Goal: Task Accomplishment & Management: Manage account settings

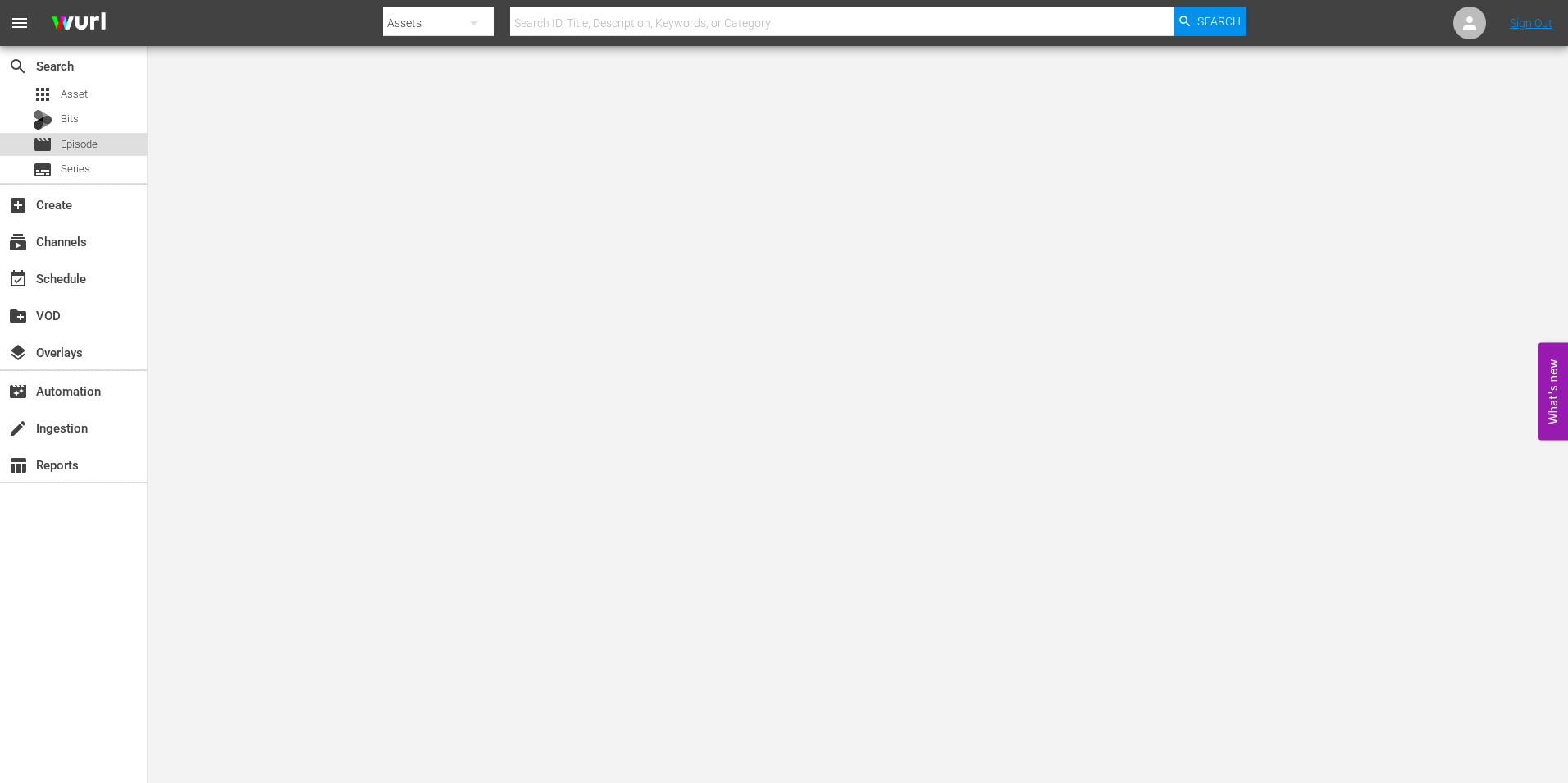
click at [75, 141] on span "Episode" at bounding box center [79, 144] width 37 height 16
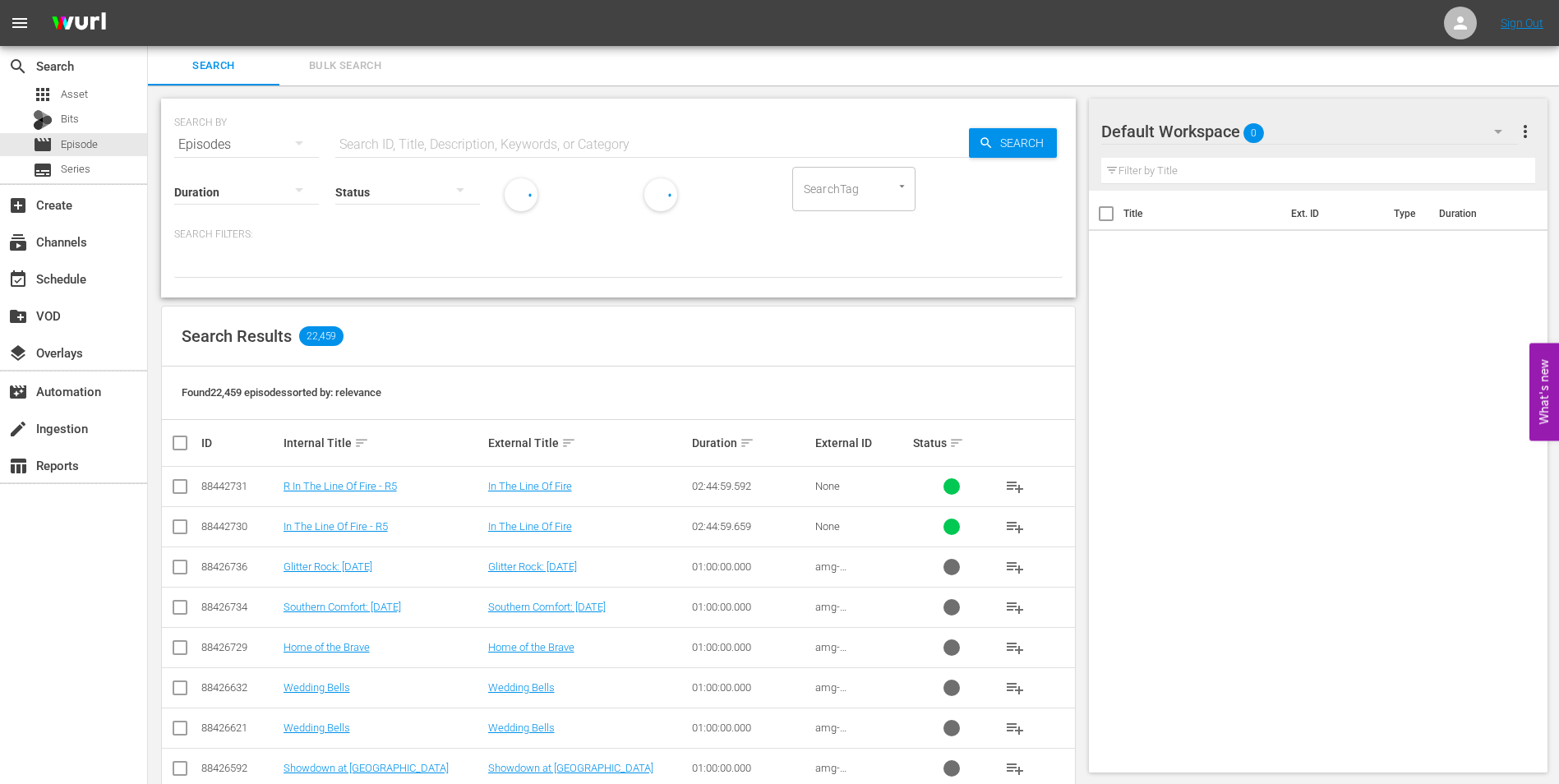
click at [1352, 119] on div "Default Workspace 0" at bounding box center [1310, 131] width 418 height 46
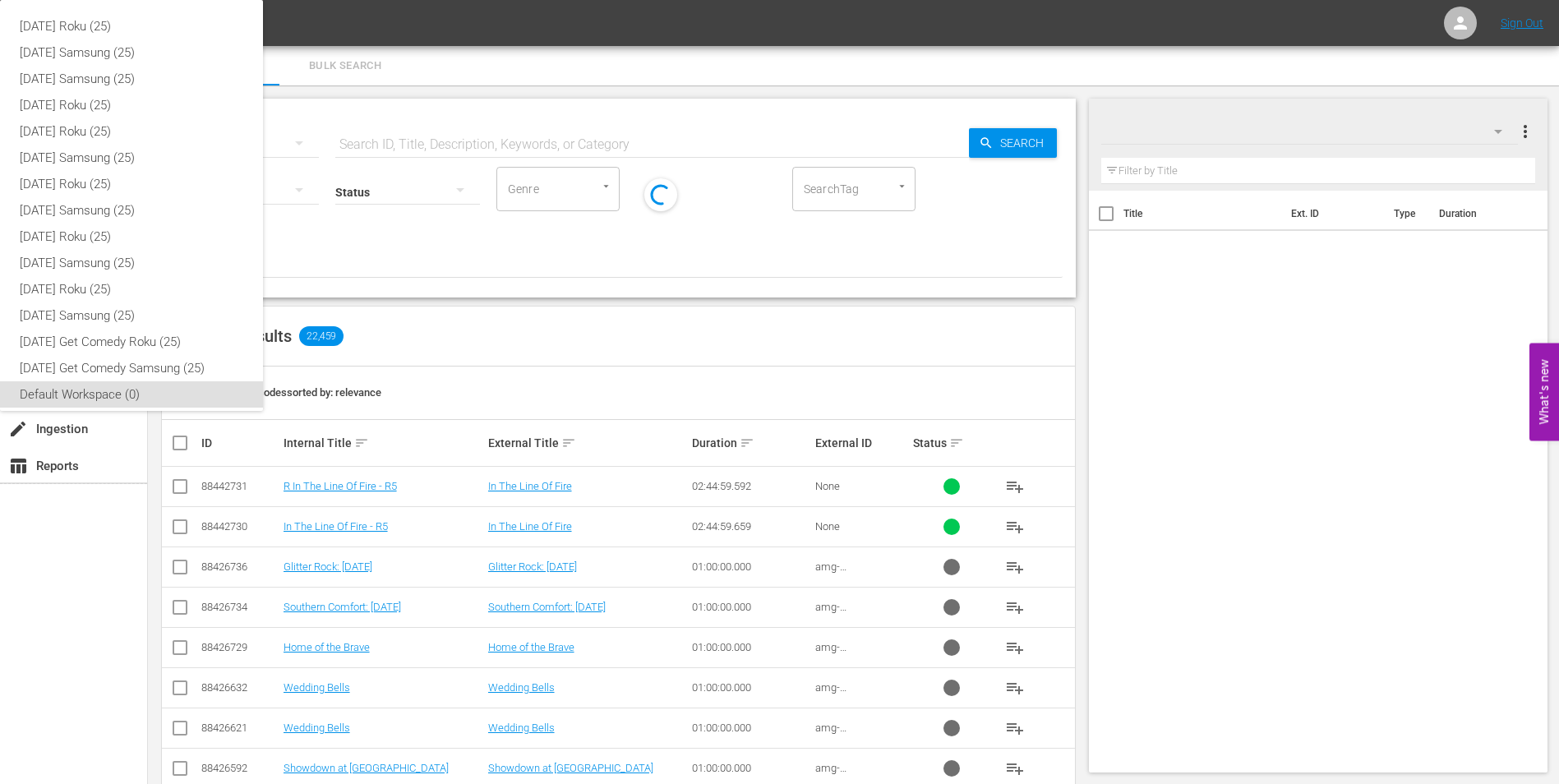
scroll to position [10, 0]
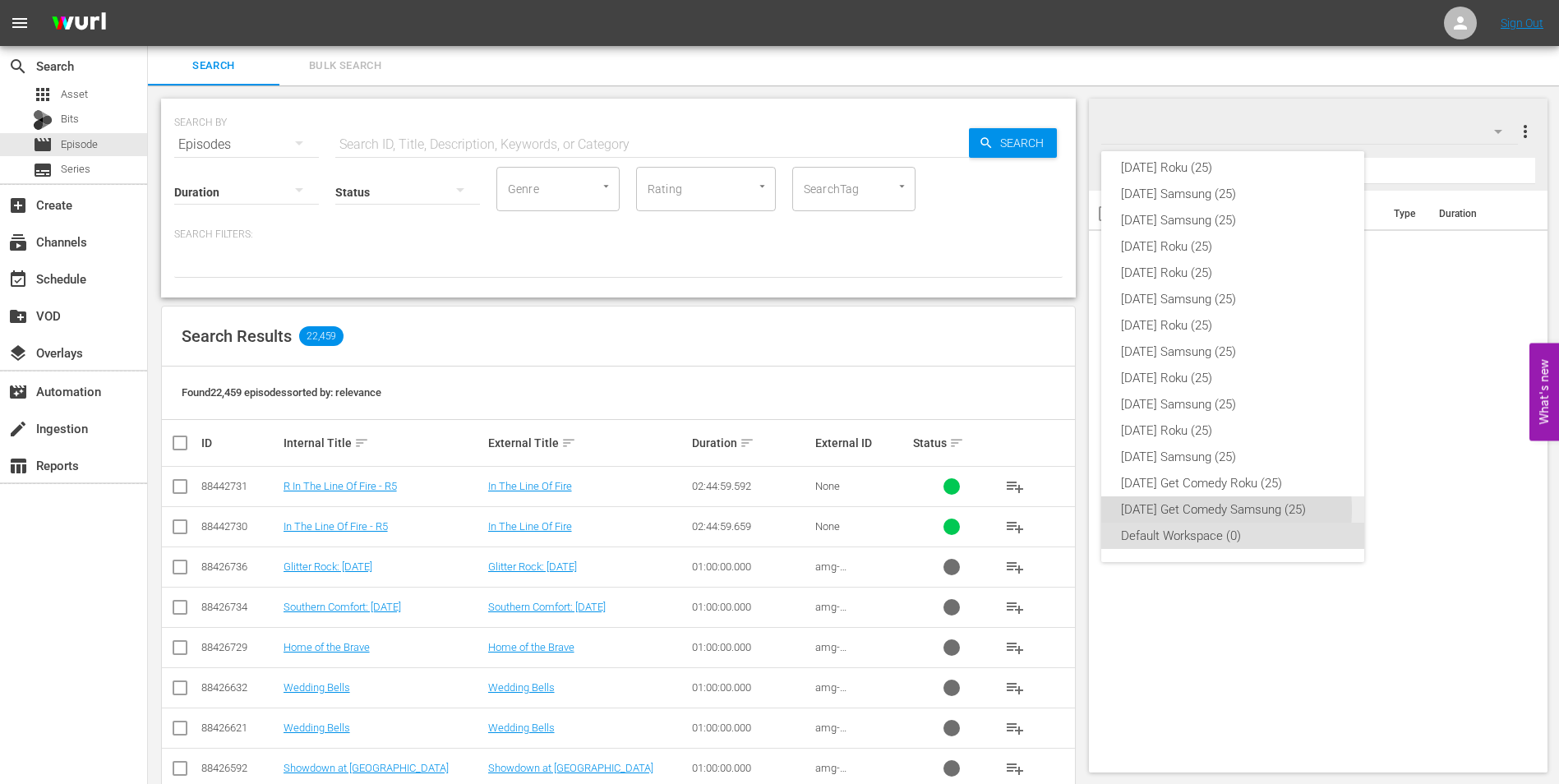
click at [1186, 509] on div "[DATE] Get Comedy Samsung (25)" at bounding box center [1233, 509] width 224 height 26
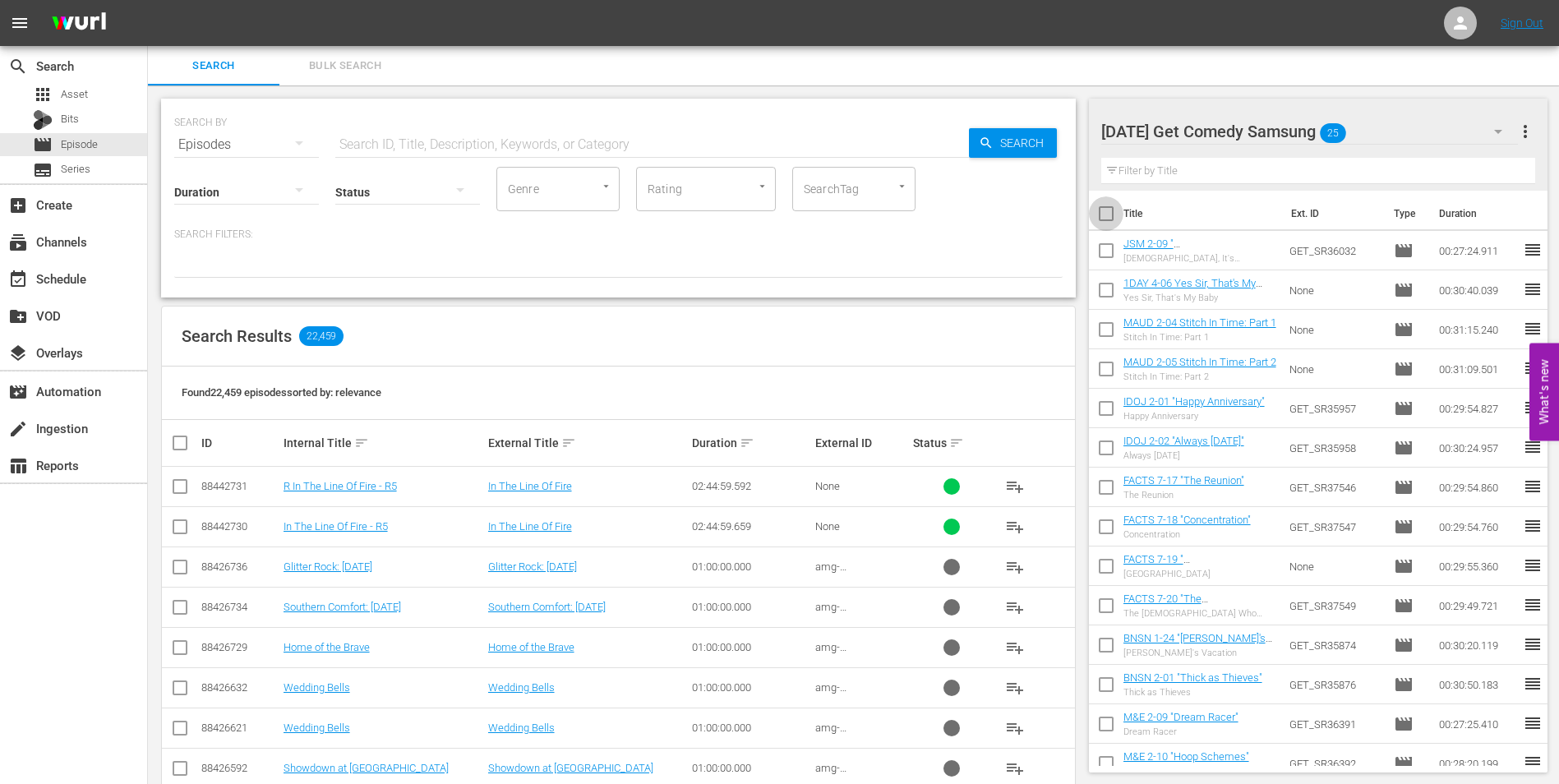
click at [1110, 214] on input "checkbox" at bounding box center [1106, 217] width 35 height 35
checkbox input "true"
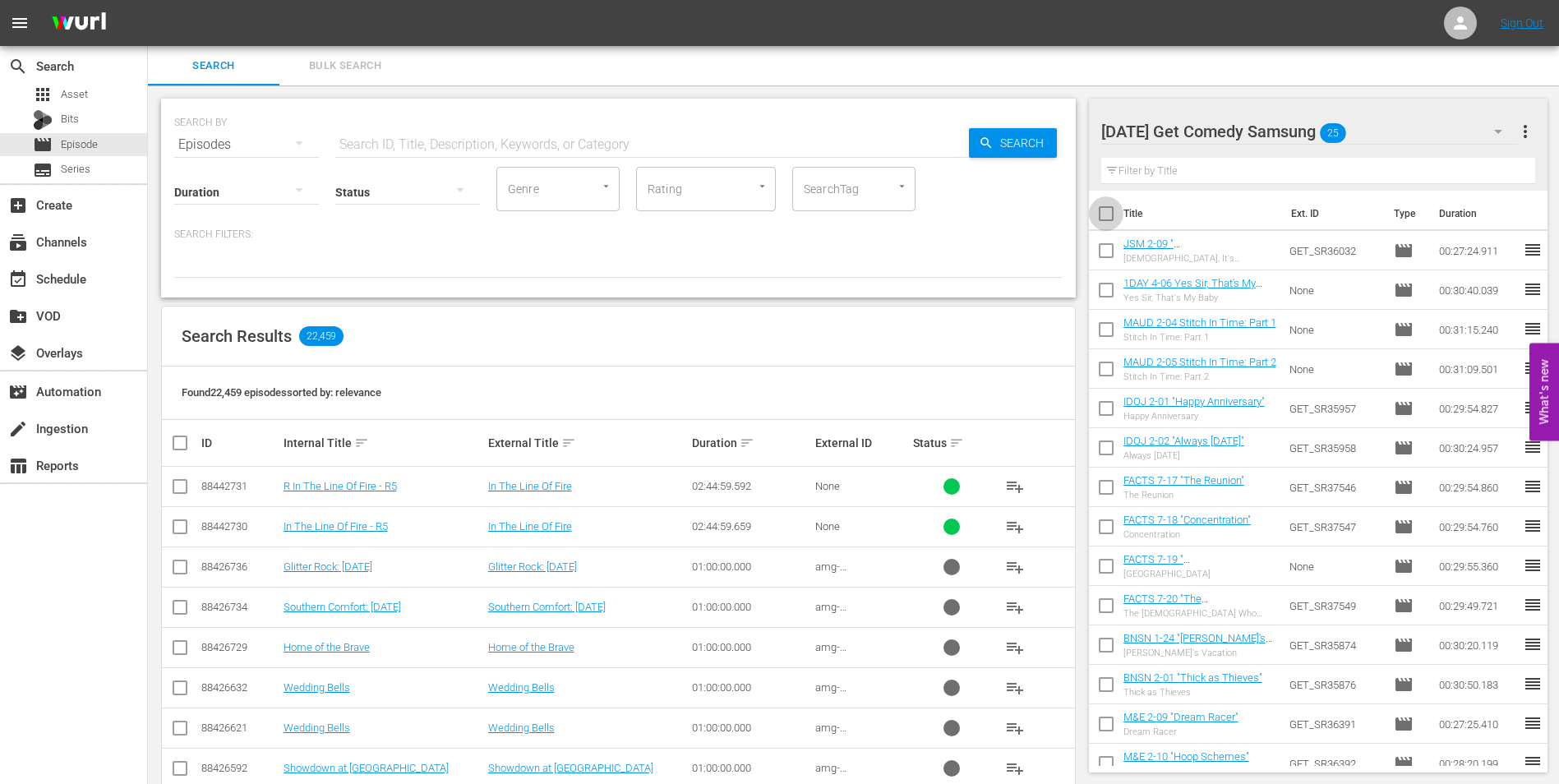
checkbox input "true"
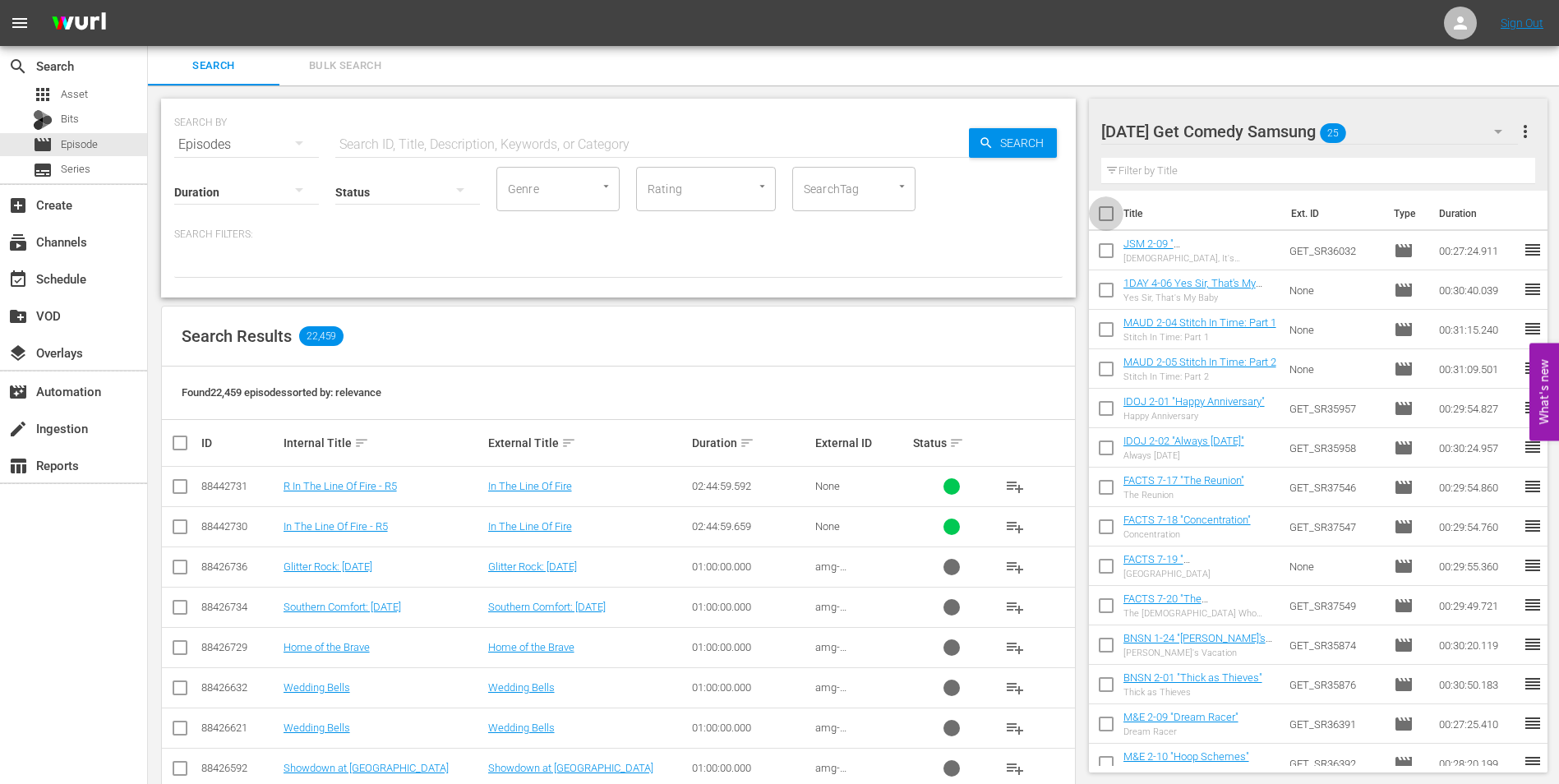
checkbox input "true"
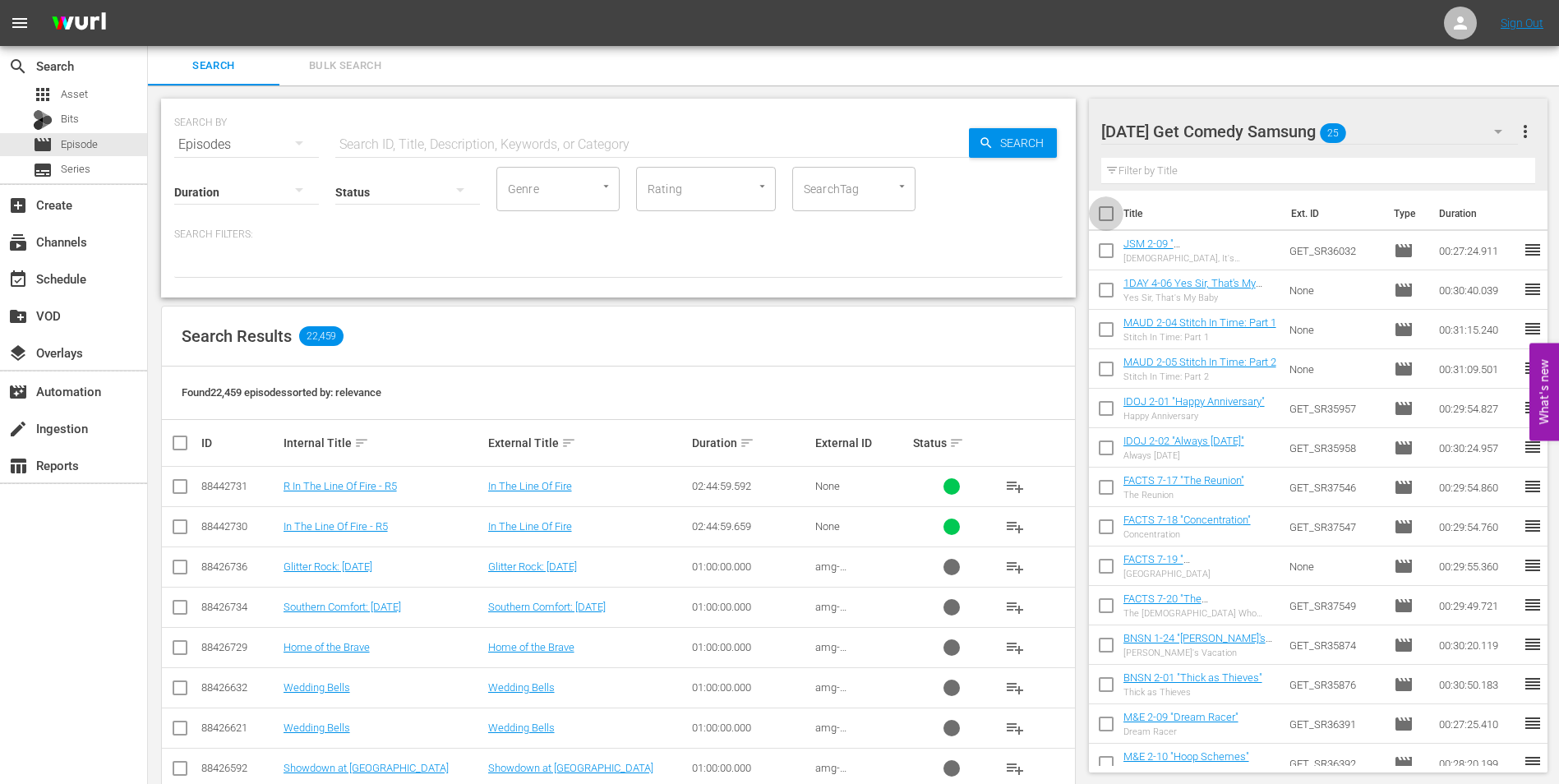
checkbox input "true"
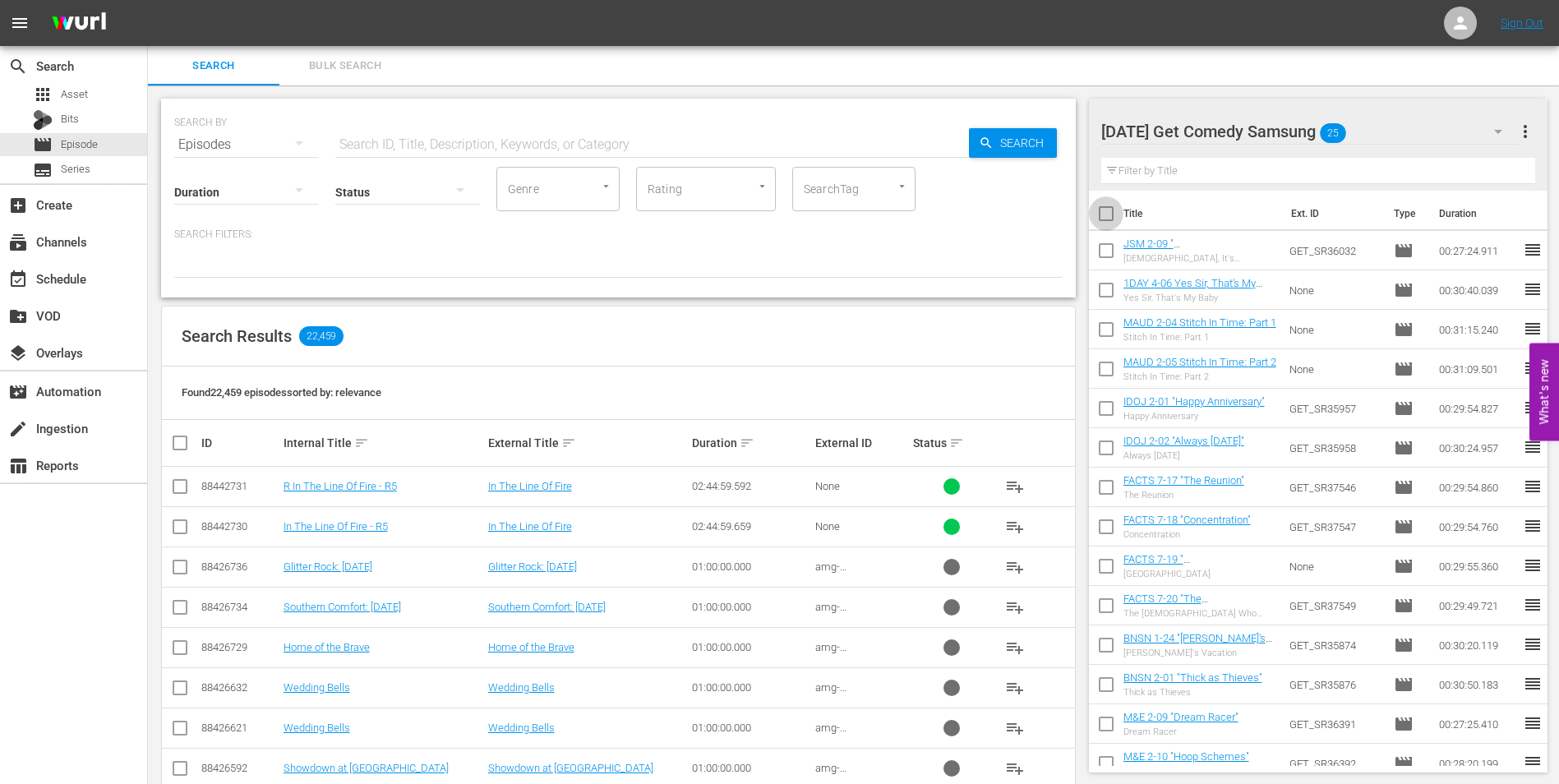
checkbox input "true"
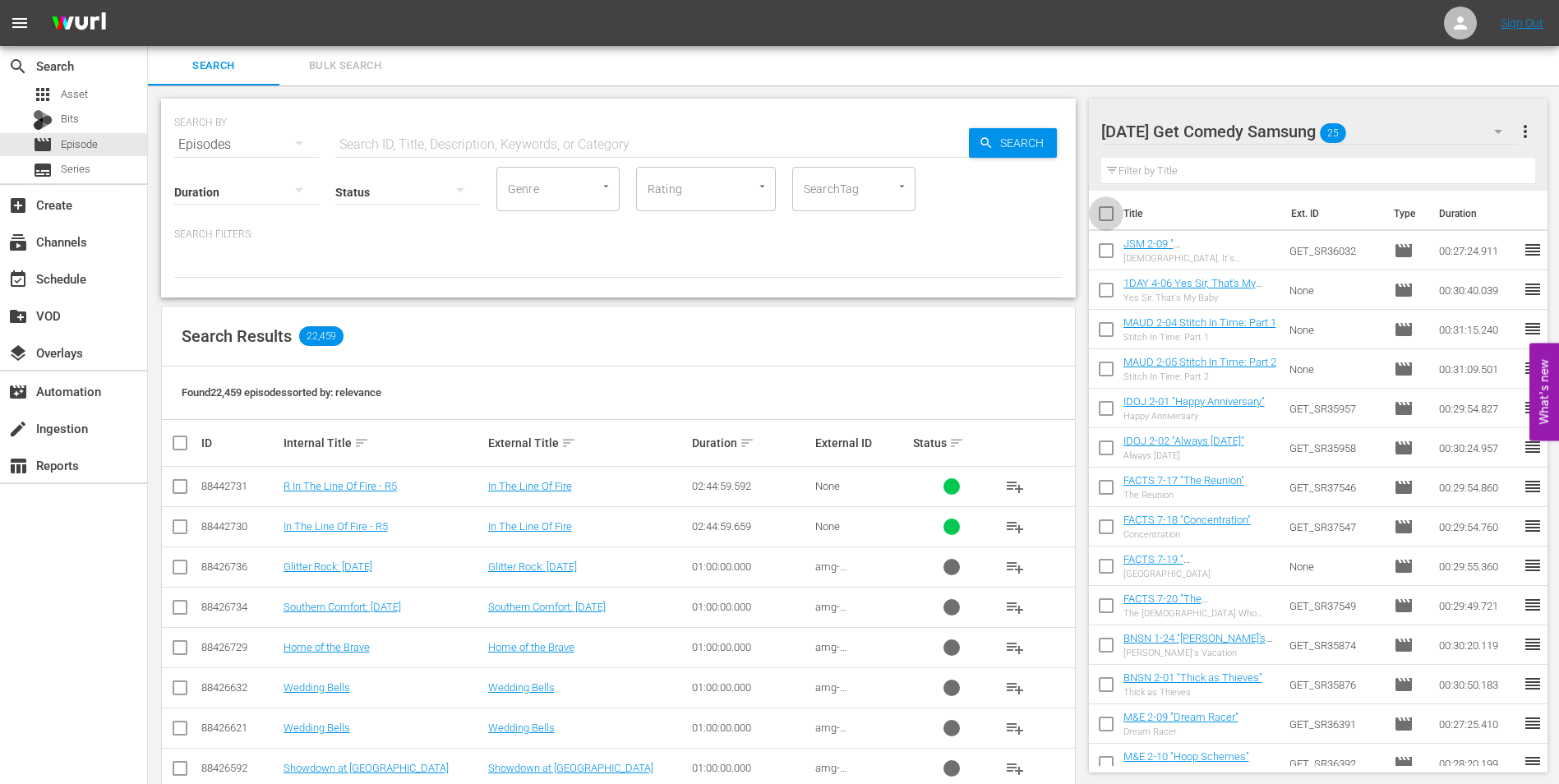
checkbox input "true"
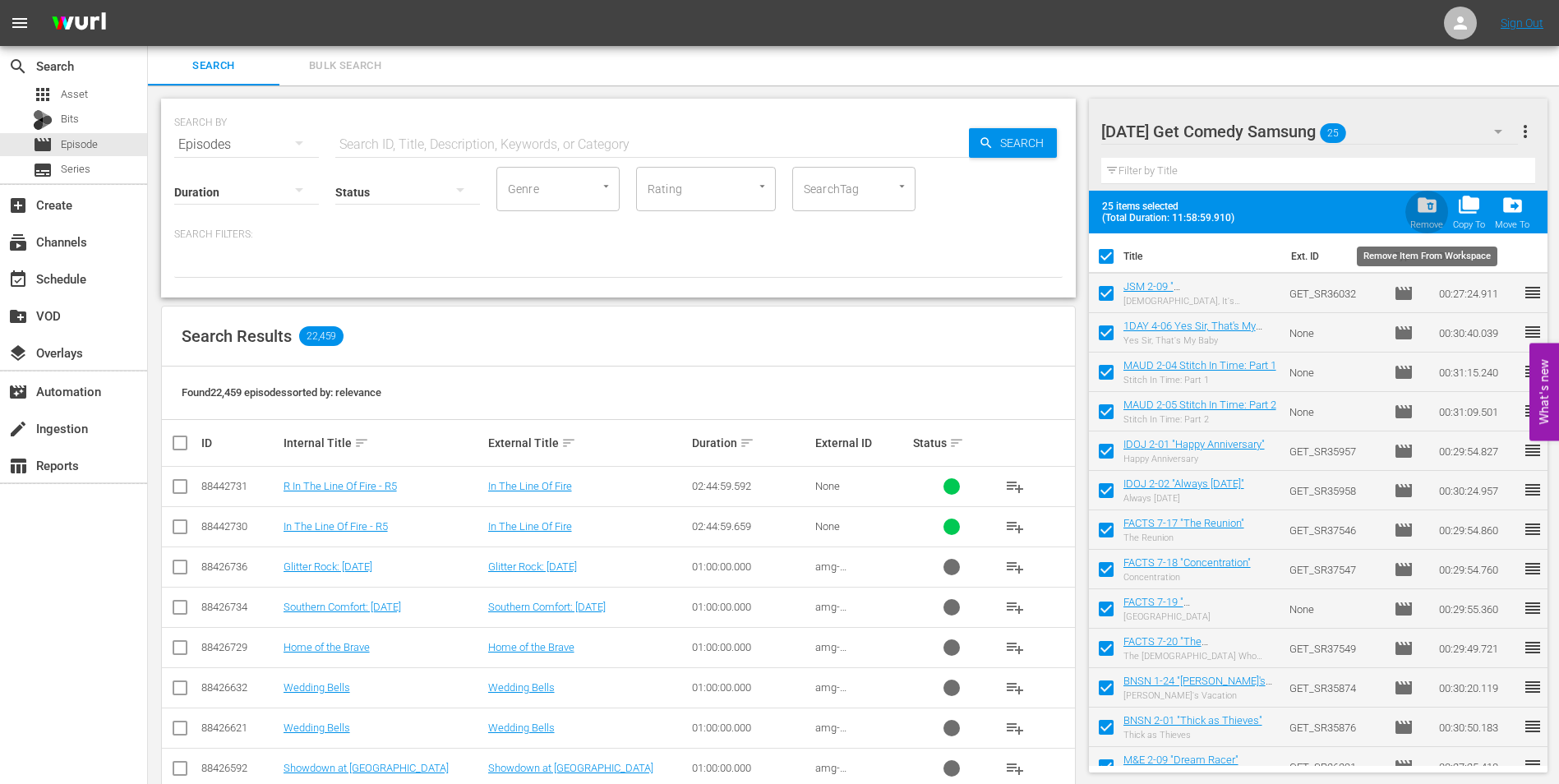
click at [1426, 204] on span "folder_delete" at bounding box center [1428, 205] width 22 height 22
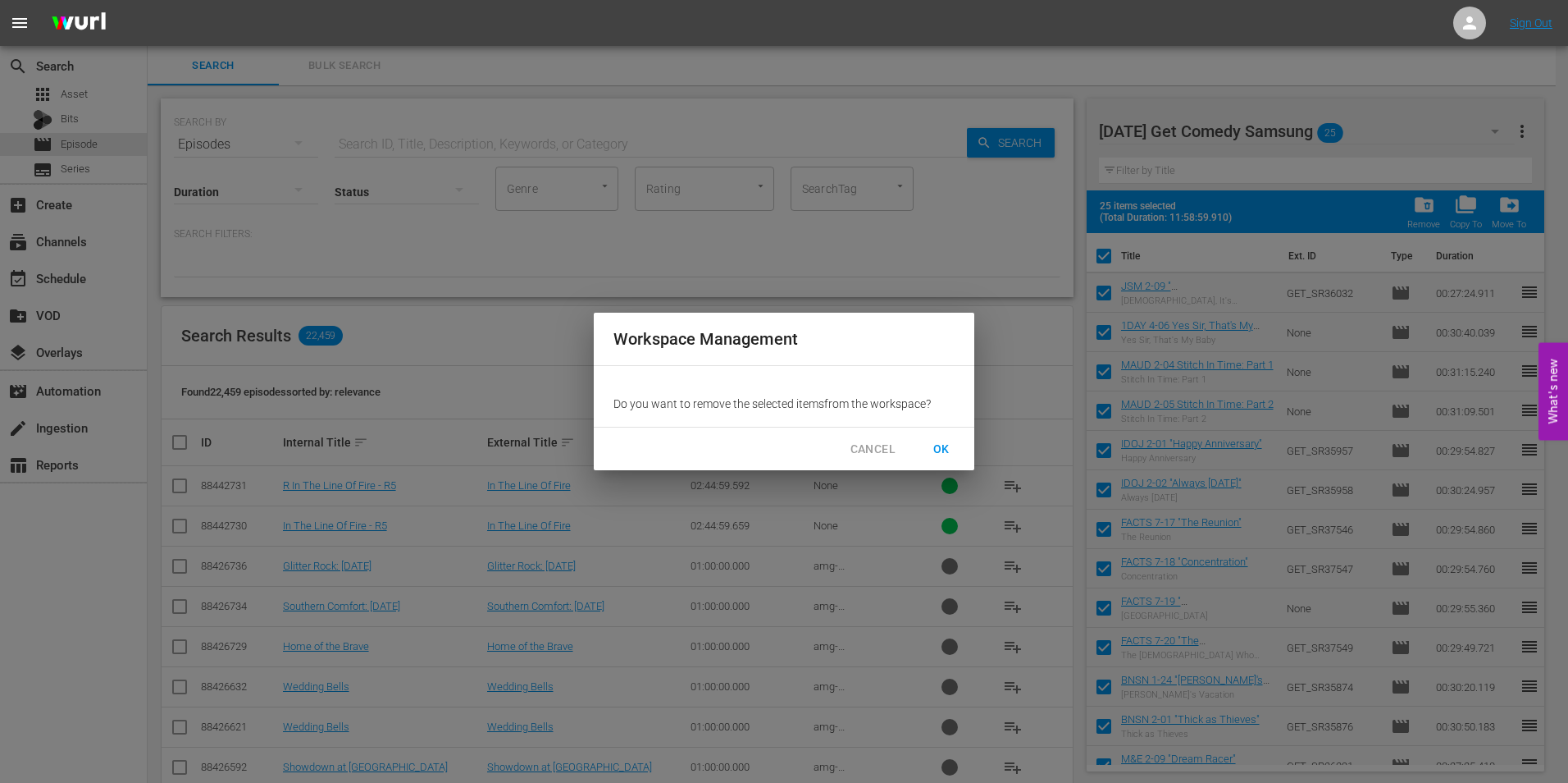
click at [941, 446] on span "OK" at bounding box center [941, 450] width 26 height 21
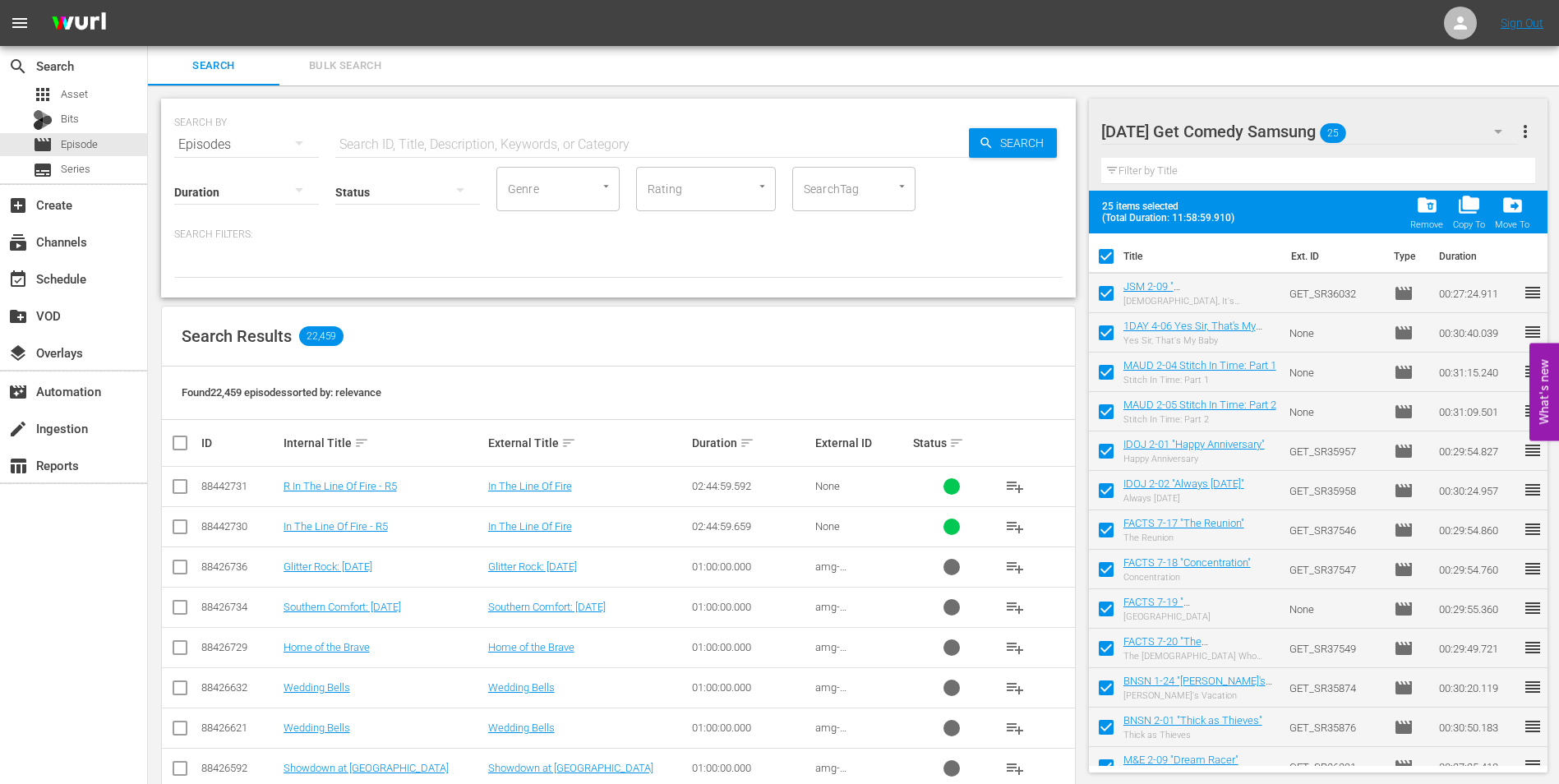
checkbox input "false"
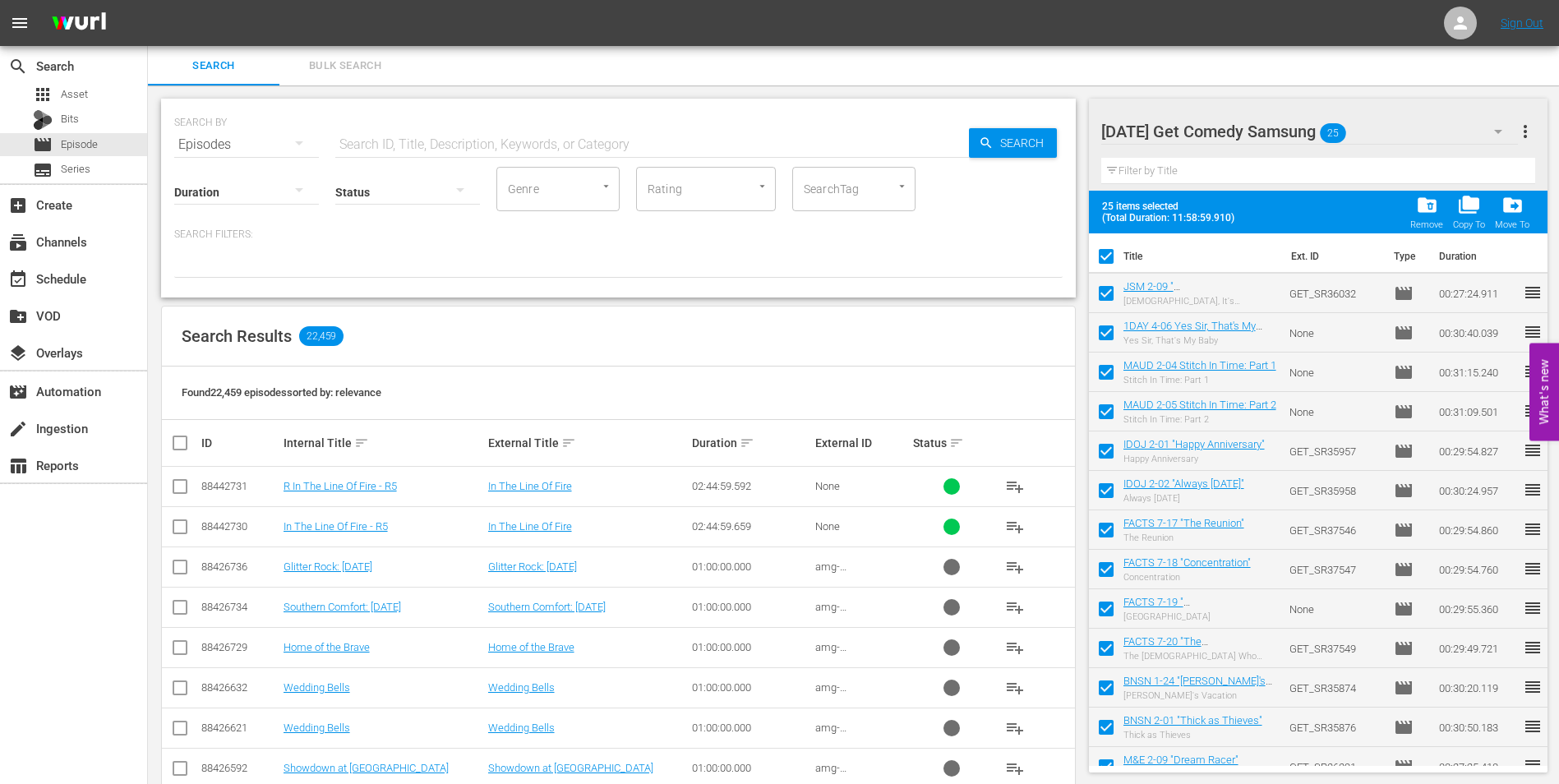
checkbox input "false"
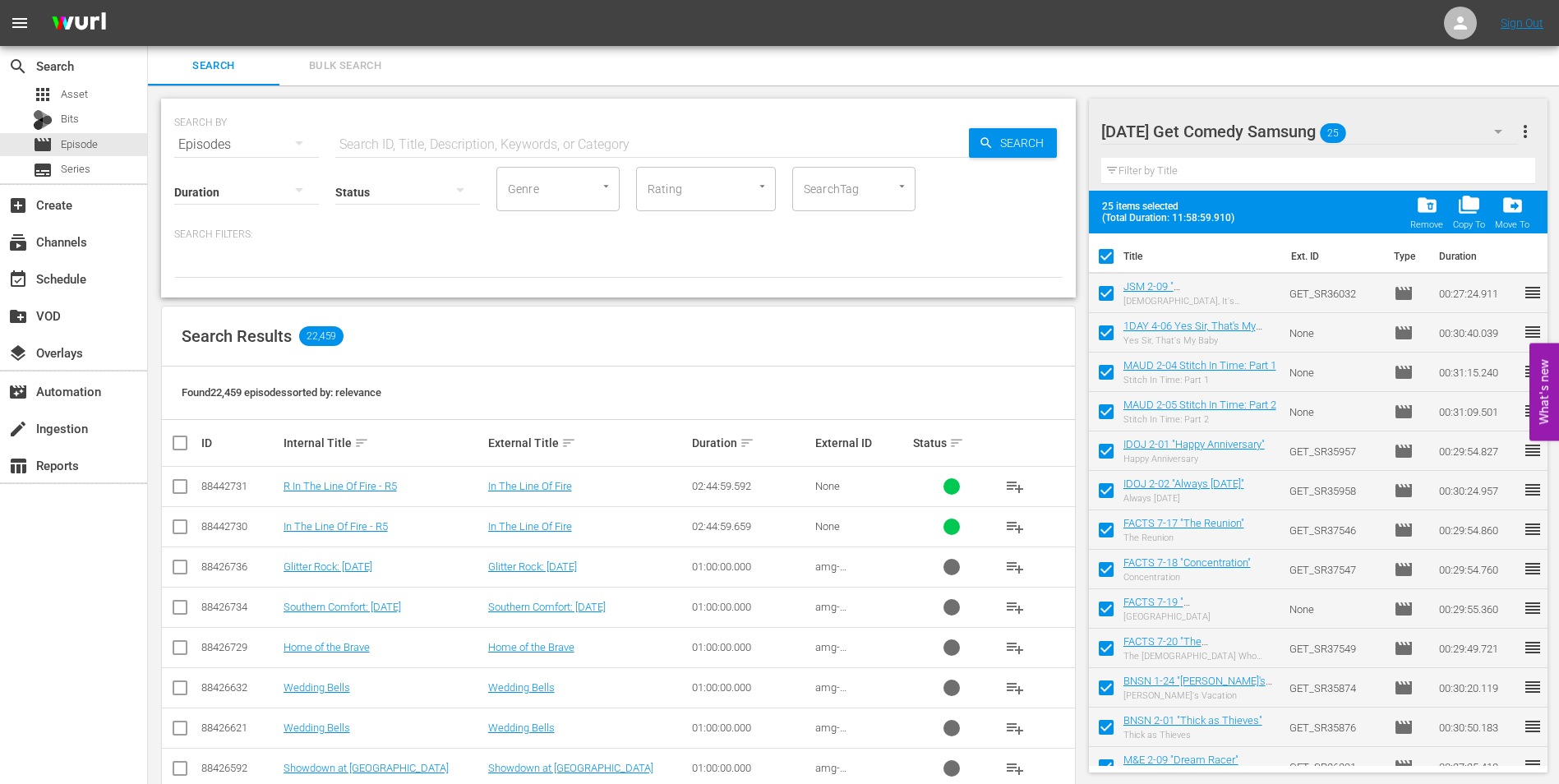
checkbox input "false"
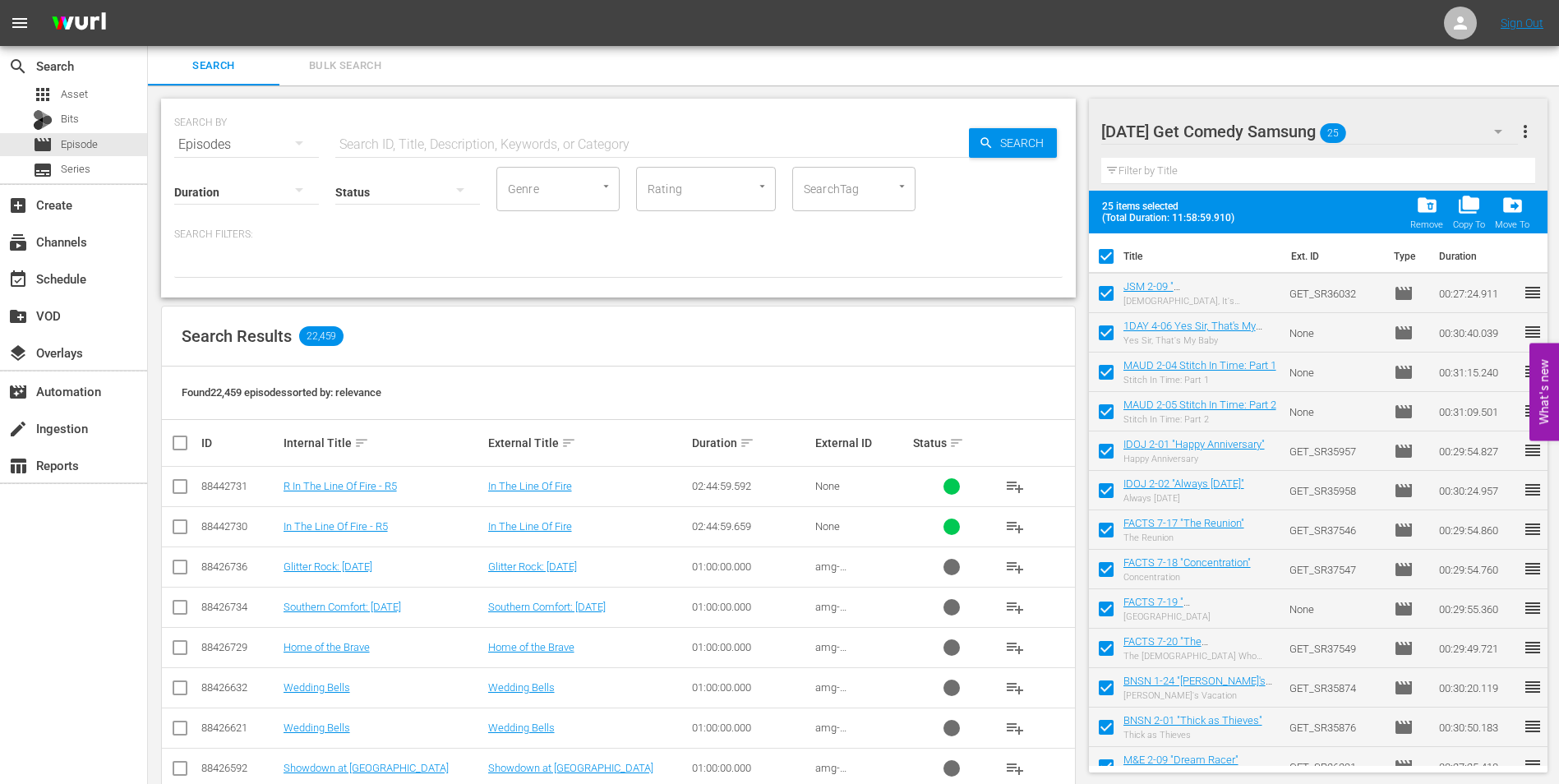
checkbox input "false"
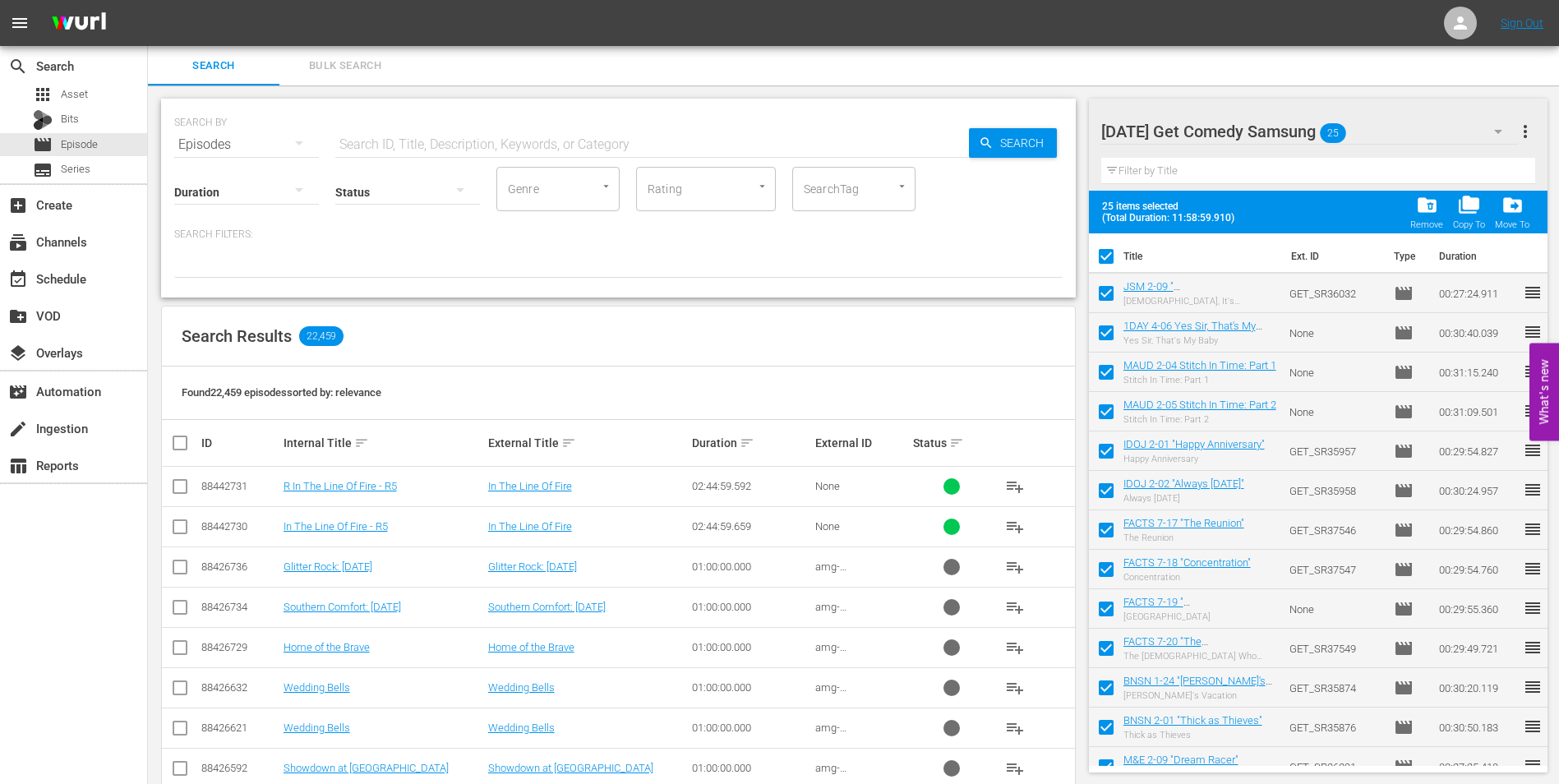
checkbox input "false"
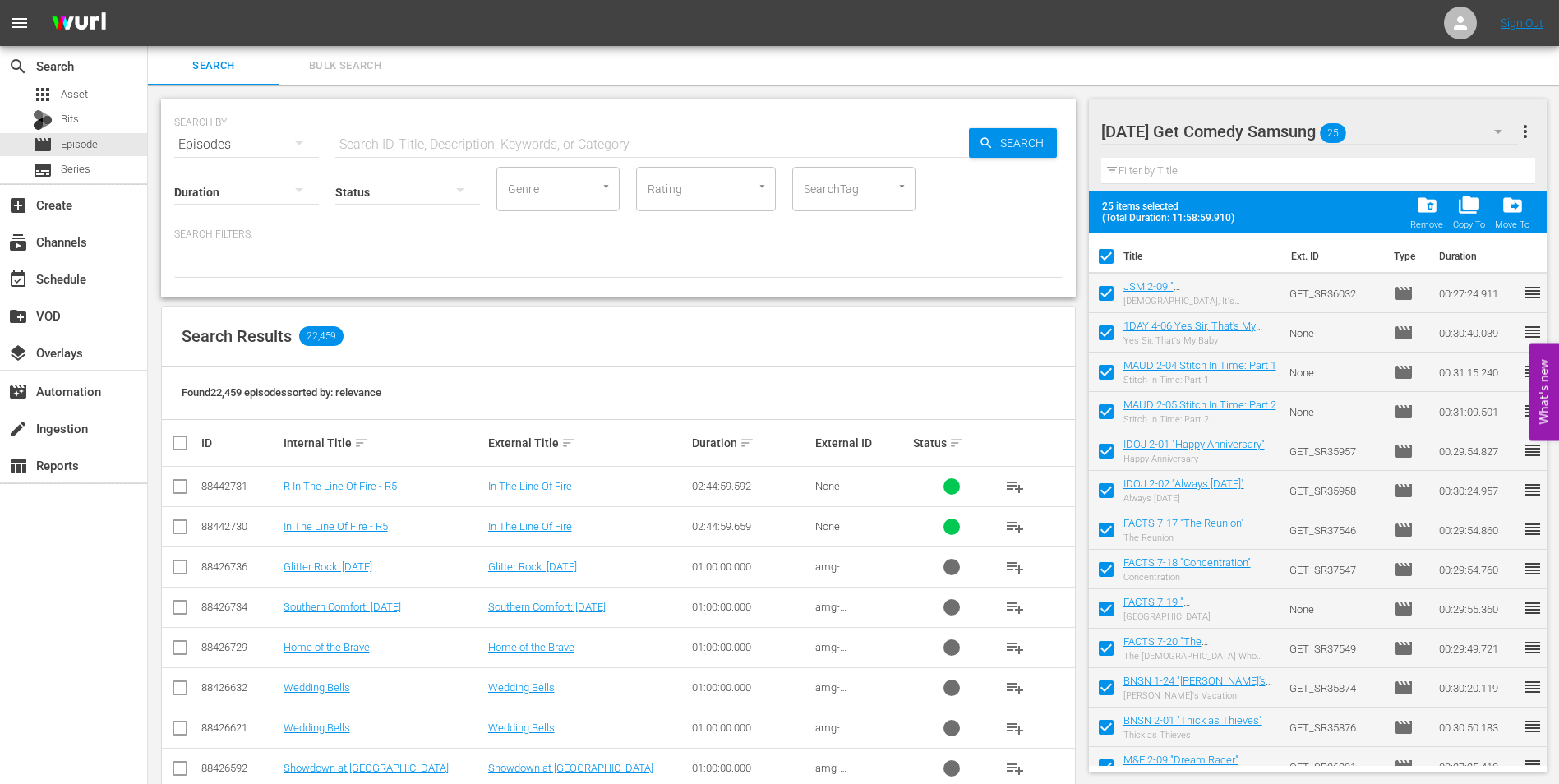
checkbox input "false"
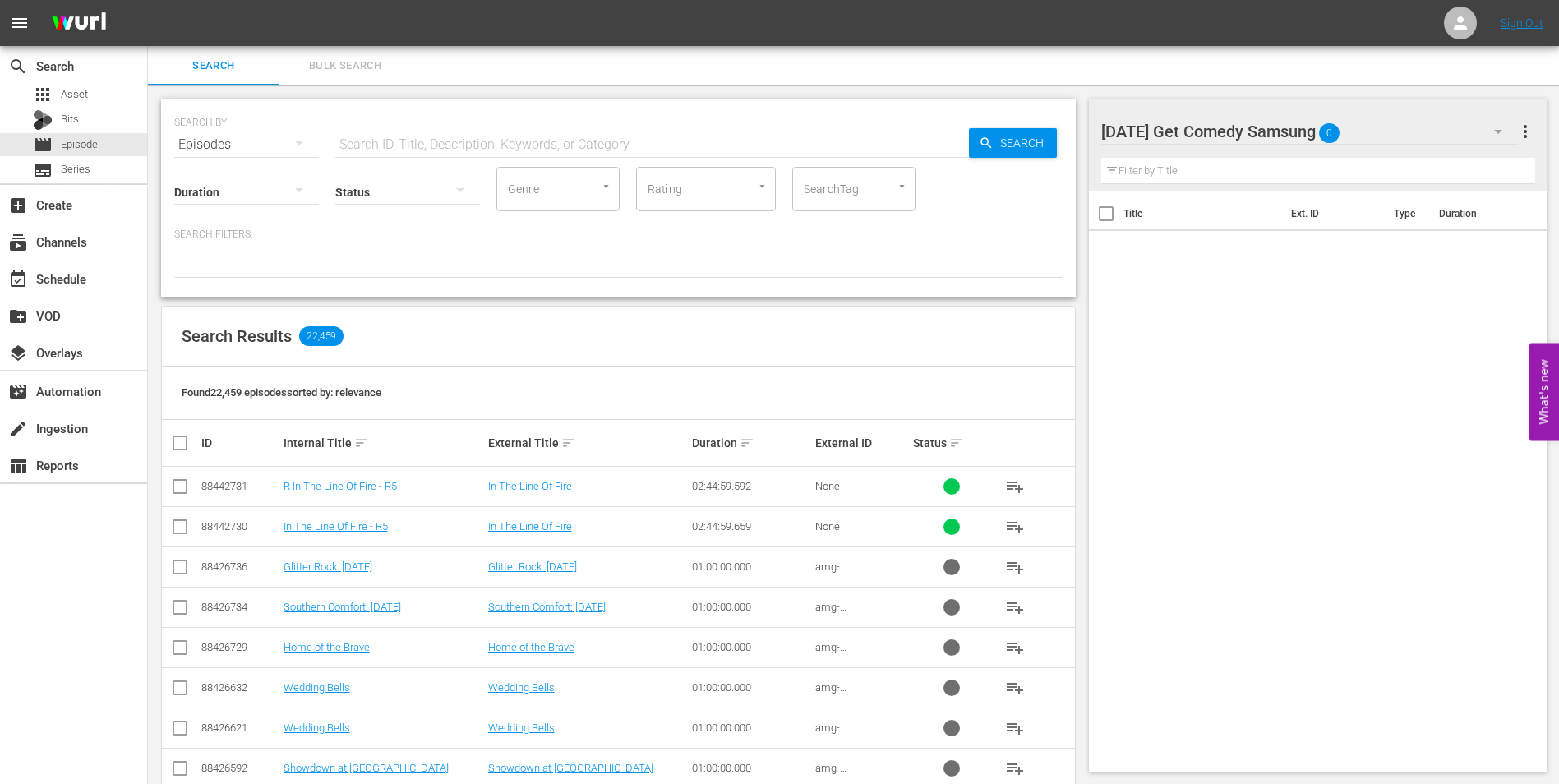
click at [1383, 131] on div "[DATE] Get Comedy Samsung 0" at bounding box center [1310, 131] width 418 height 46
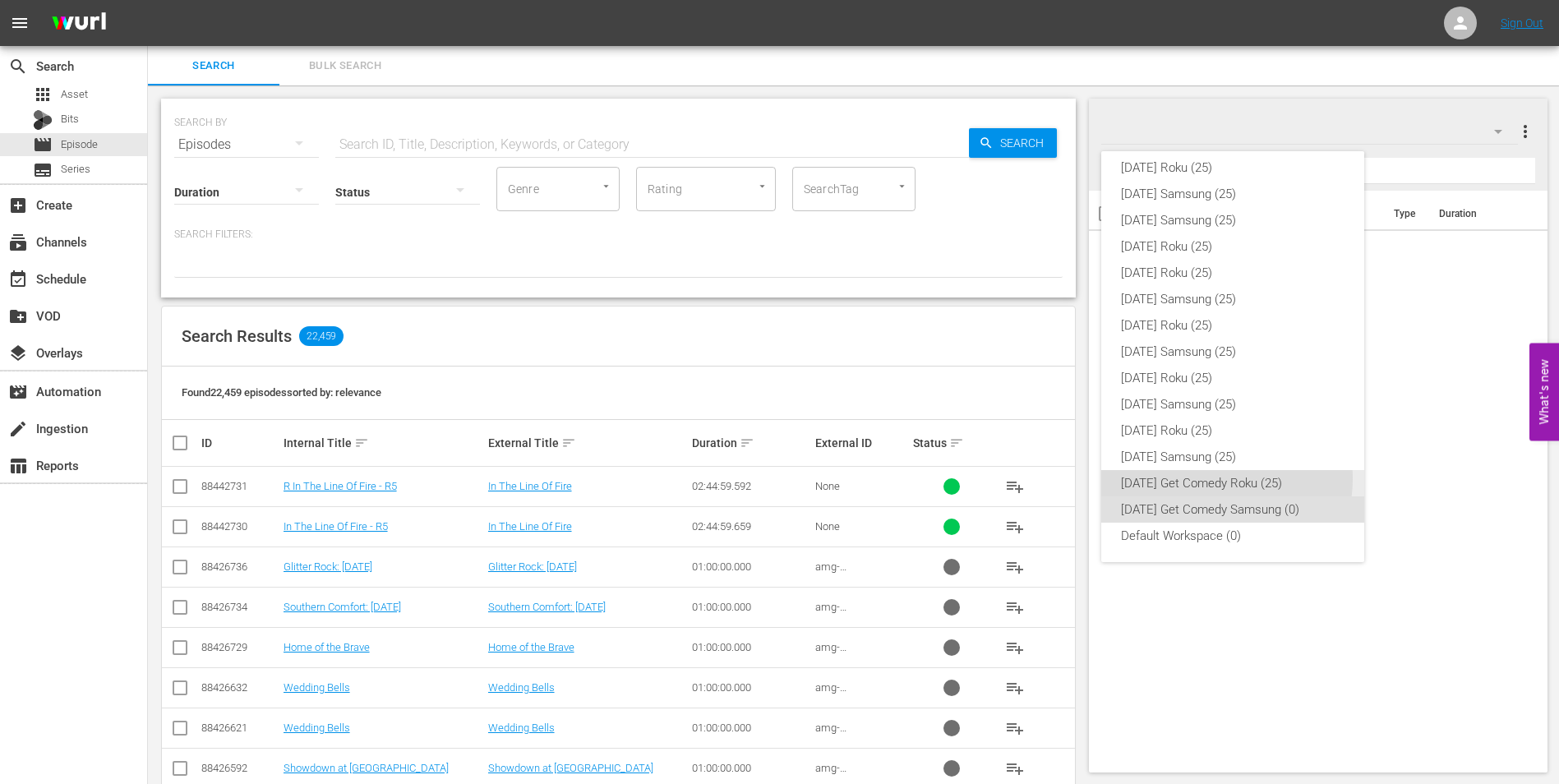
click at [1217, 479] on div "[DATE] Get Comedy Roku (25)" at bounding box center [1233, 483] width 224 height 26
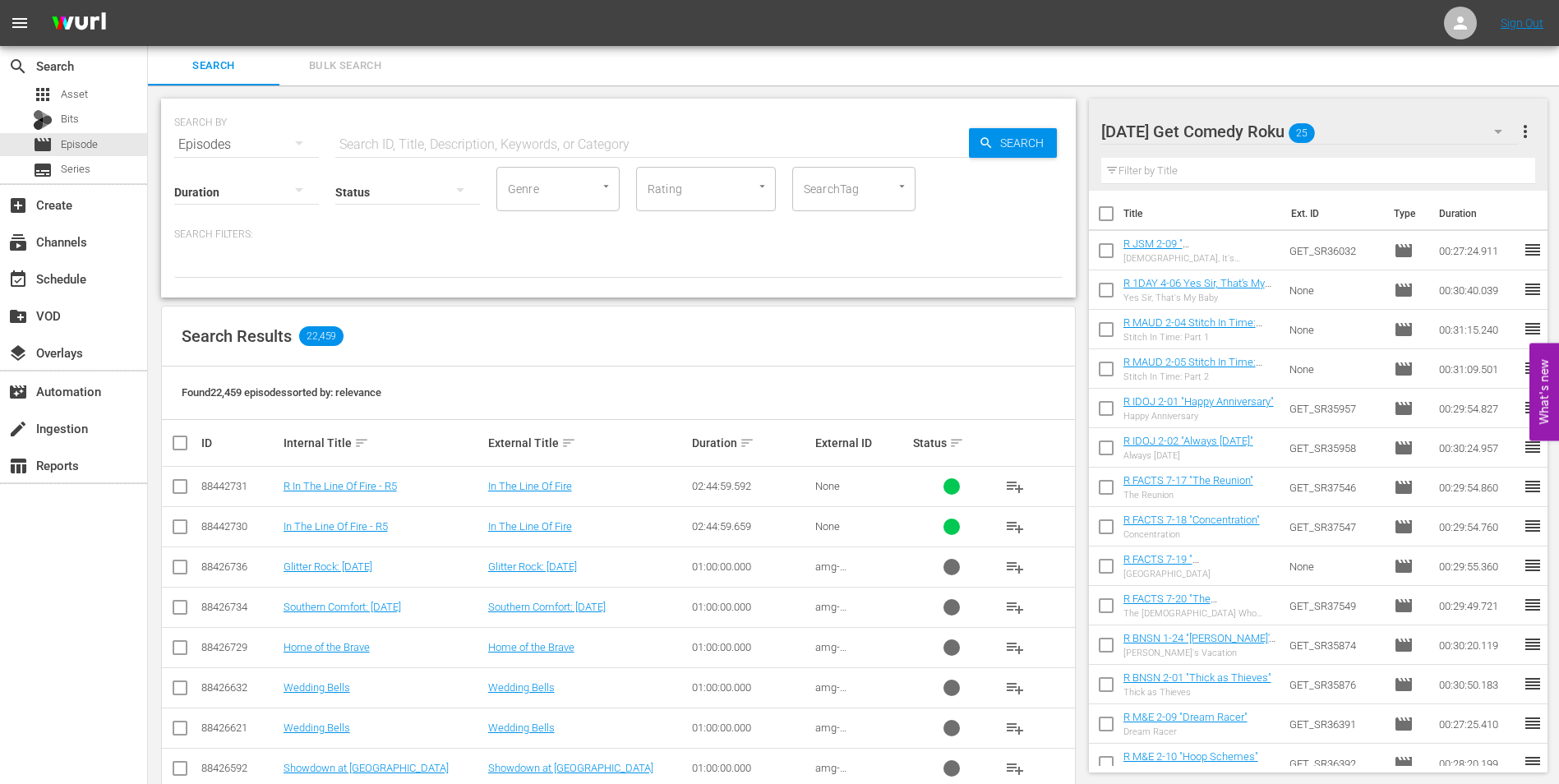
click at [1104, 214] on input "checkbox" at bounding box center [1106, 217] width 35 height 35
checkbox input "true"
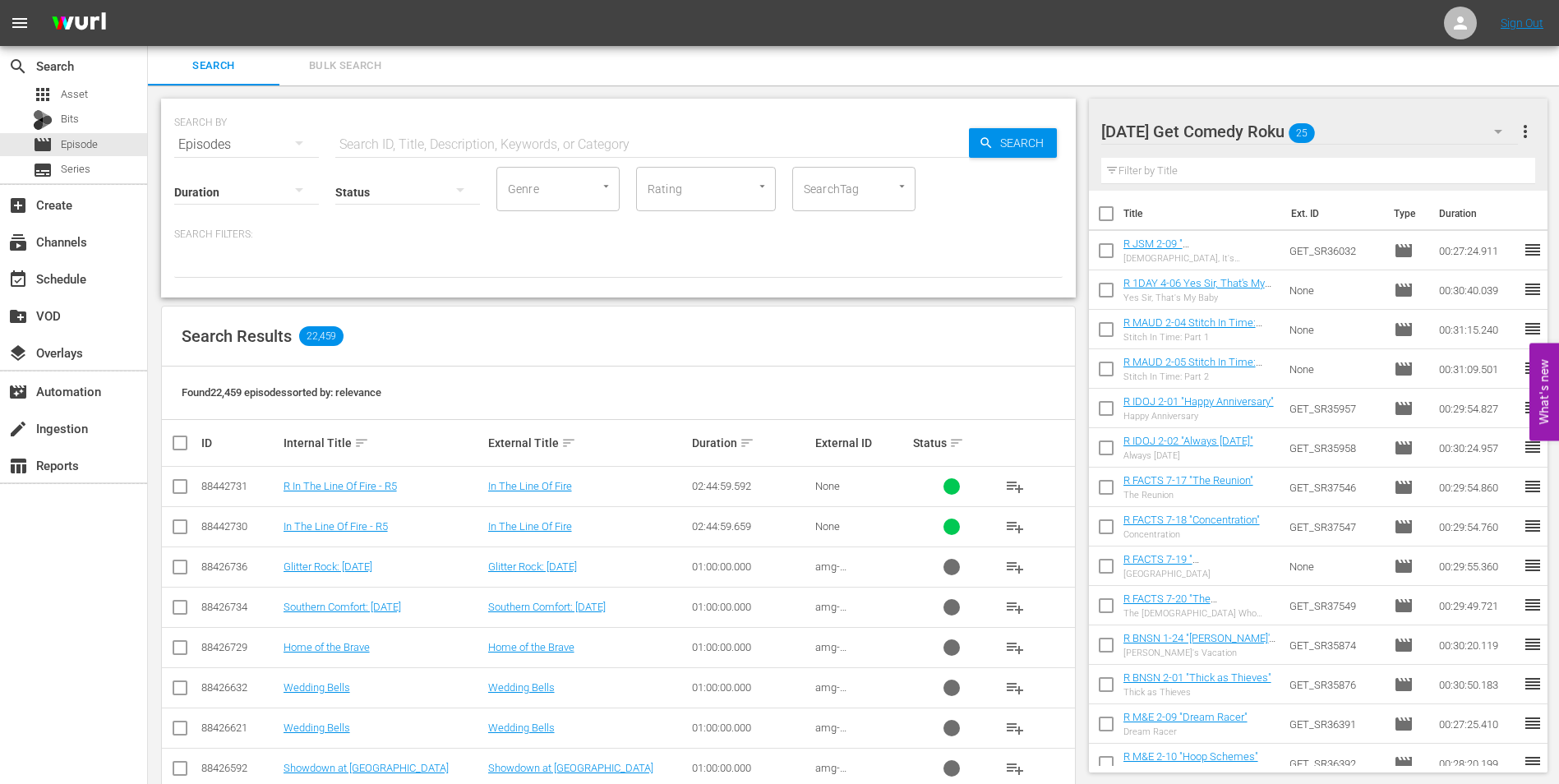
checkbox input "true"
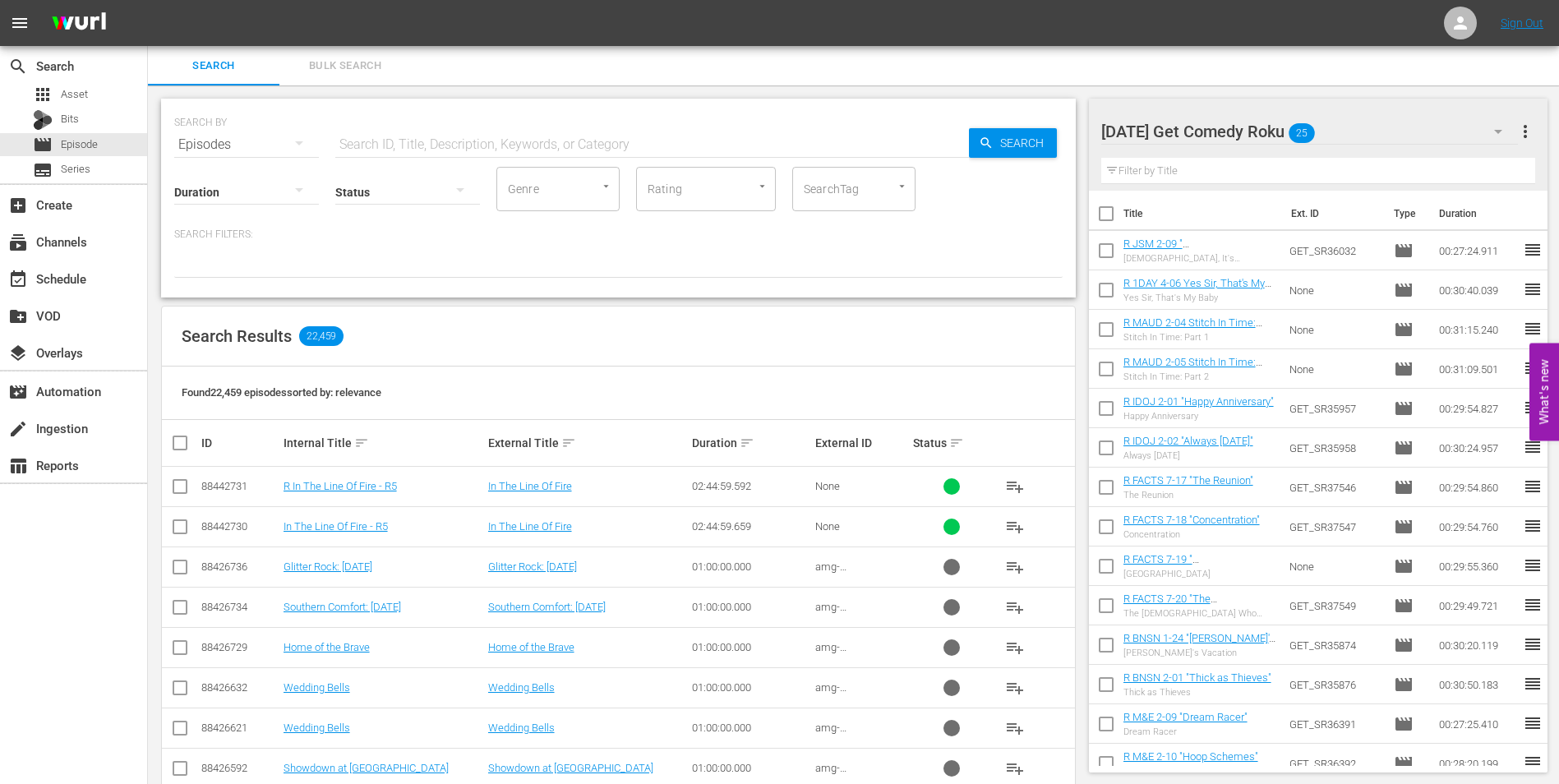
checkbox input "true"
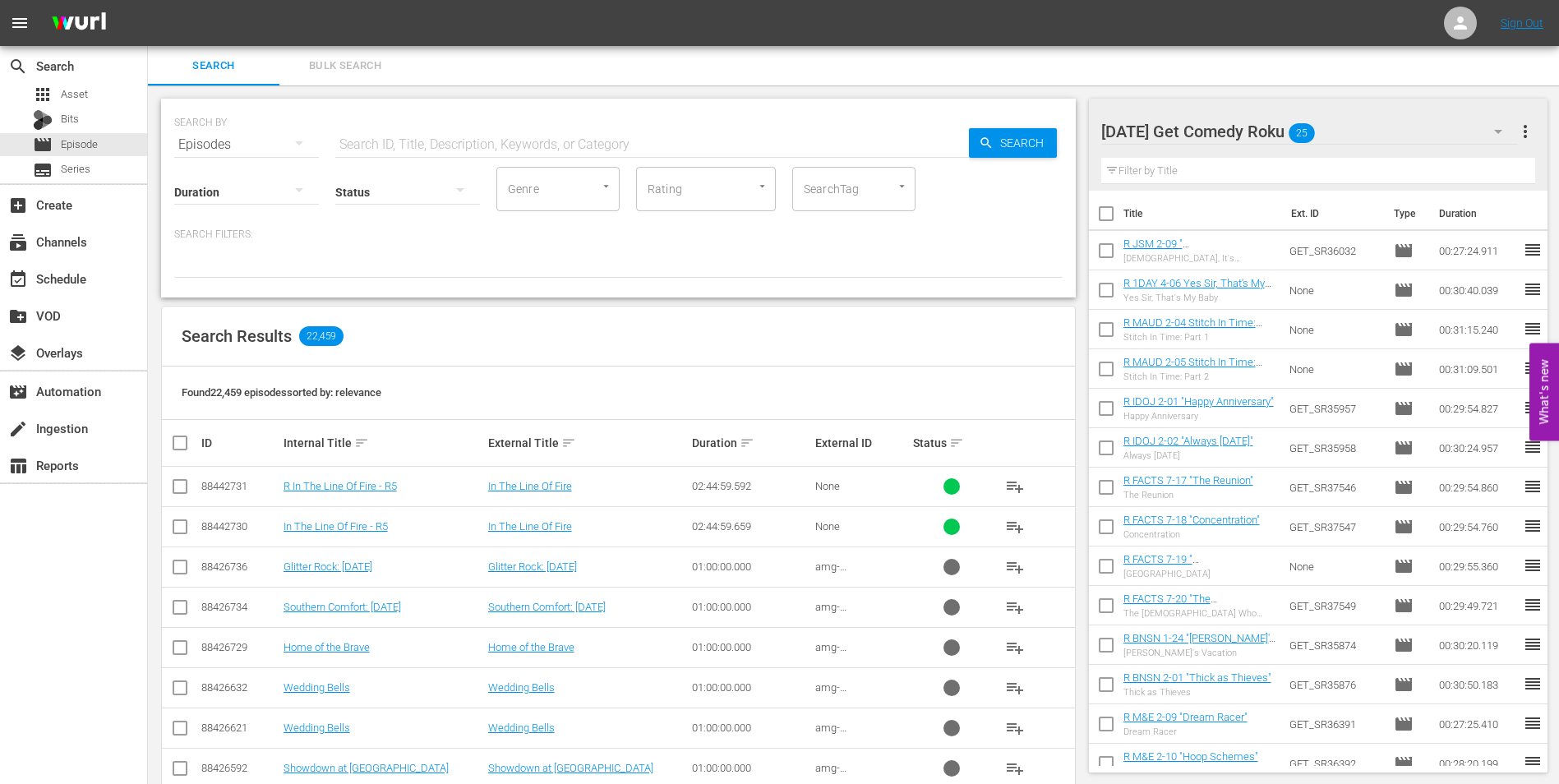
checkbox input "true"
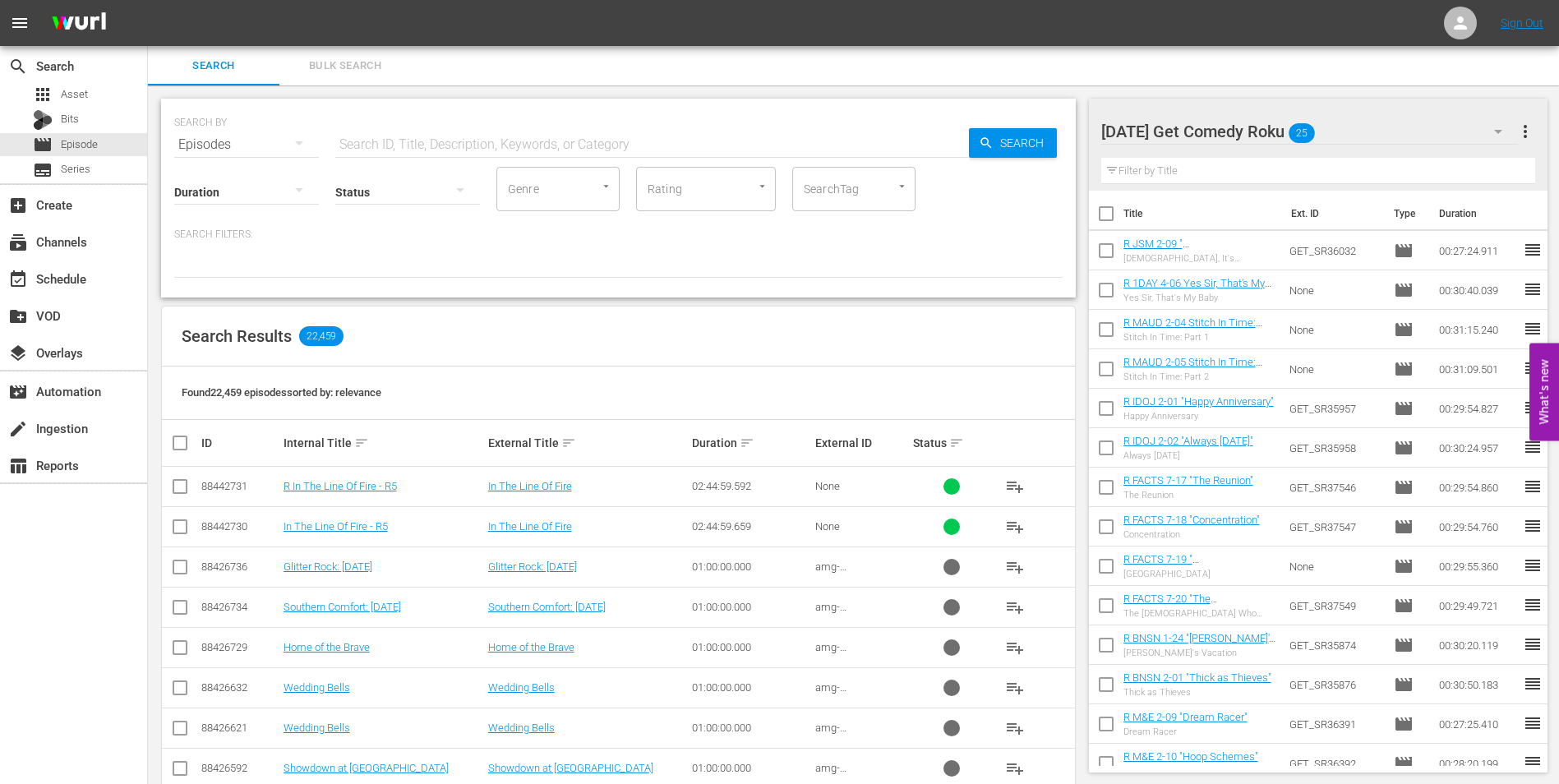
checkbox input "true"
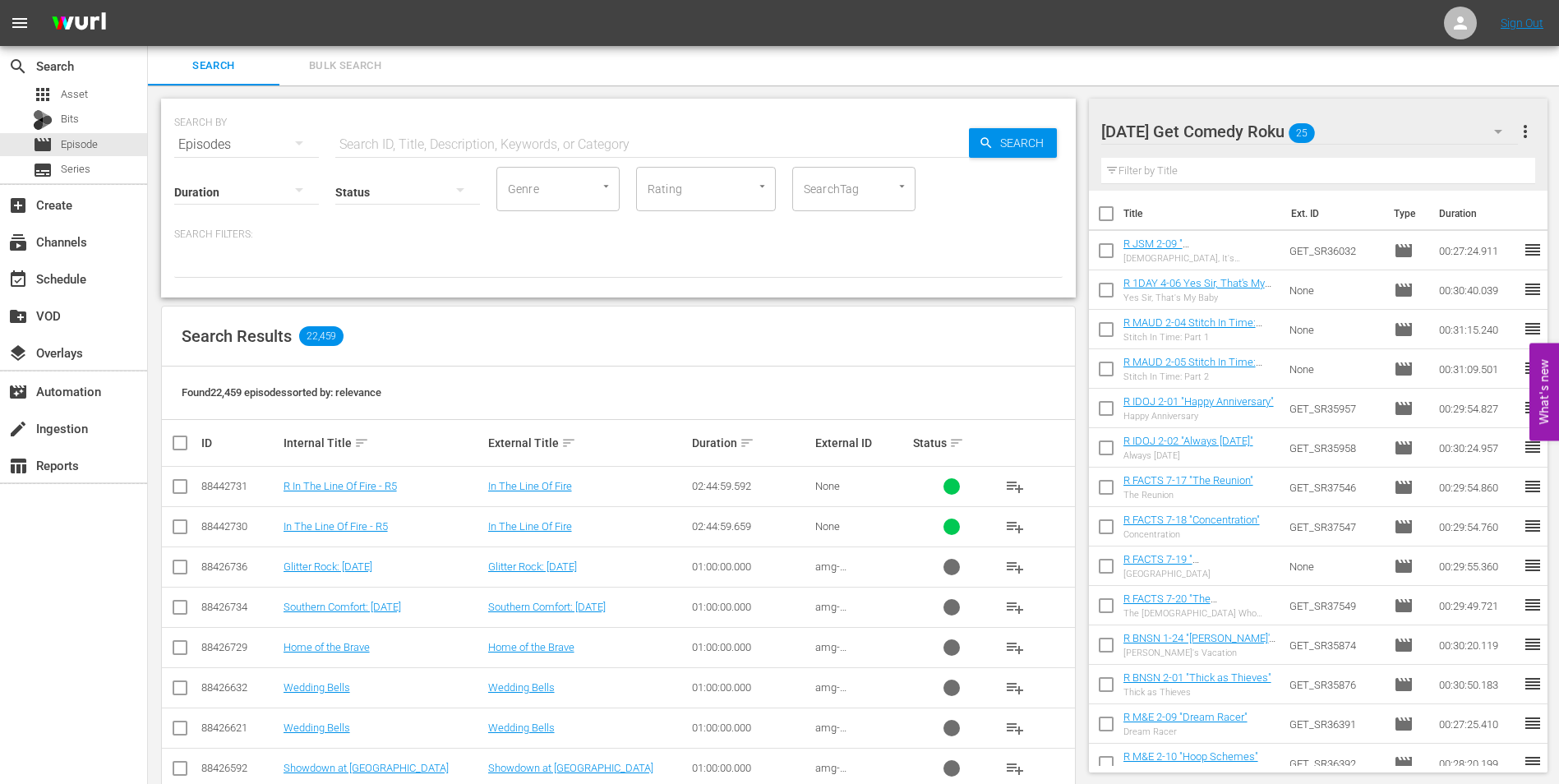
checkbox input "true"
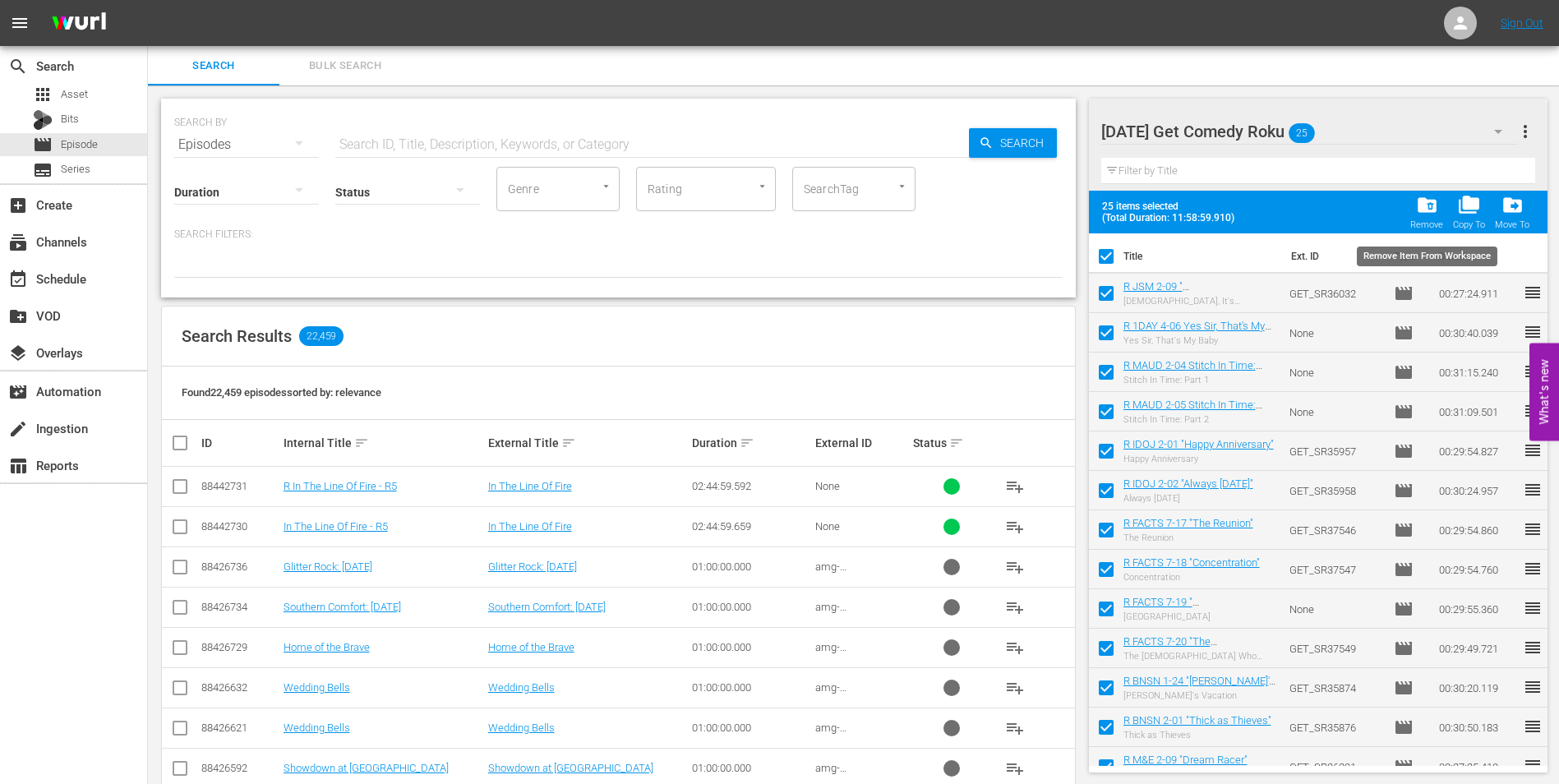
click at [1436, 215] on span "folder_delete" at bounding box center [1428, 205] width 22 height 22
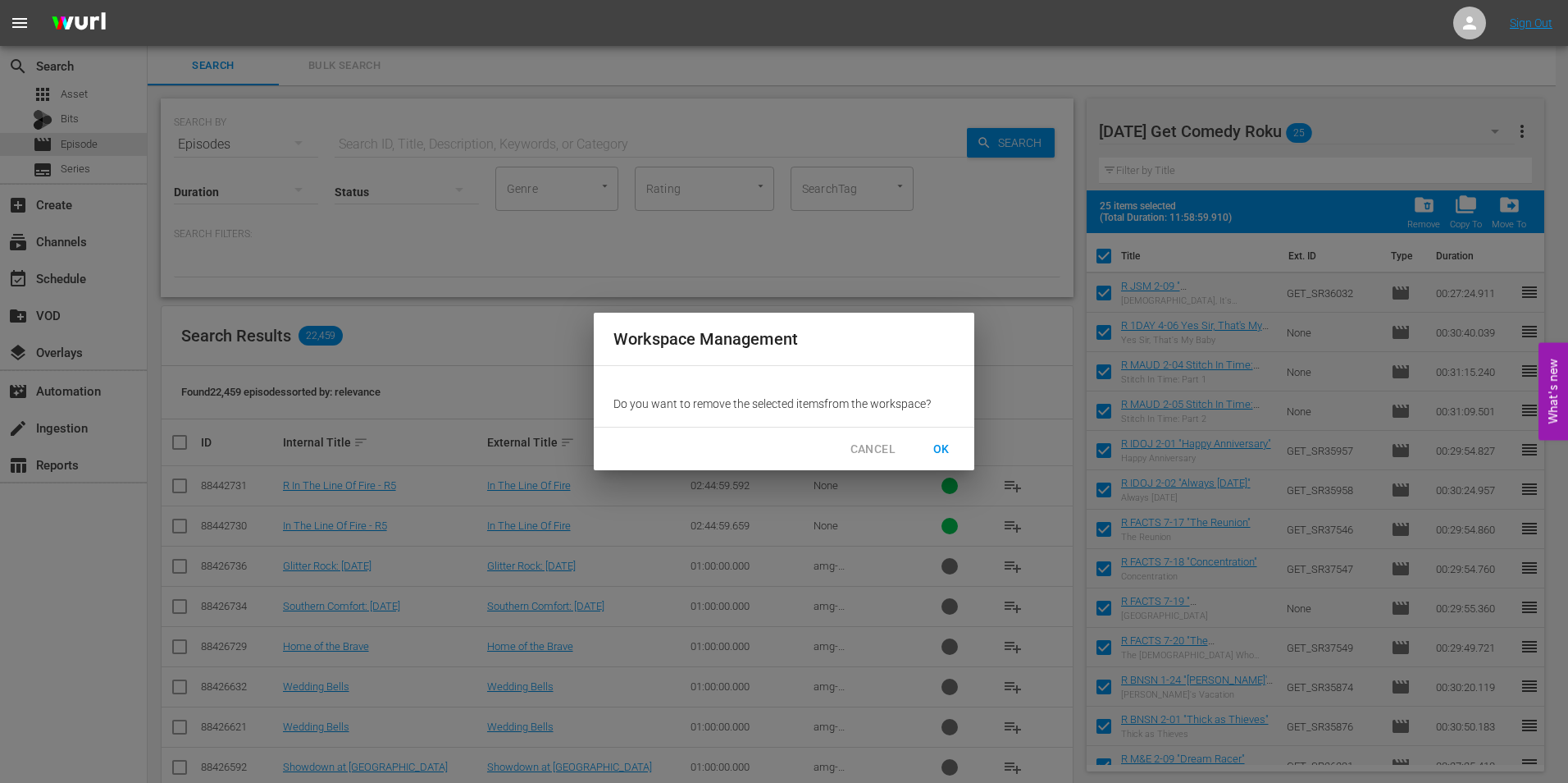
click at [945, 450] on span "OK" at bounding box center [941, 450] width 26 height 21
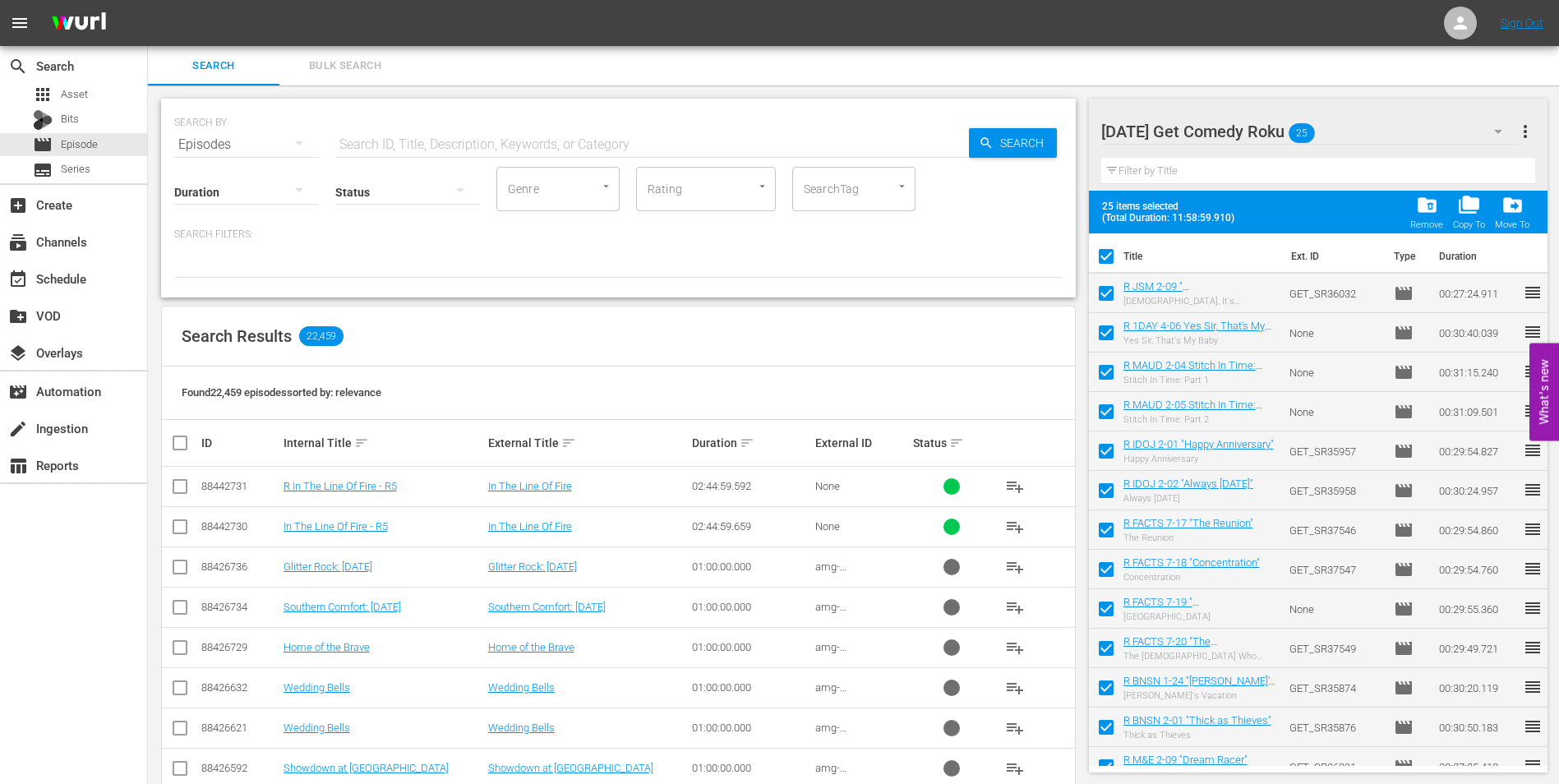
checkbox input "false"
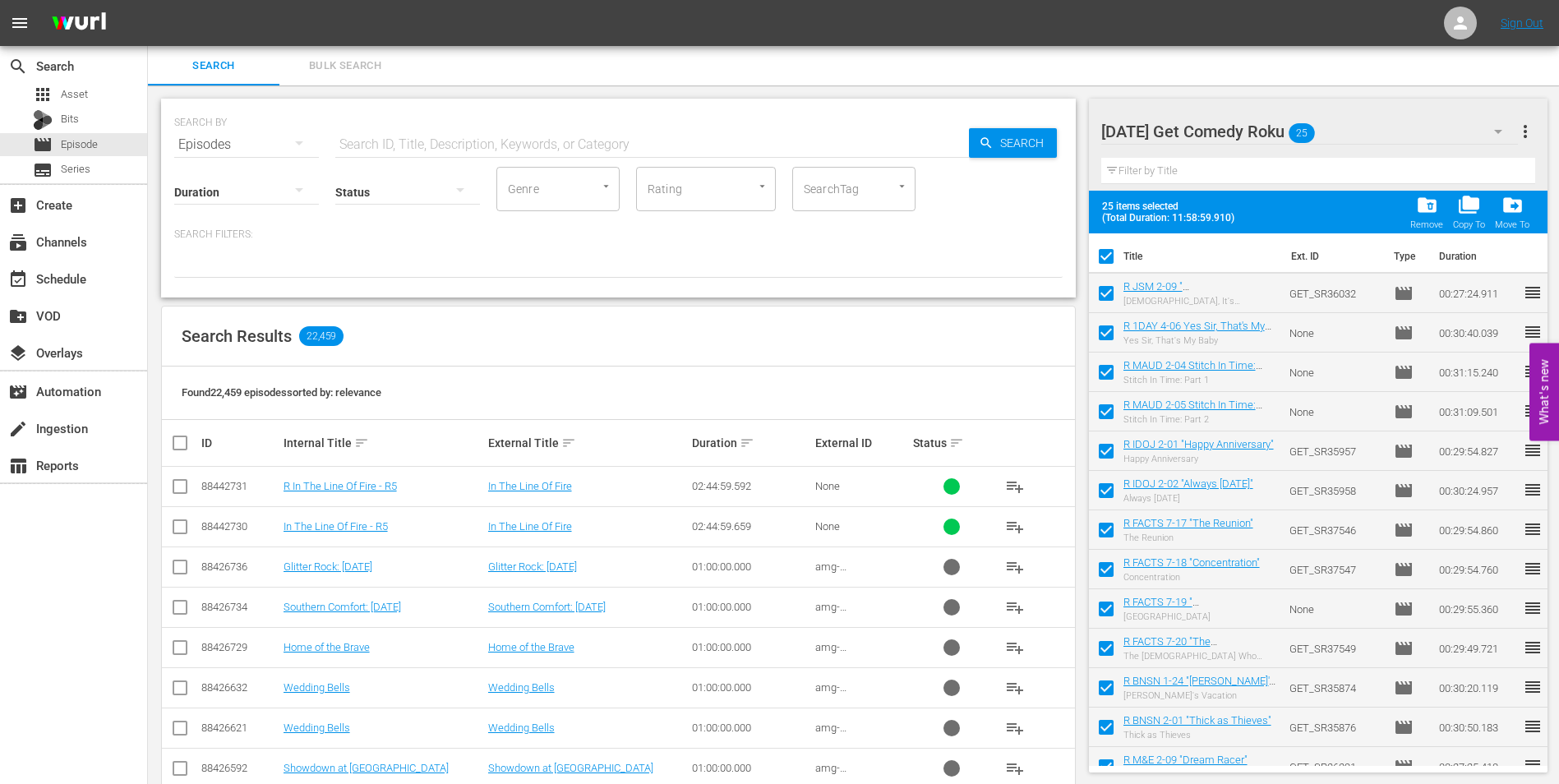
checkbox input "false"
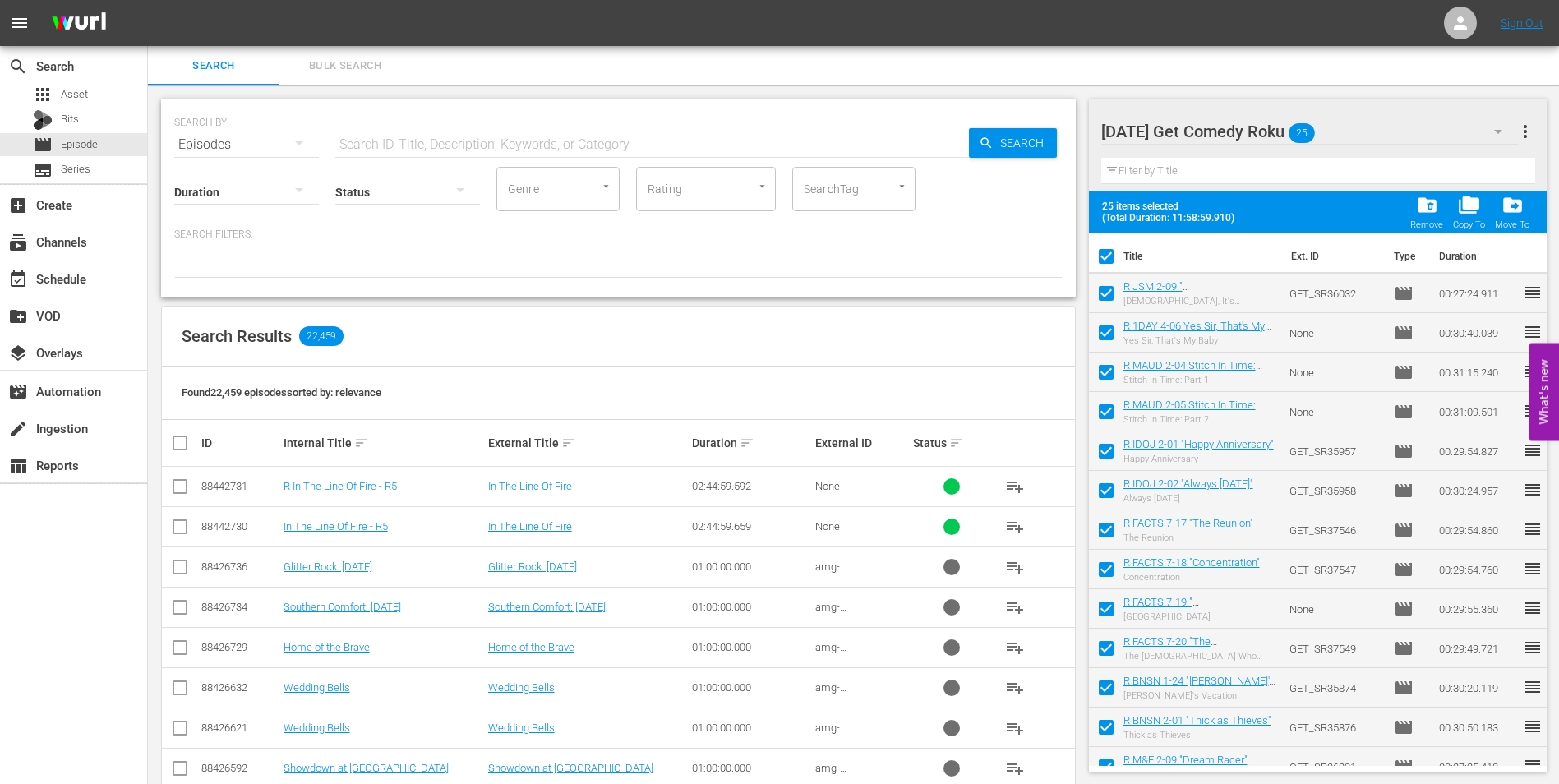
checkbox input "false"
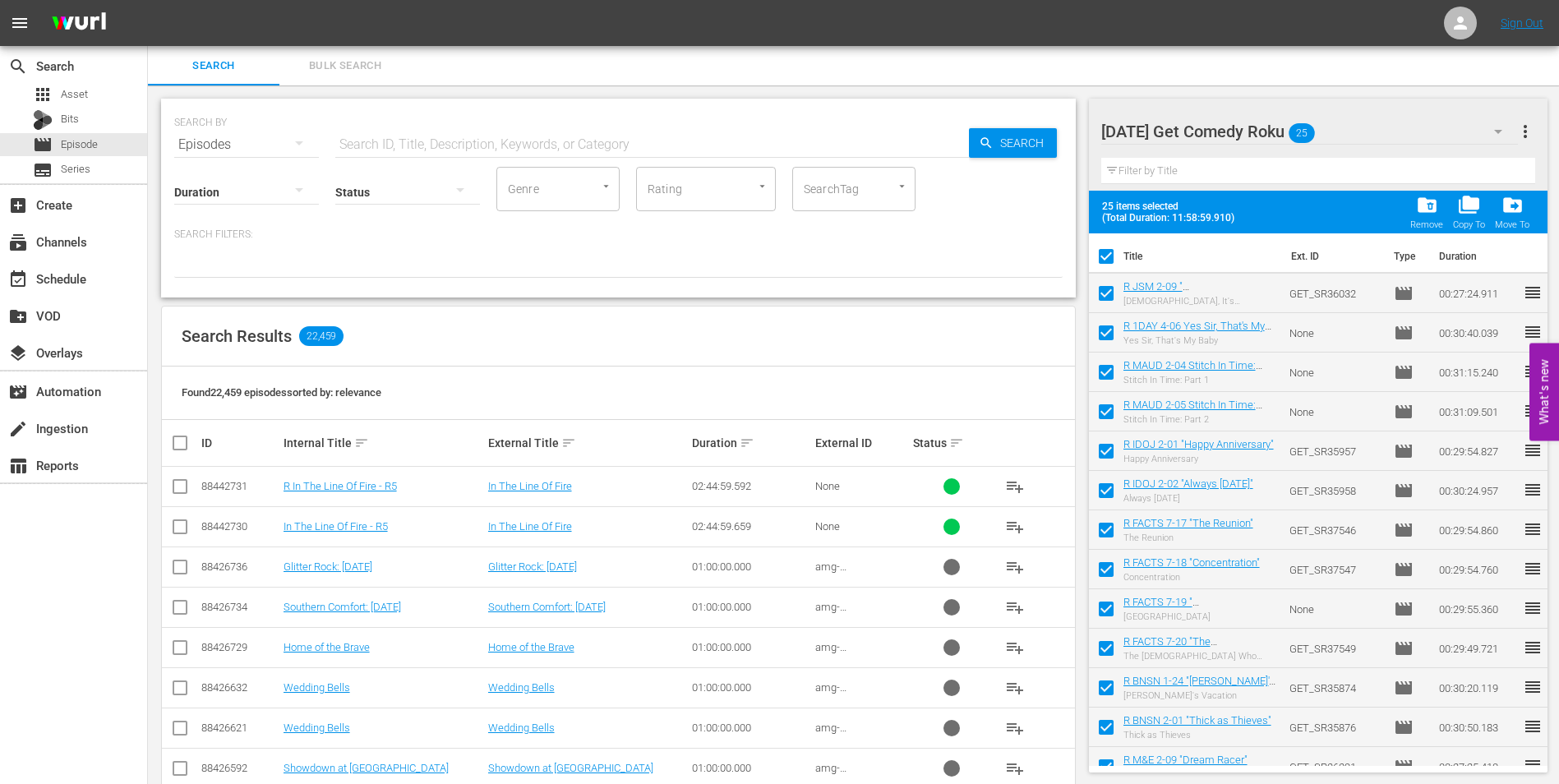
checkbox input "false"
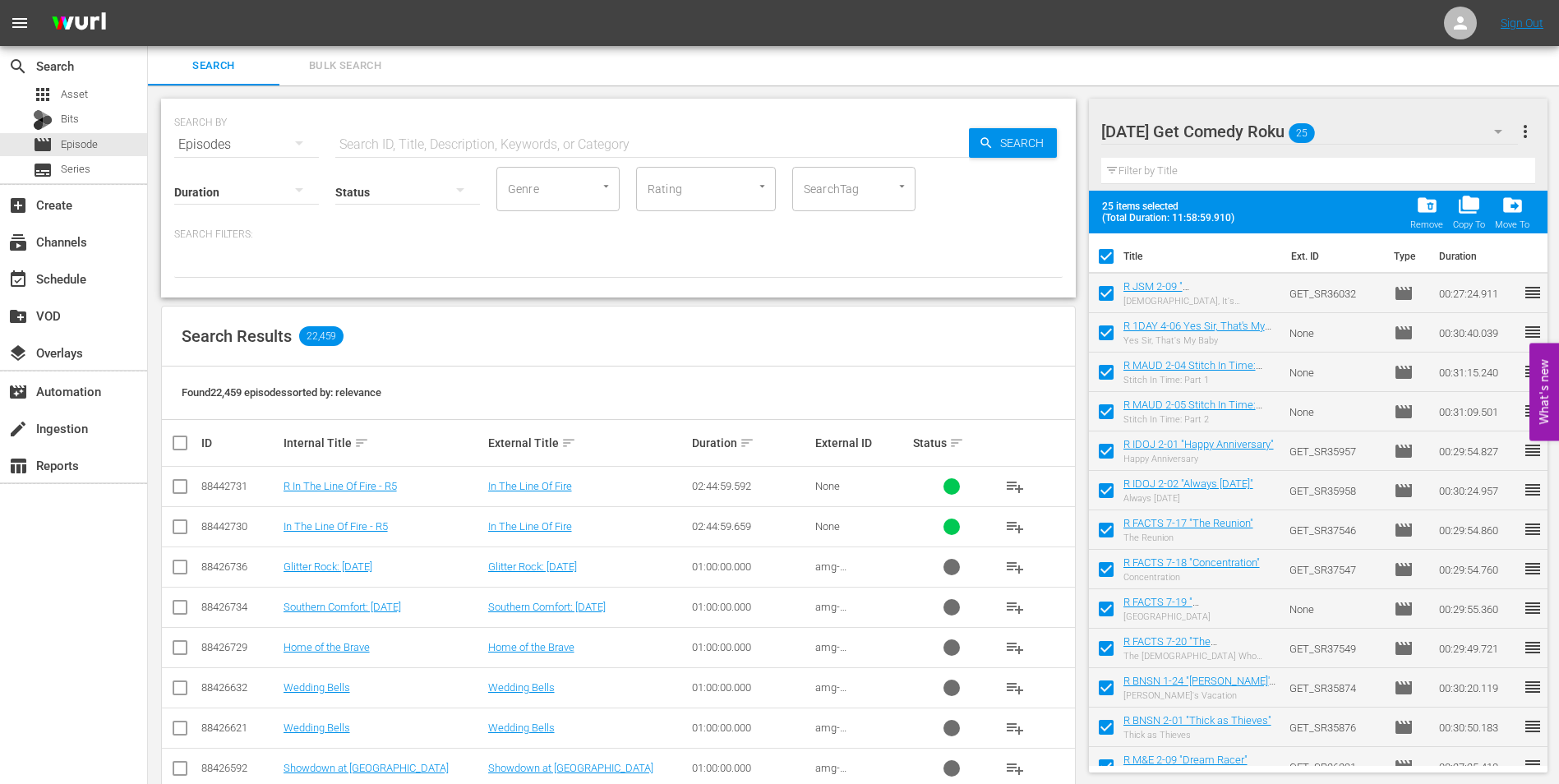
checkbox input "false"
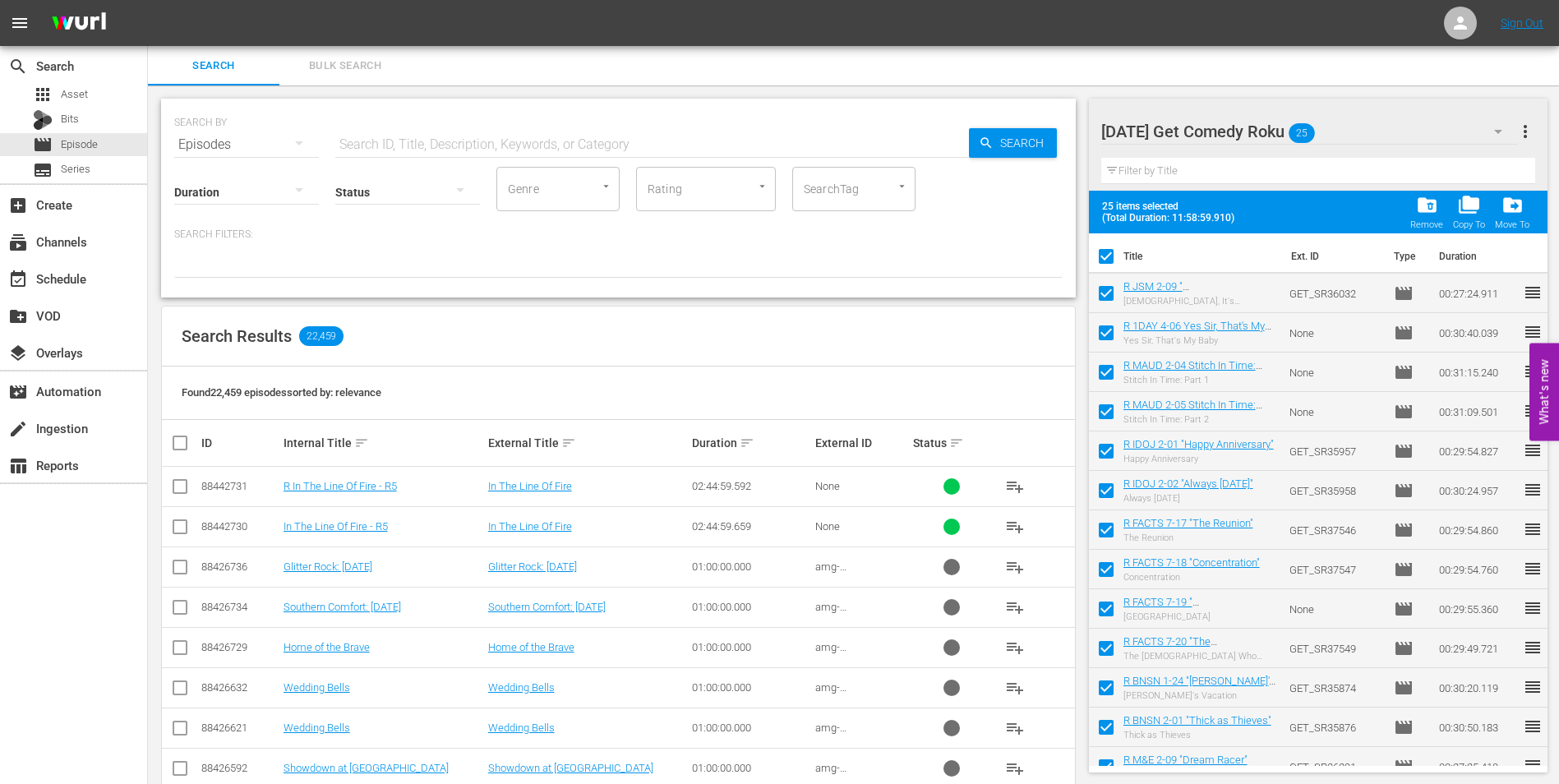
checkbox input "false"
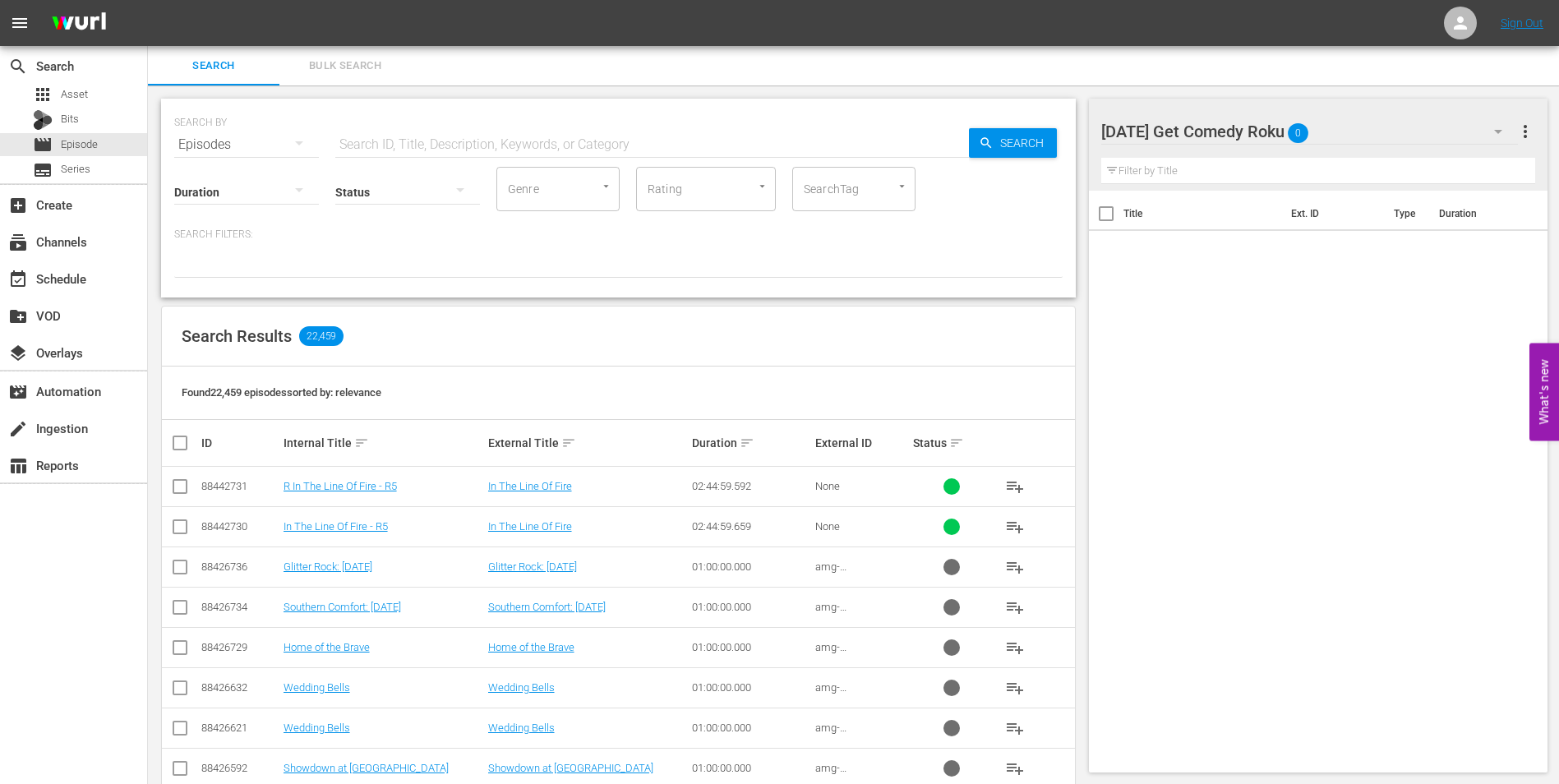
click at [1362, 128] on div "[DATE] Get Comedy Roku 0" at bounding box center [1310, 131] width 418 height 46
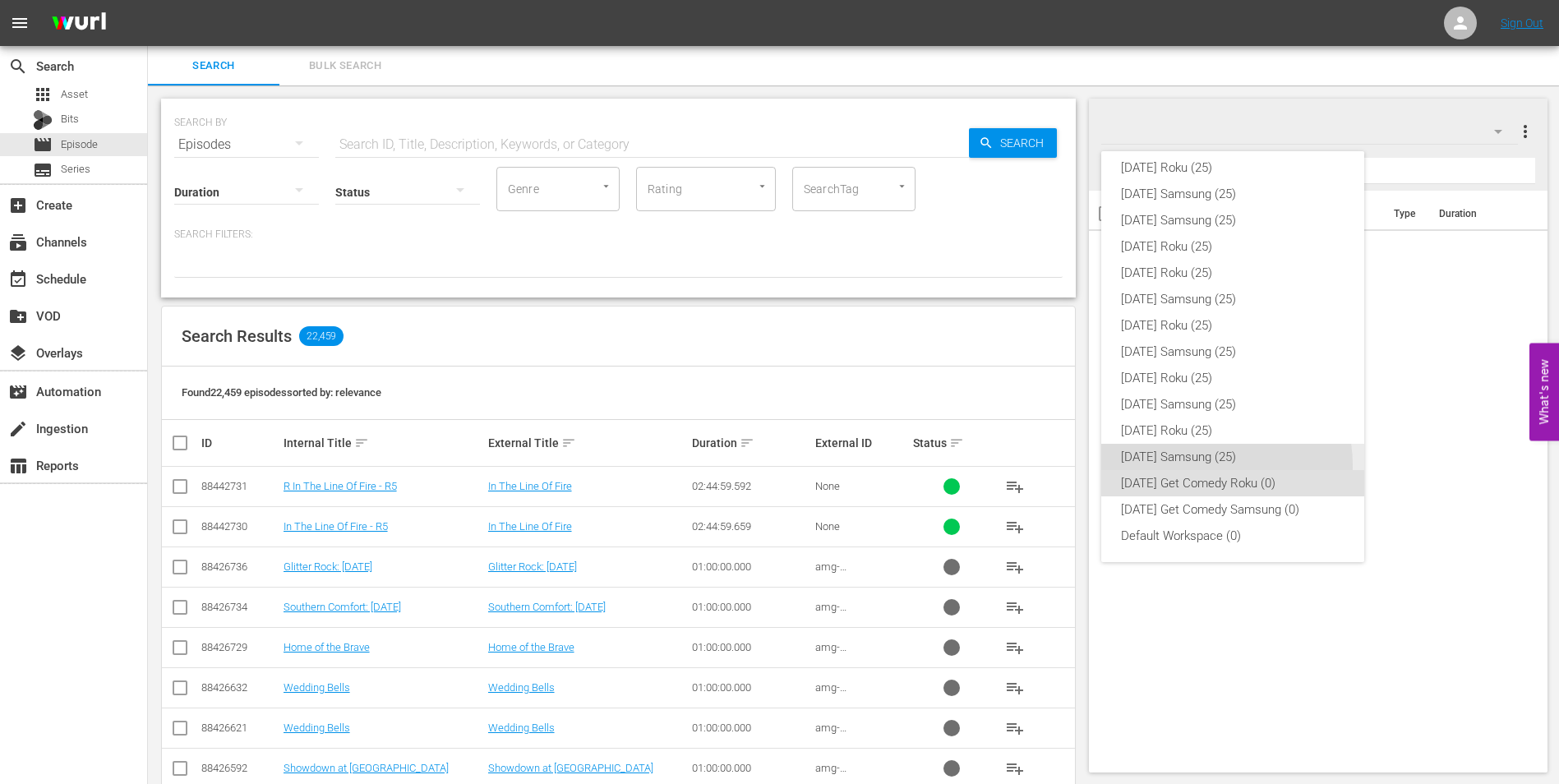
click at [1204, 465] on div "[DATE] Samsung (25)" at bounding box center [1233, 456] width 224 height 26
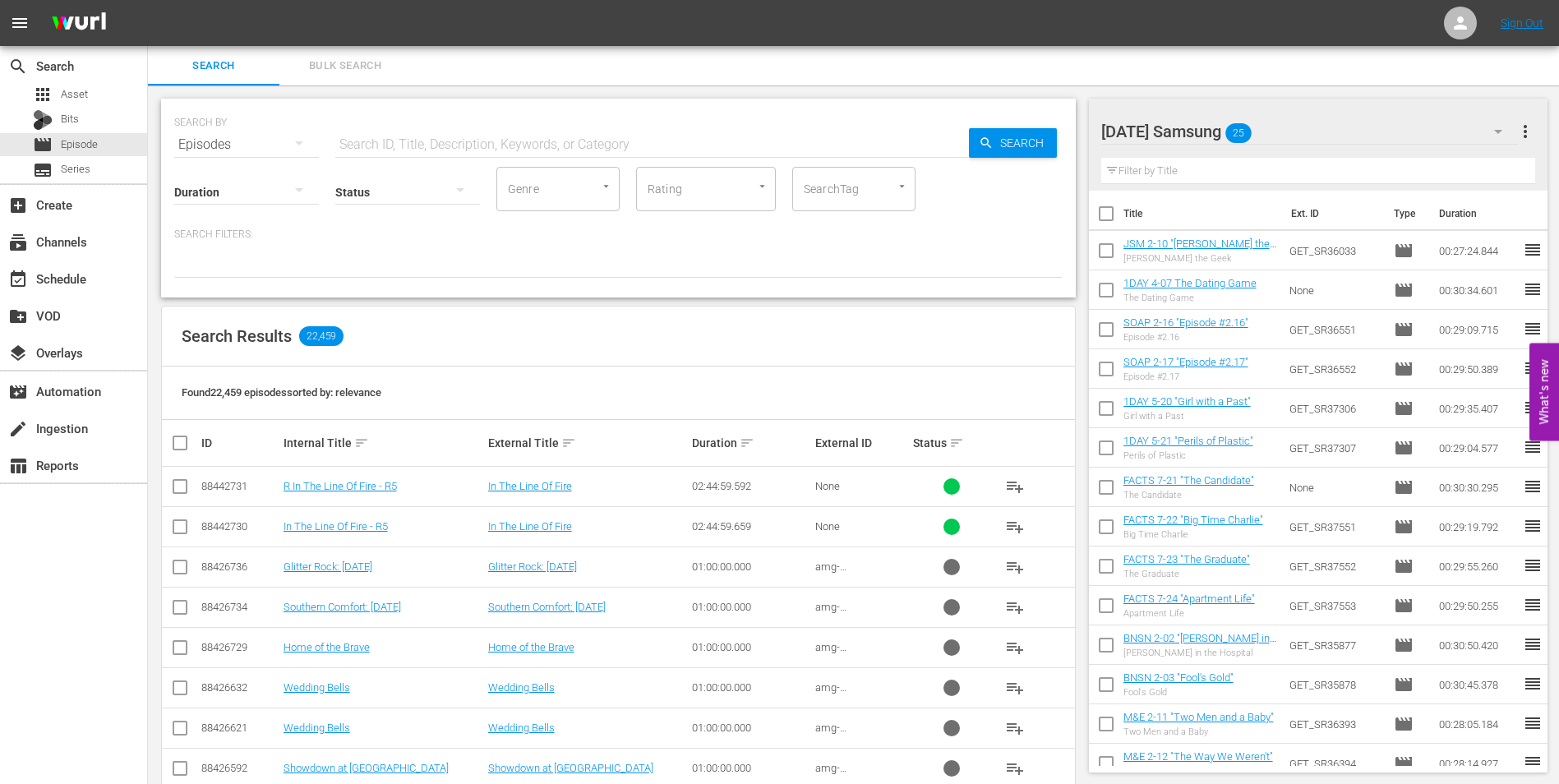
click at [1108, 212] on input "checkbox" at bounding box center [1106, 217] width 35 height 35
checkbox input "true"
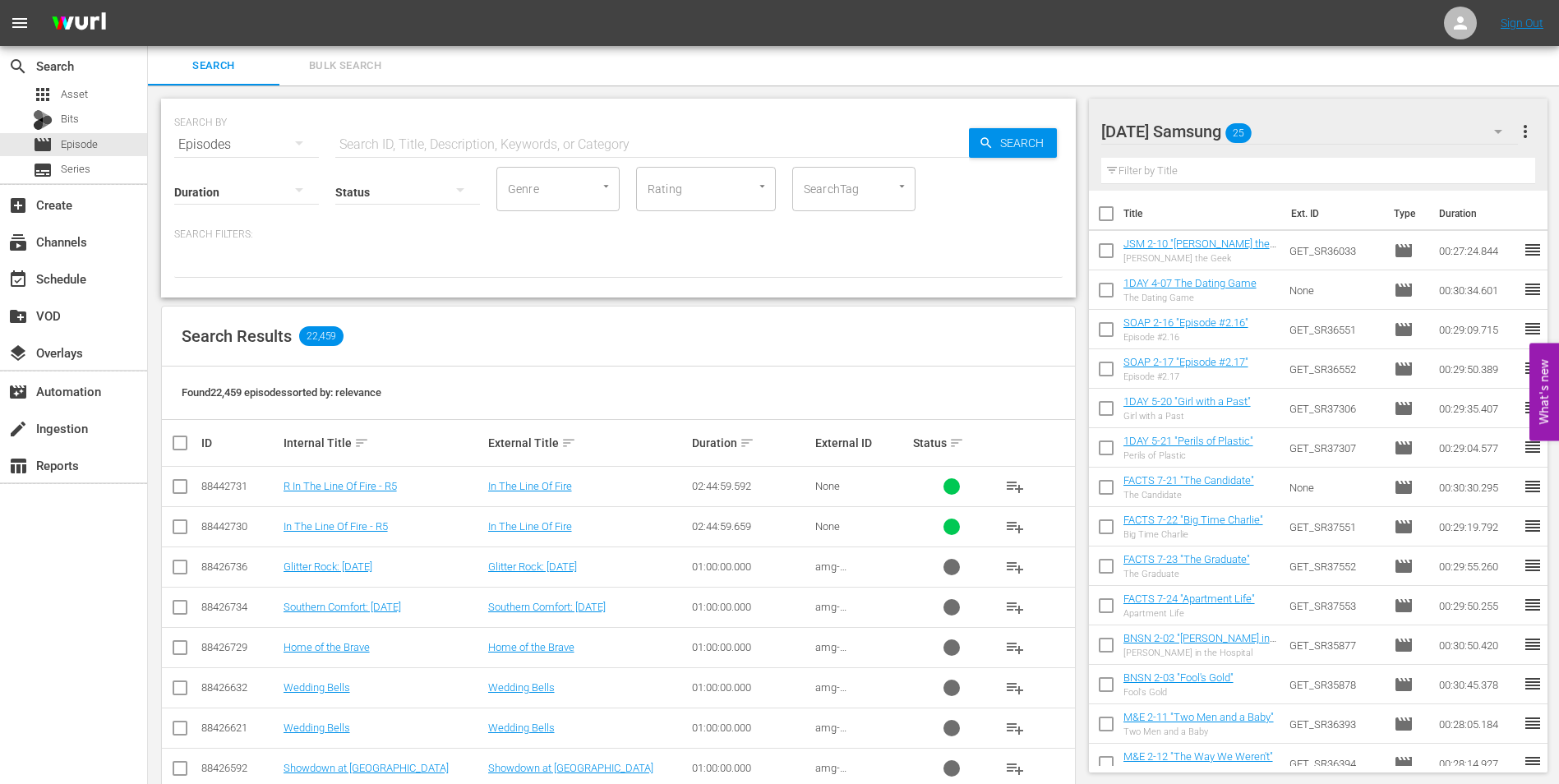
checkbox input "true"
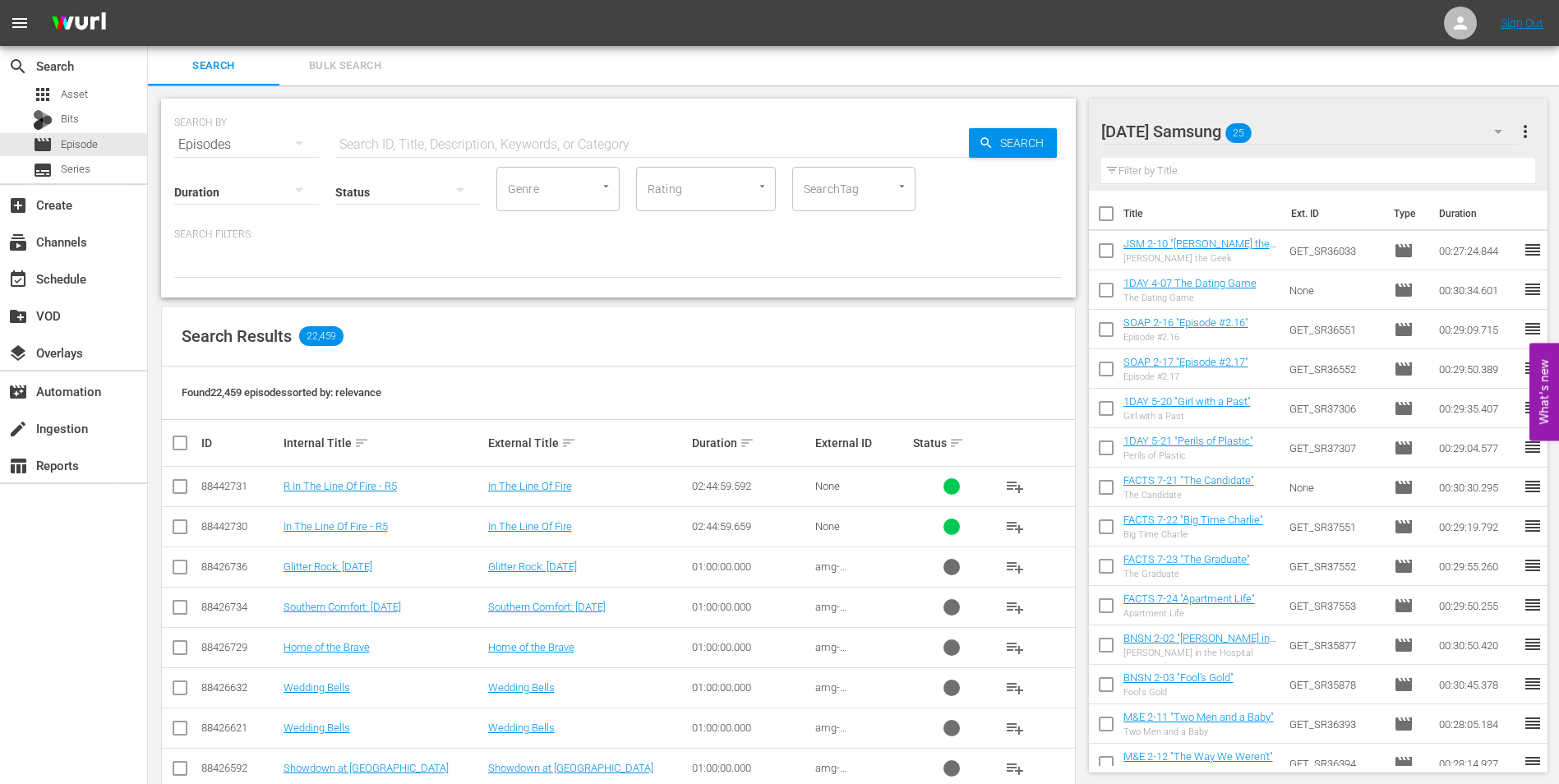
checkbox input "true"
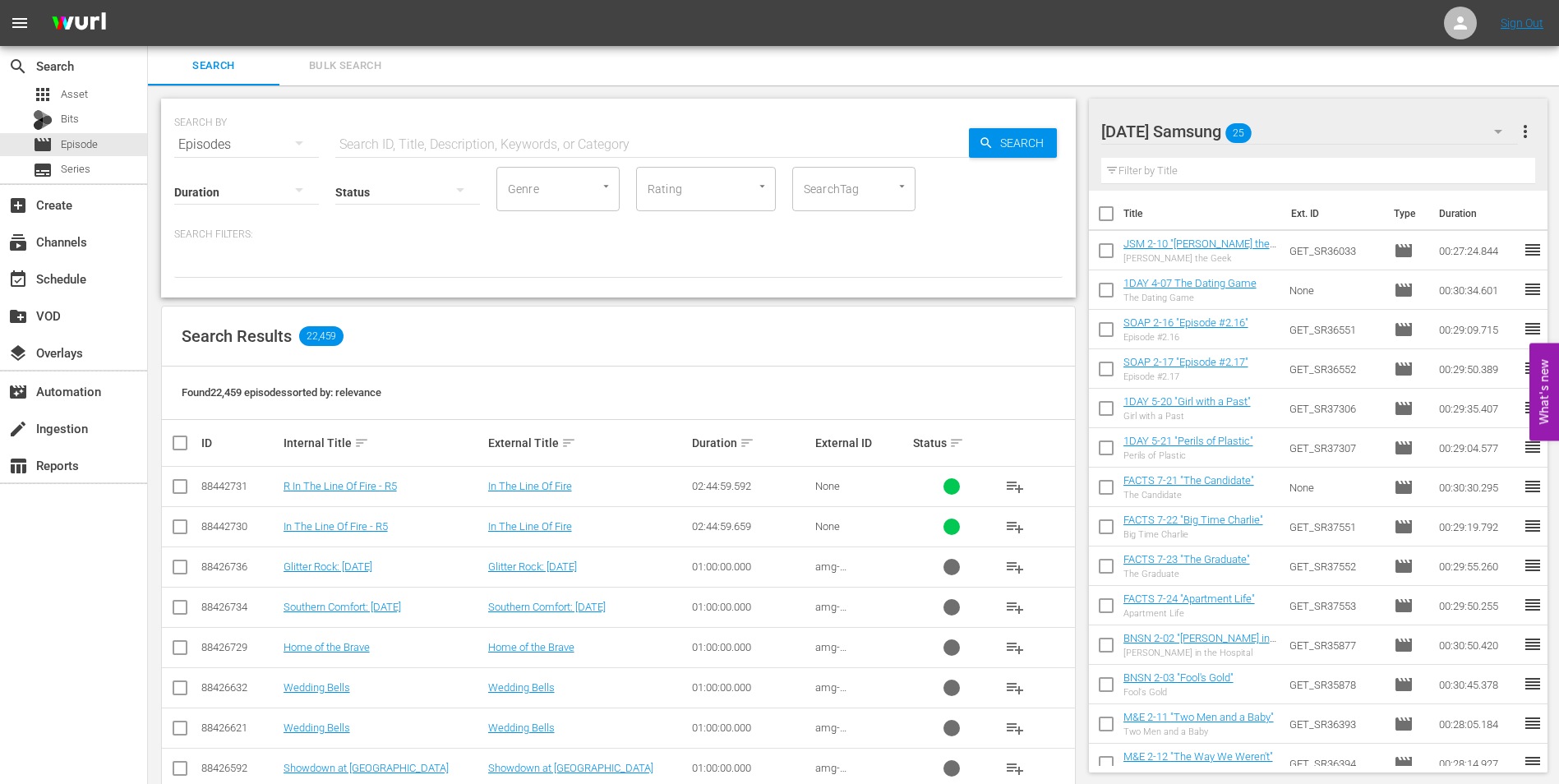
checkbox input "true"
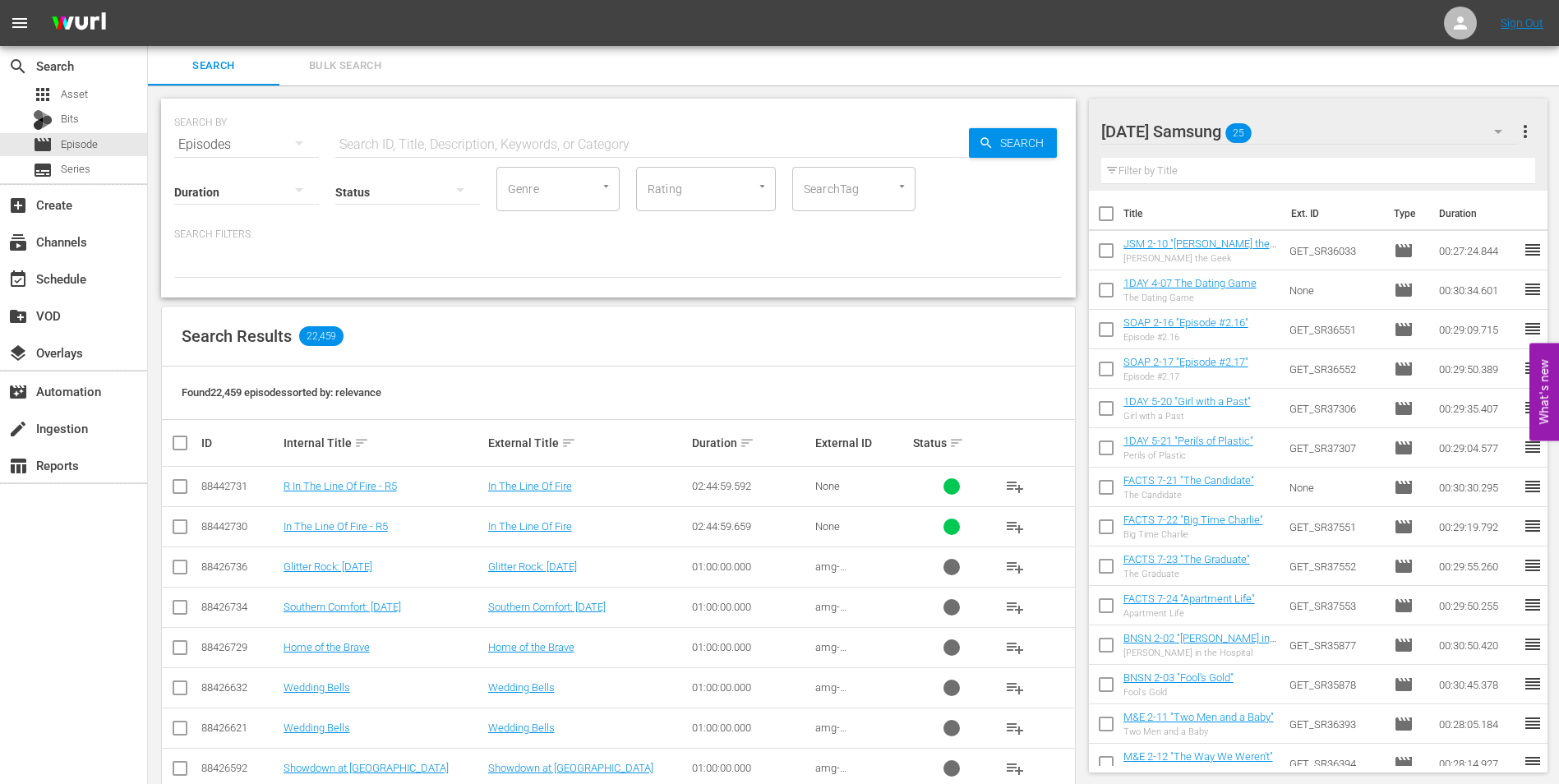
checkbox input "true"
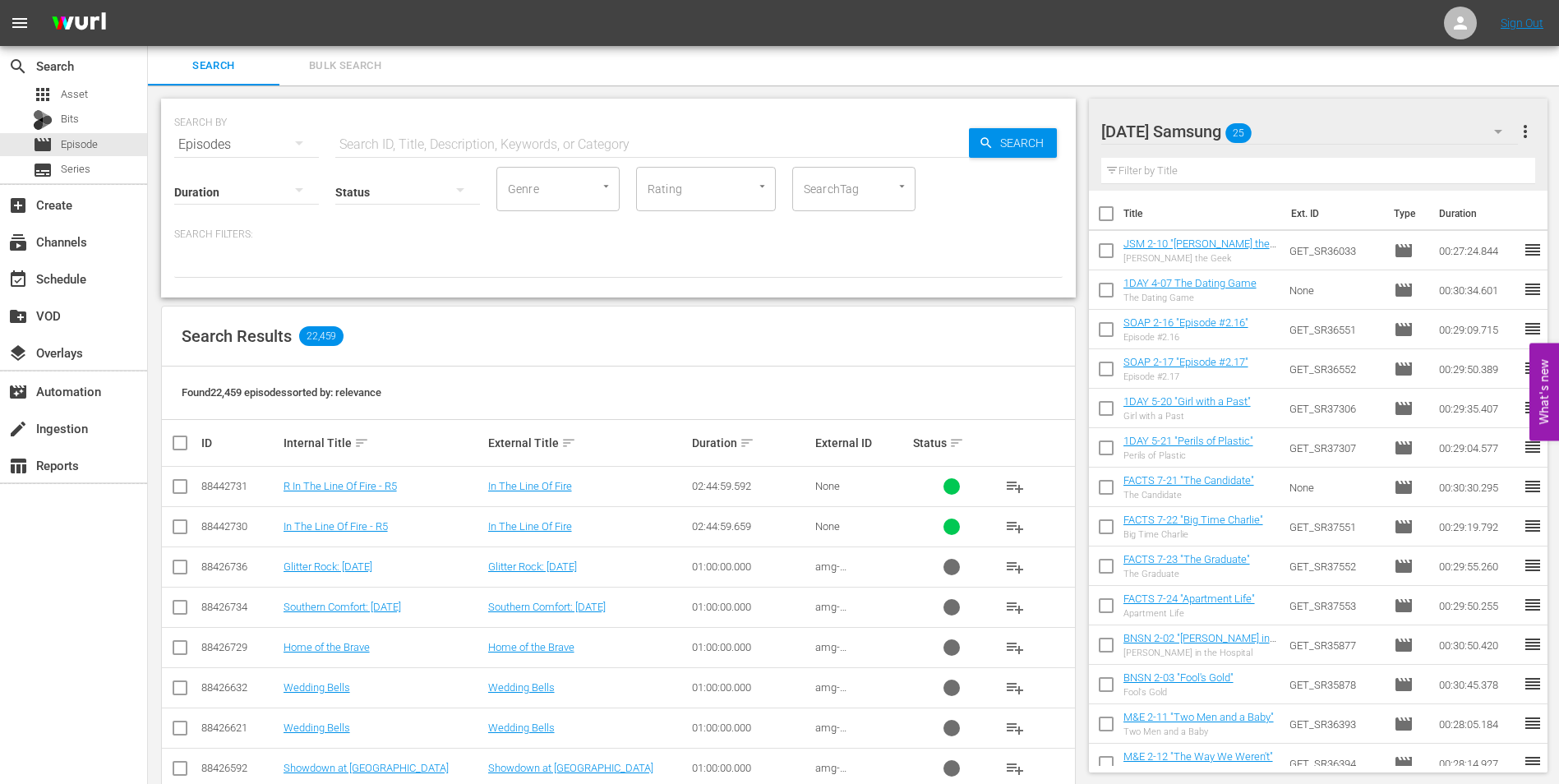
checkbox input "true"
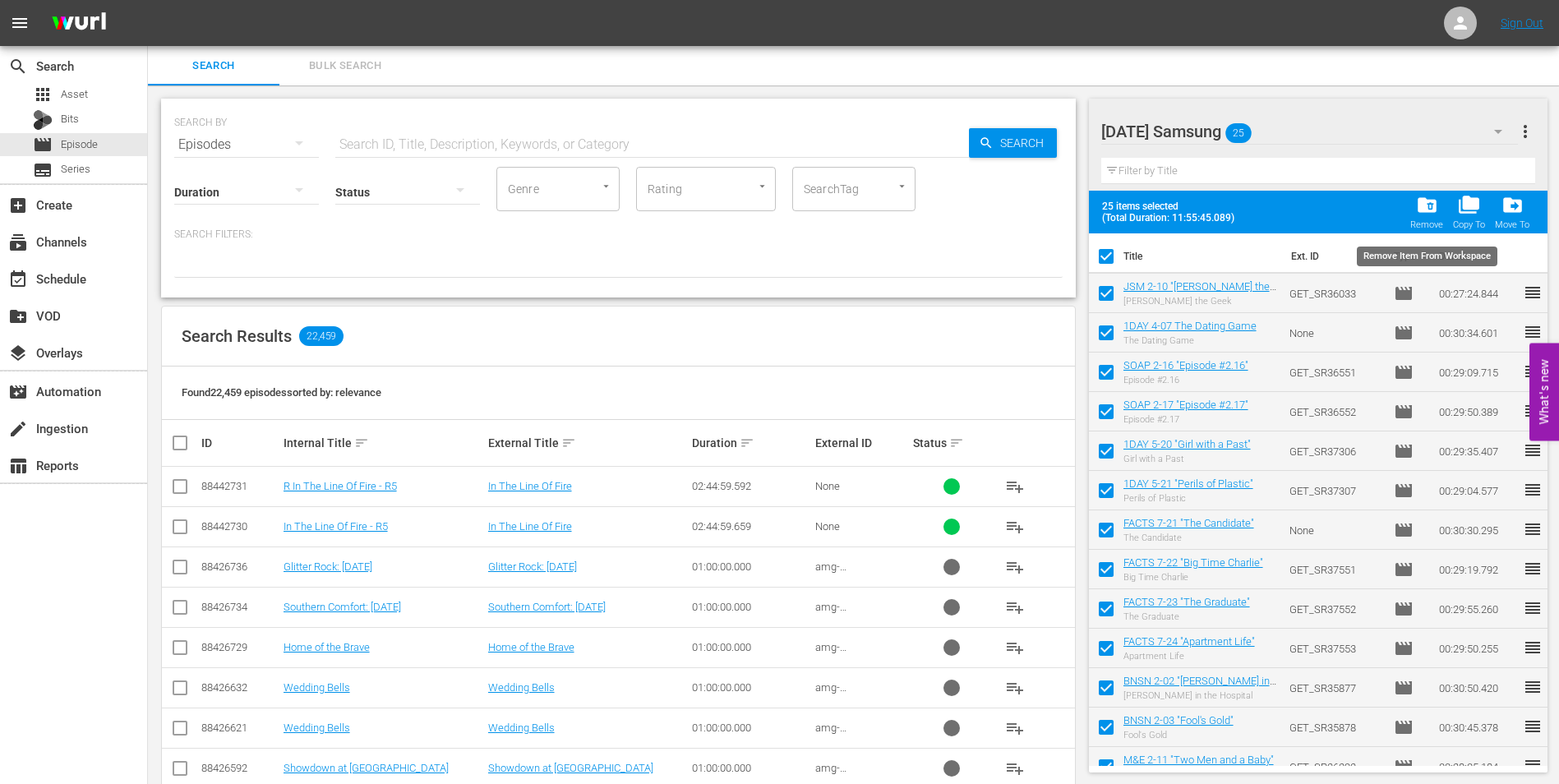
click at [1430, 211] on span "folder_delete" at bounding box center [1428, 205] width 22 height 22
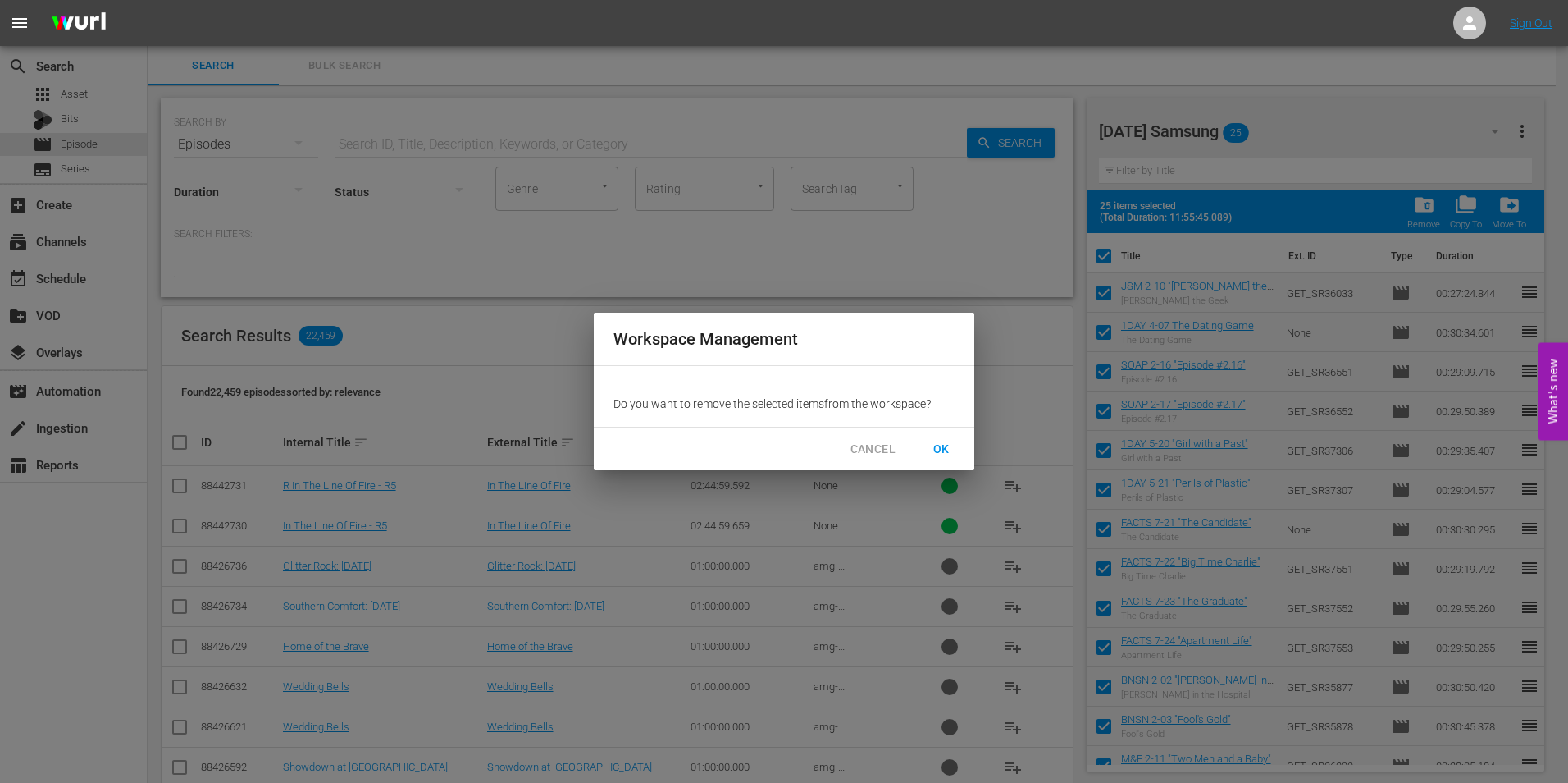
click at [944, 448] on span "OK" at bounding box center [941, 450] width 26 height 21
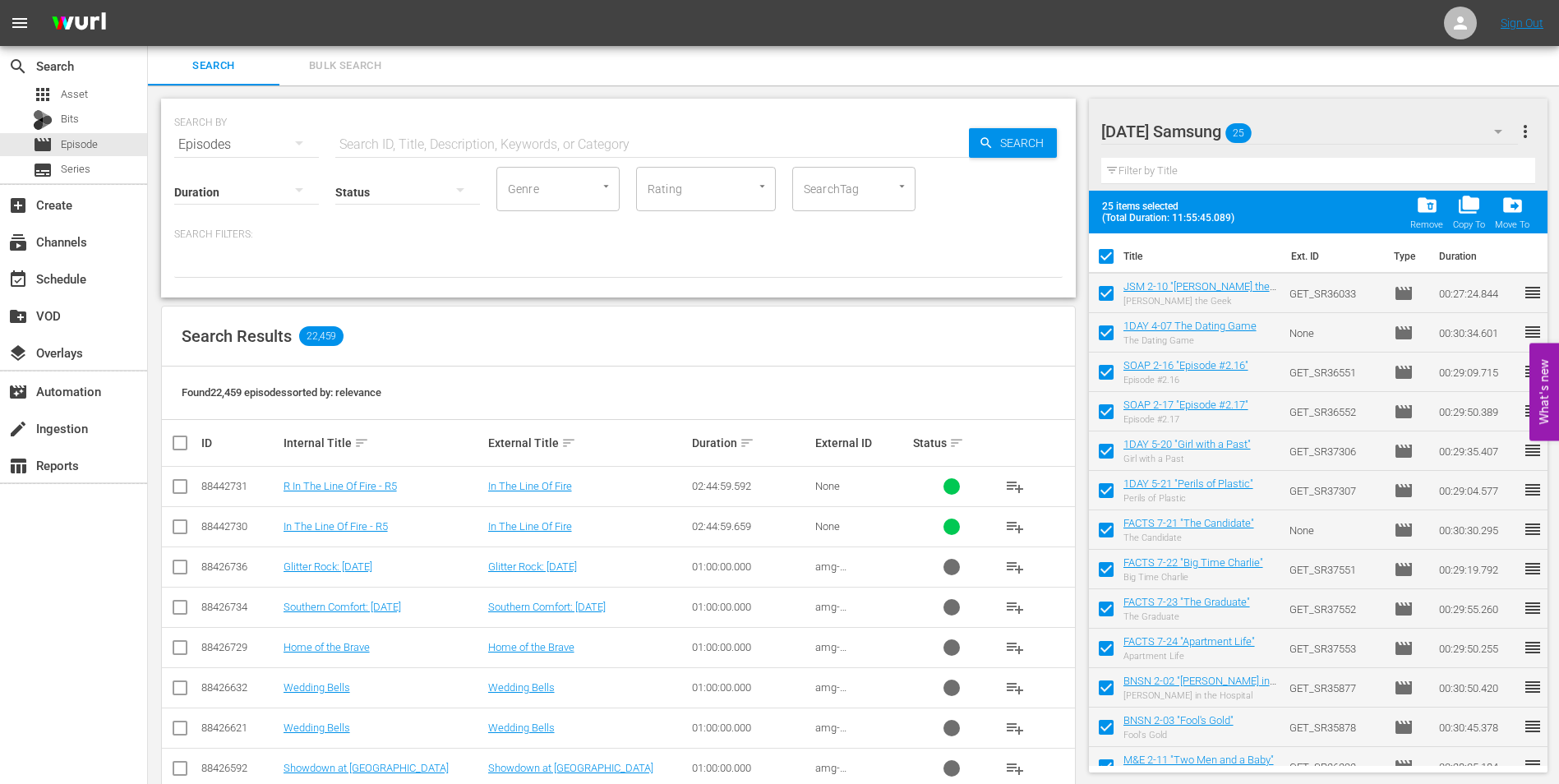
checkbox input "false"
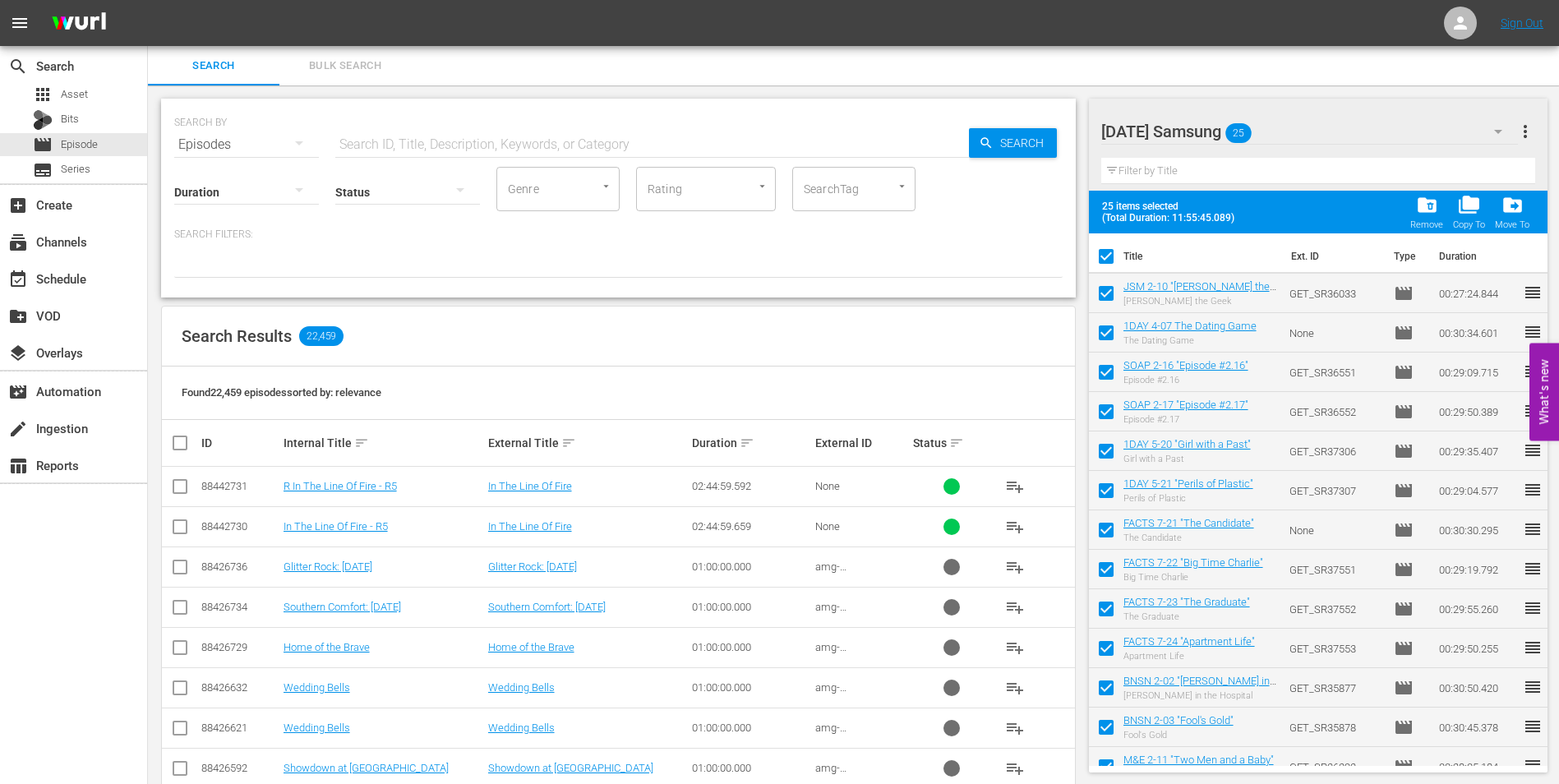
checkbox input "false"
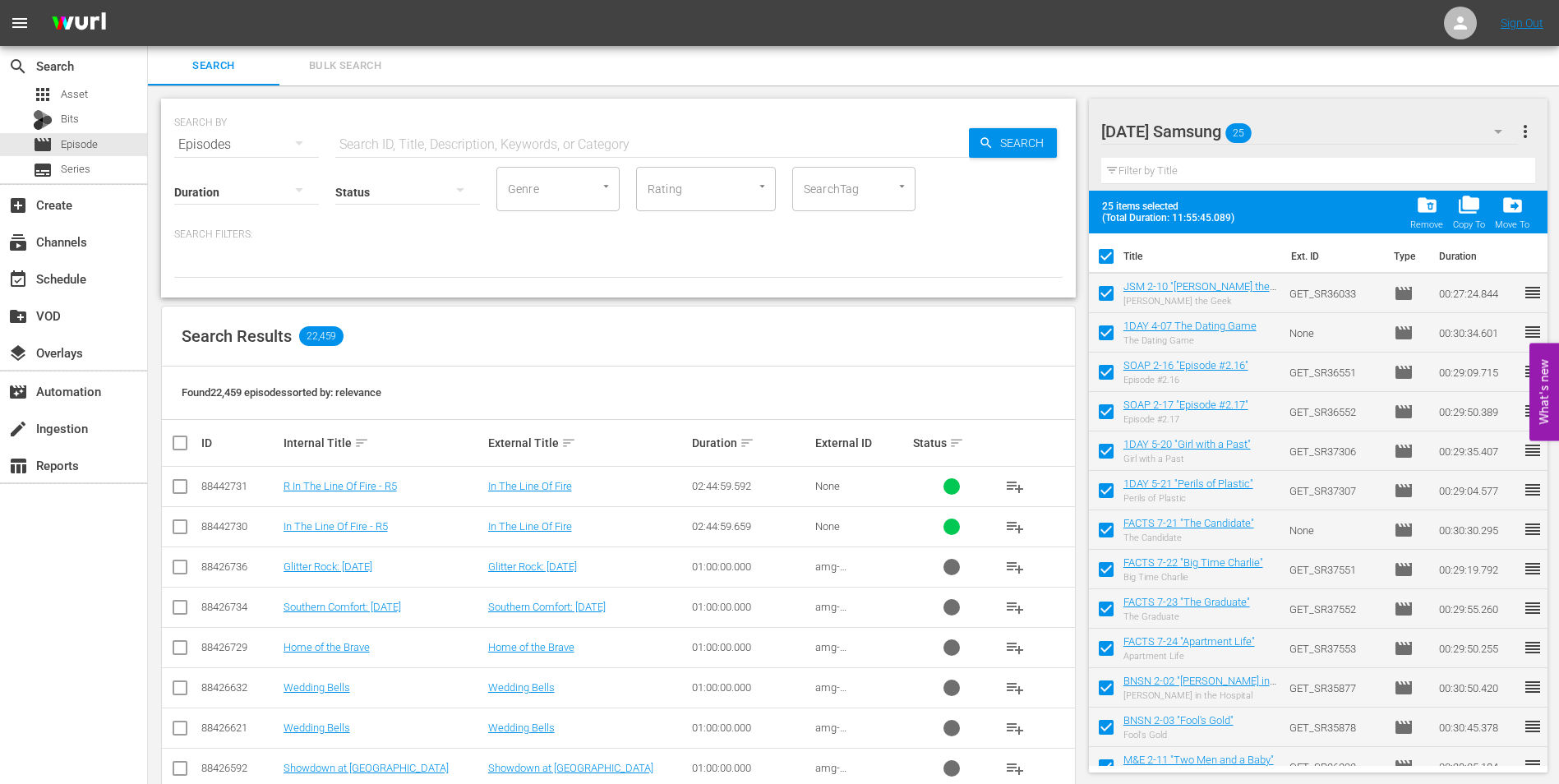
checkbox input "false"
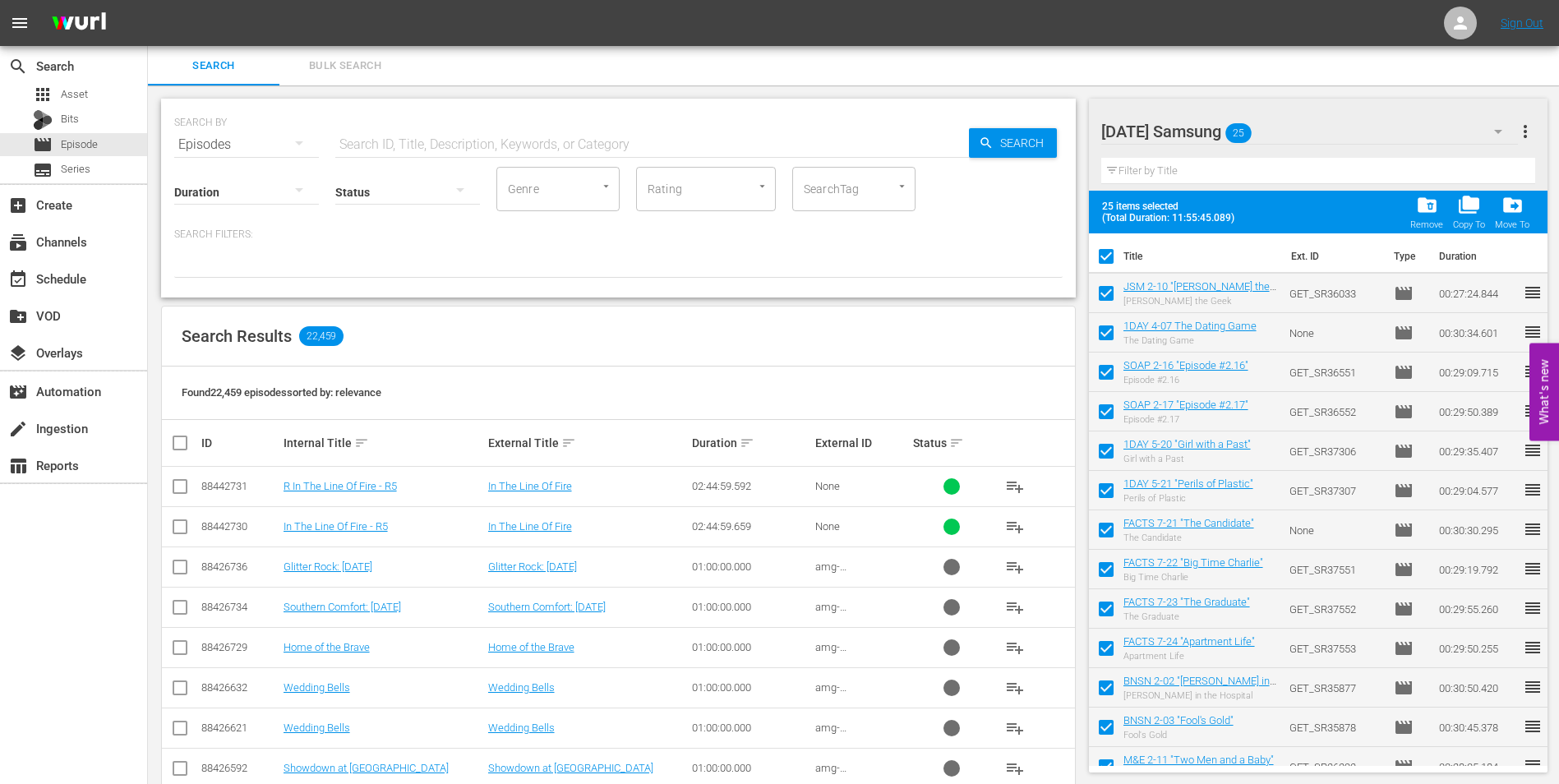
checkbox input "false"
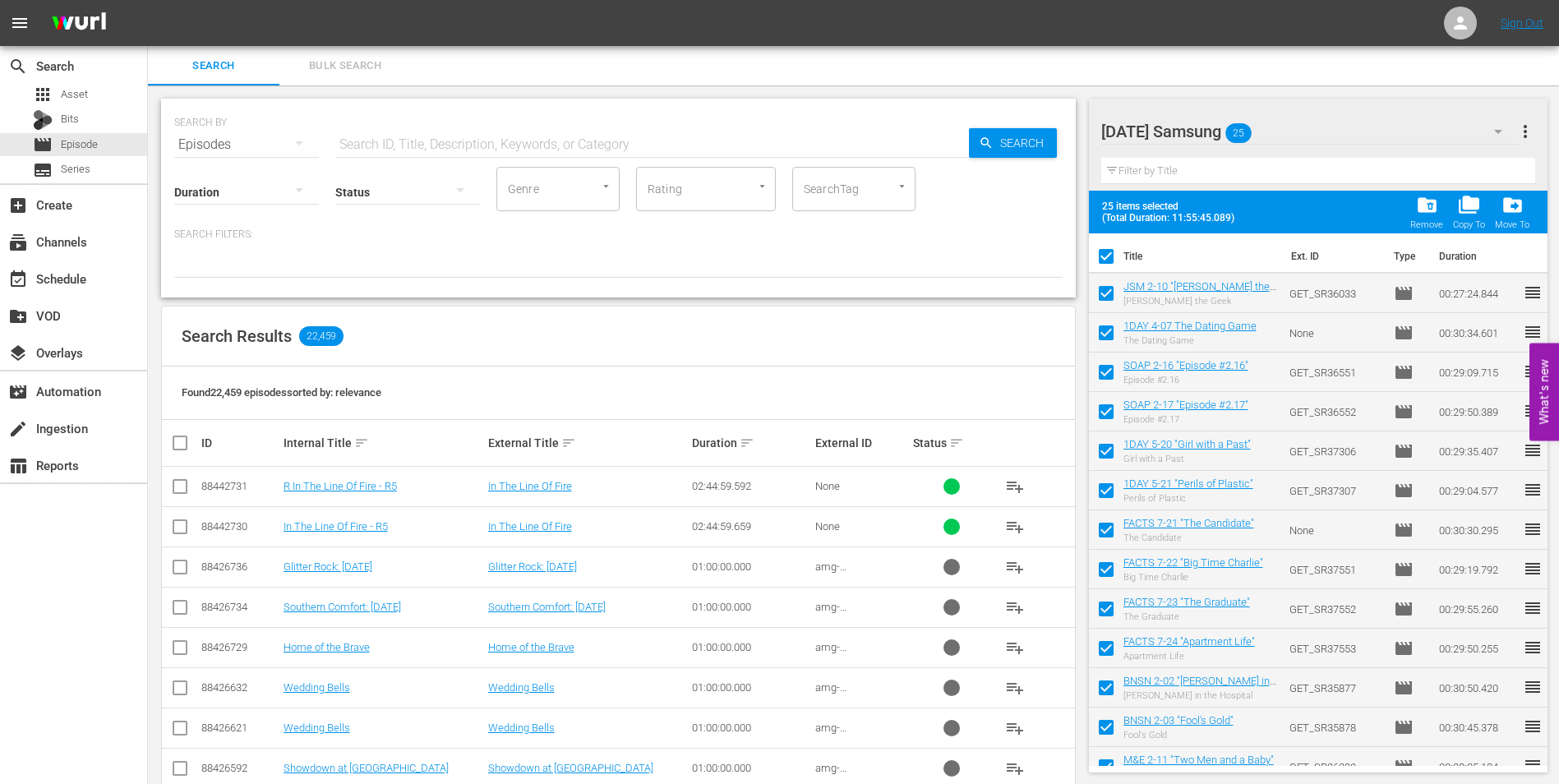
checkbox input "false"
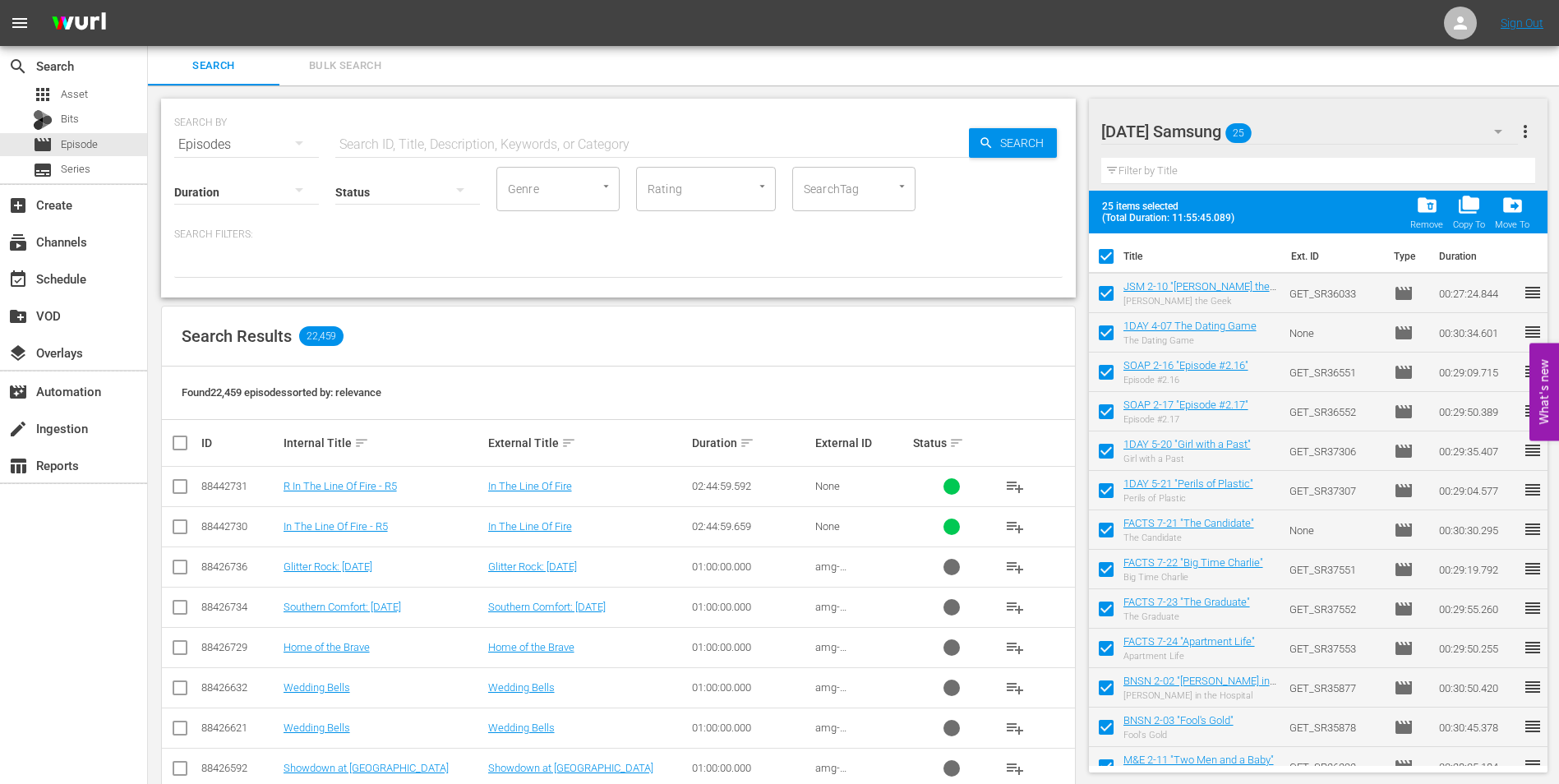
checkbox input "false"
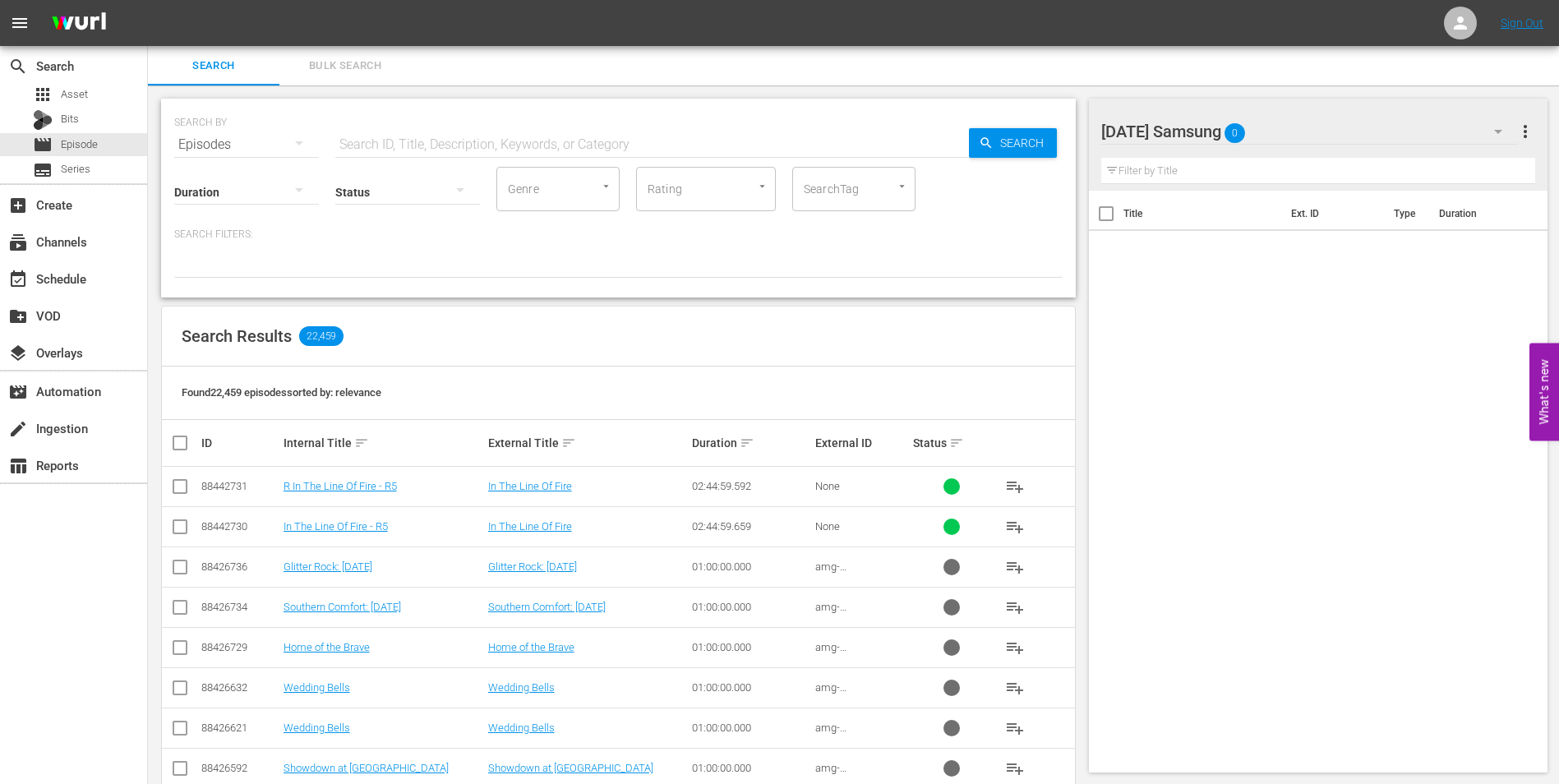
click at [1306, 130] on div "[DATE] Samsung 0" at bounding box center [1310, 131] width 418 height 46
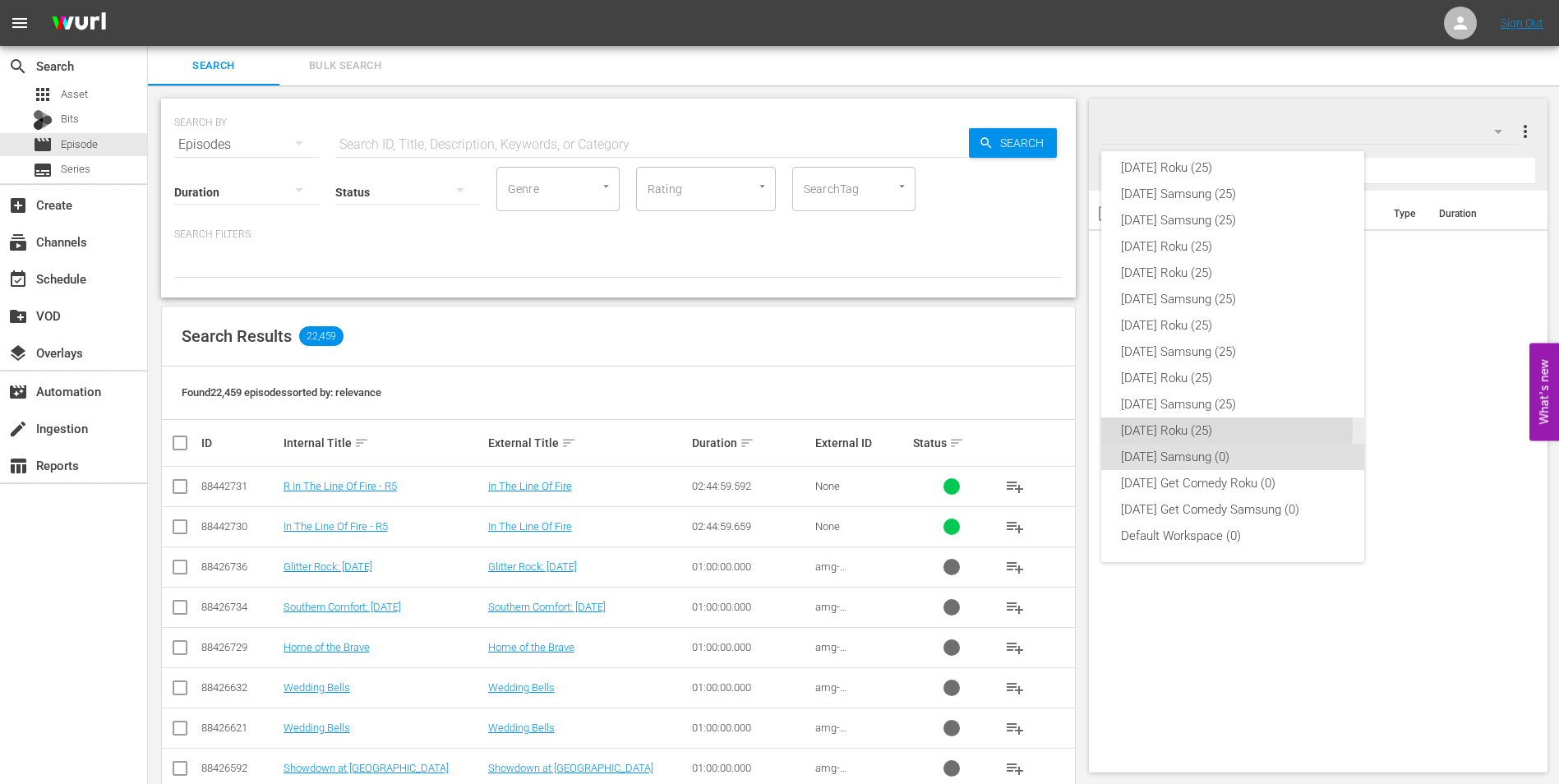
click at [1189, 426] on div "[DATE] Roku (25)" at bounding box center [1233, 430] width 224 height 26
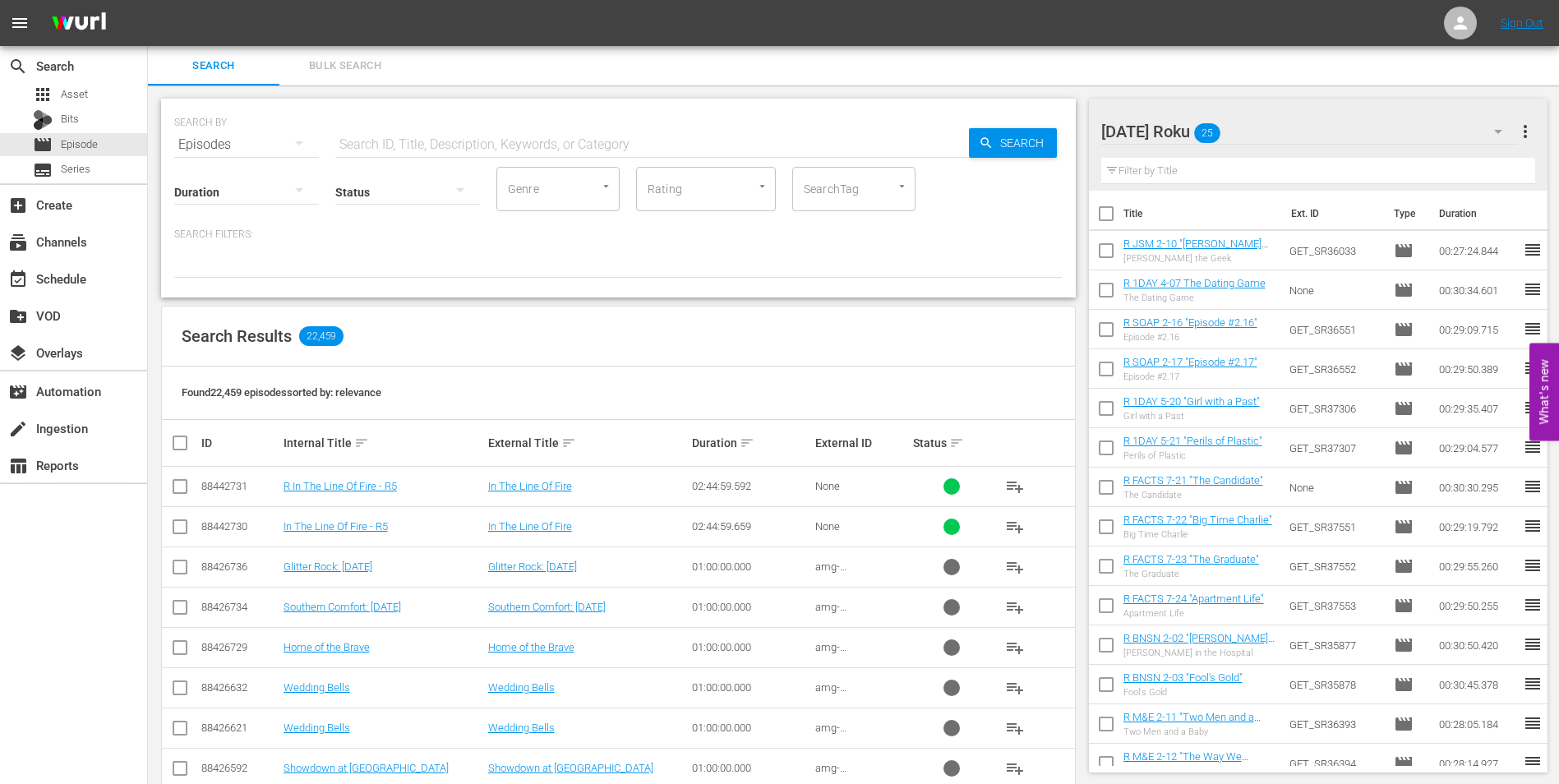
click at [1106, 220] on input "checkbox" at bounding box center [1106, 217] width 35 height 35
checkbox input "true"
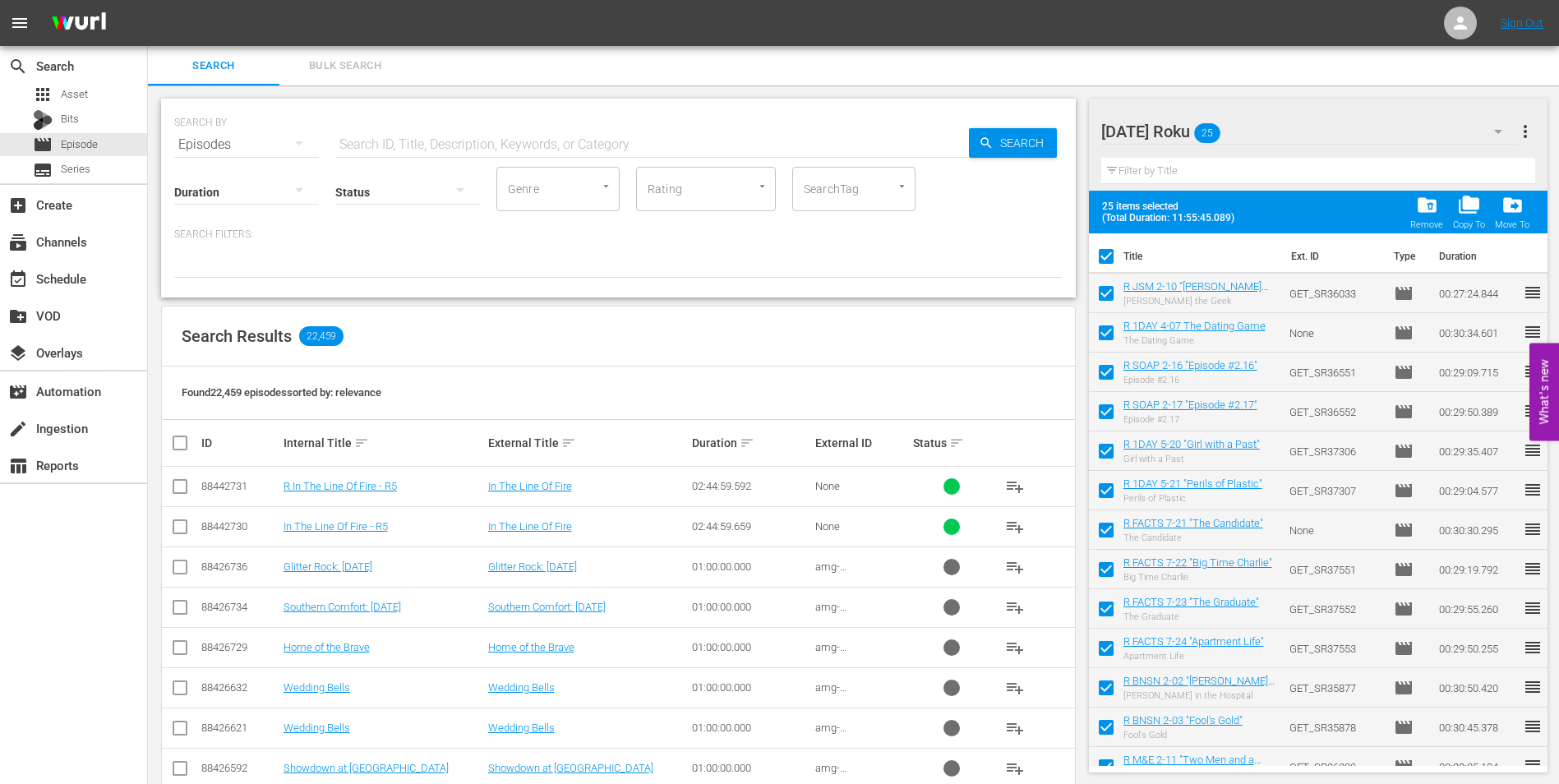
checkbox input "true"
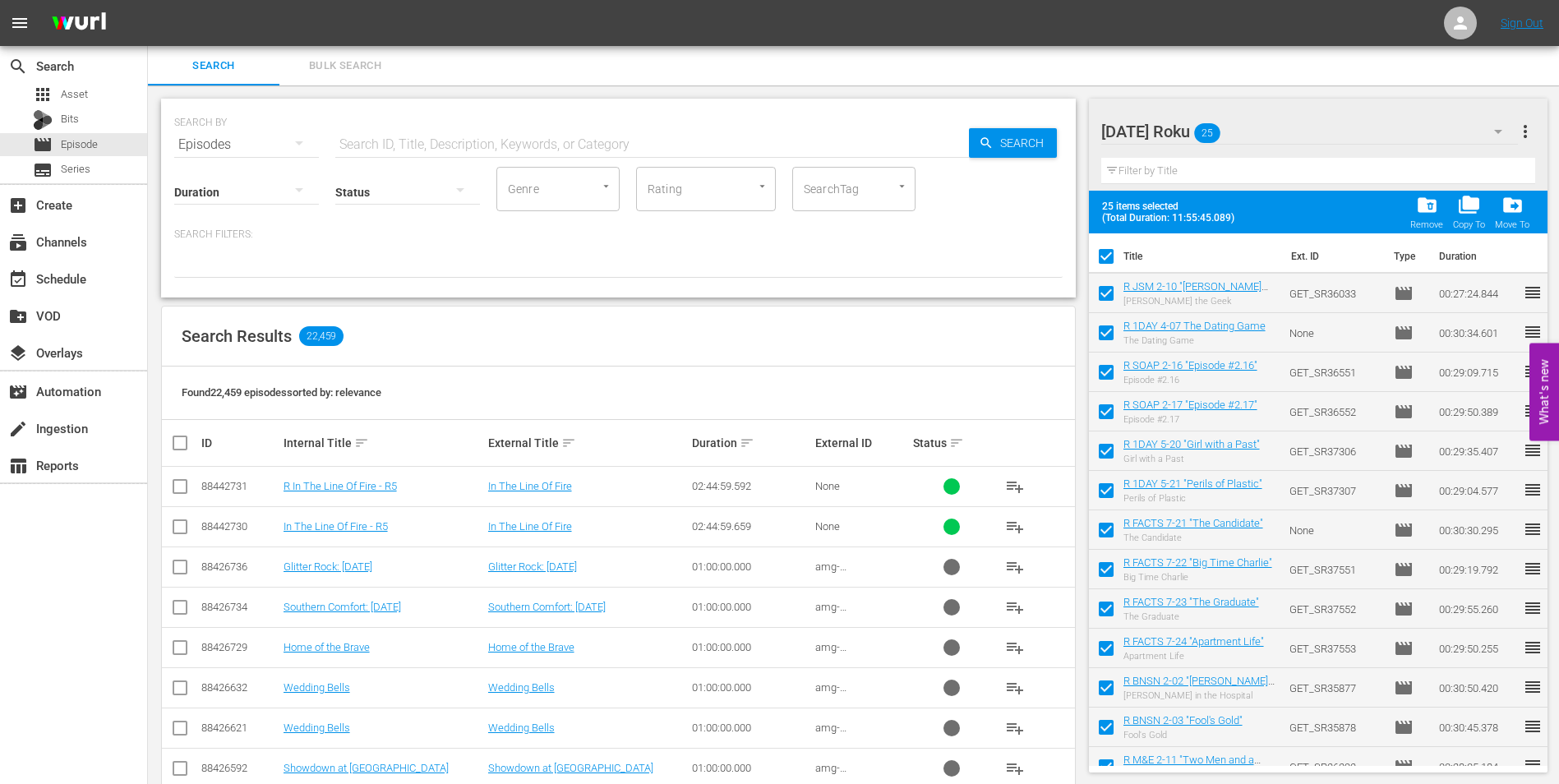
checkbox input "true"
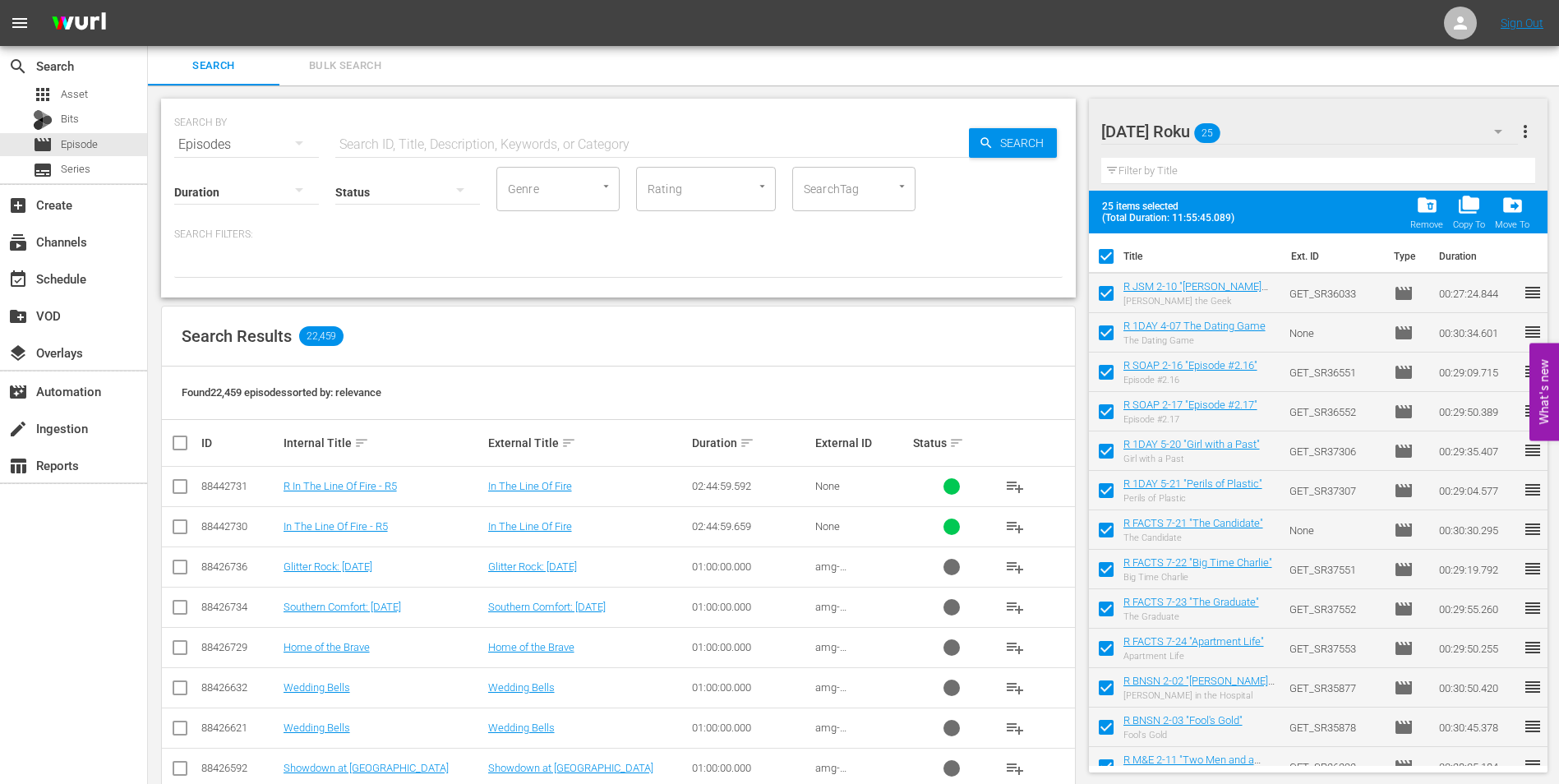
checkbox input "true"
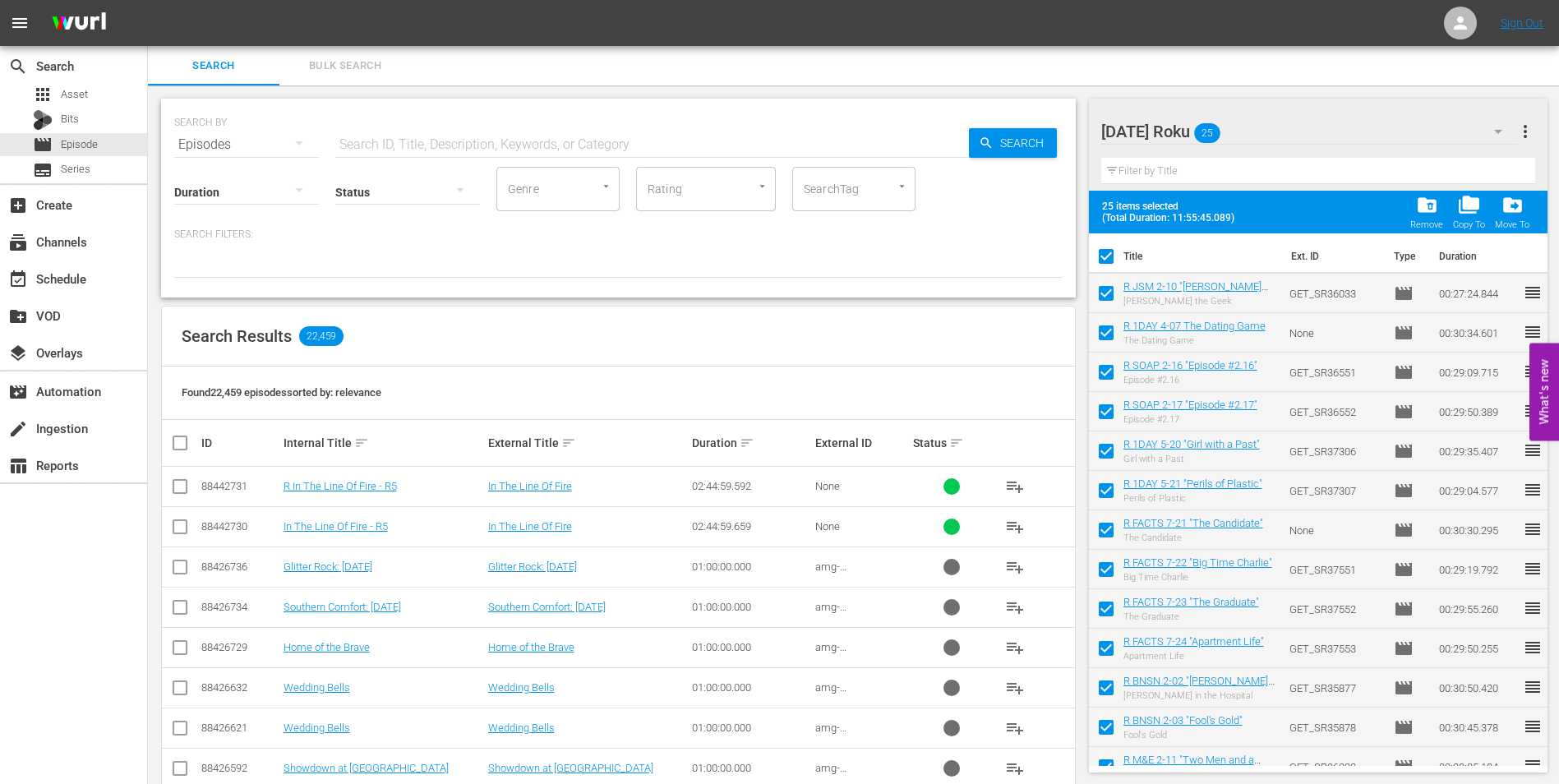
checkbox input "true"
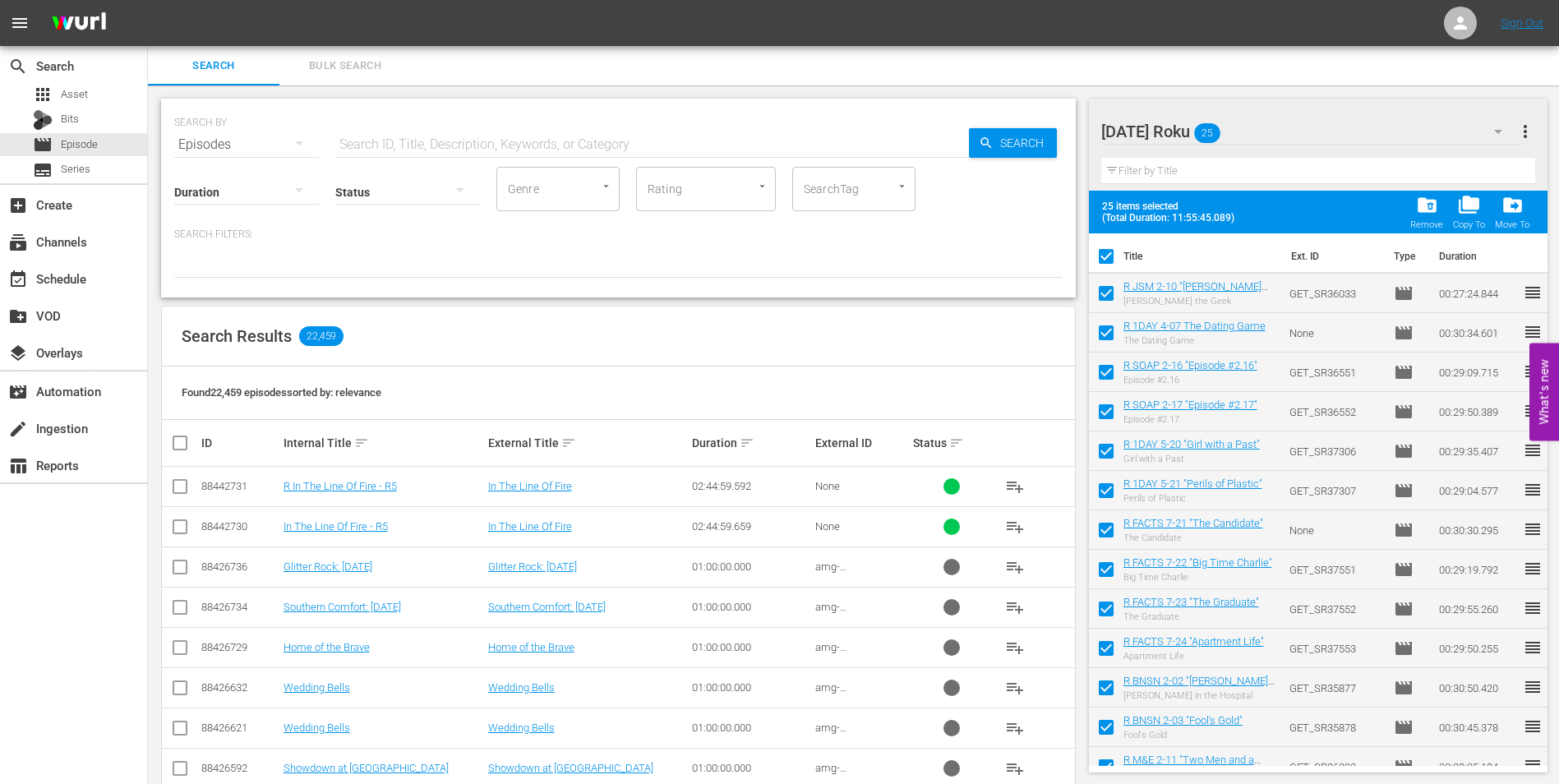
checkbox input "true"
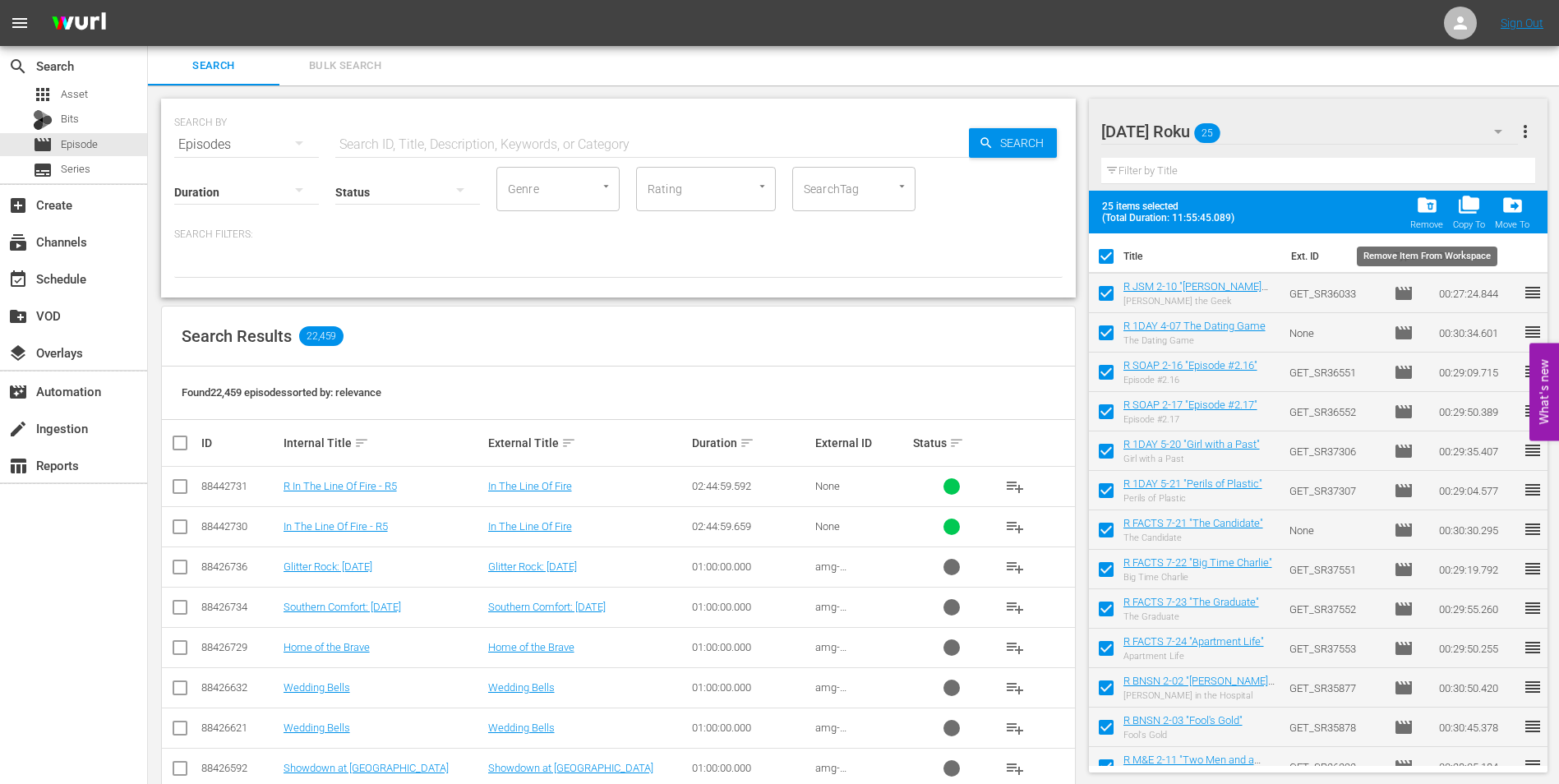
click at [1437, 220] on div "Remove" at bounding box center [1427, 225] width 33 height 10
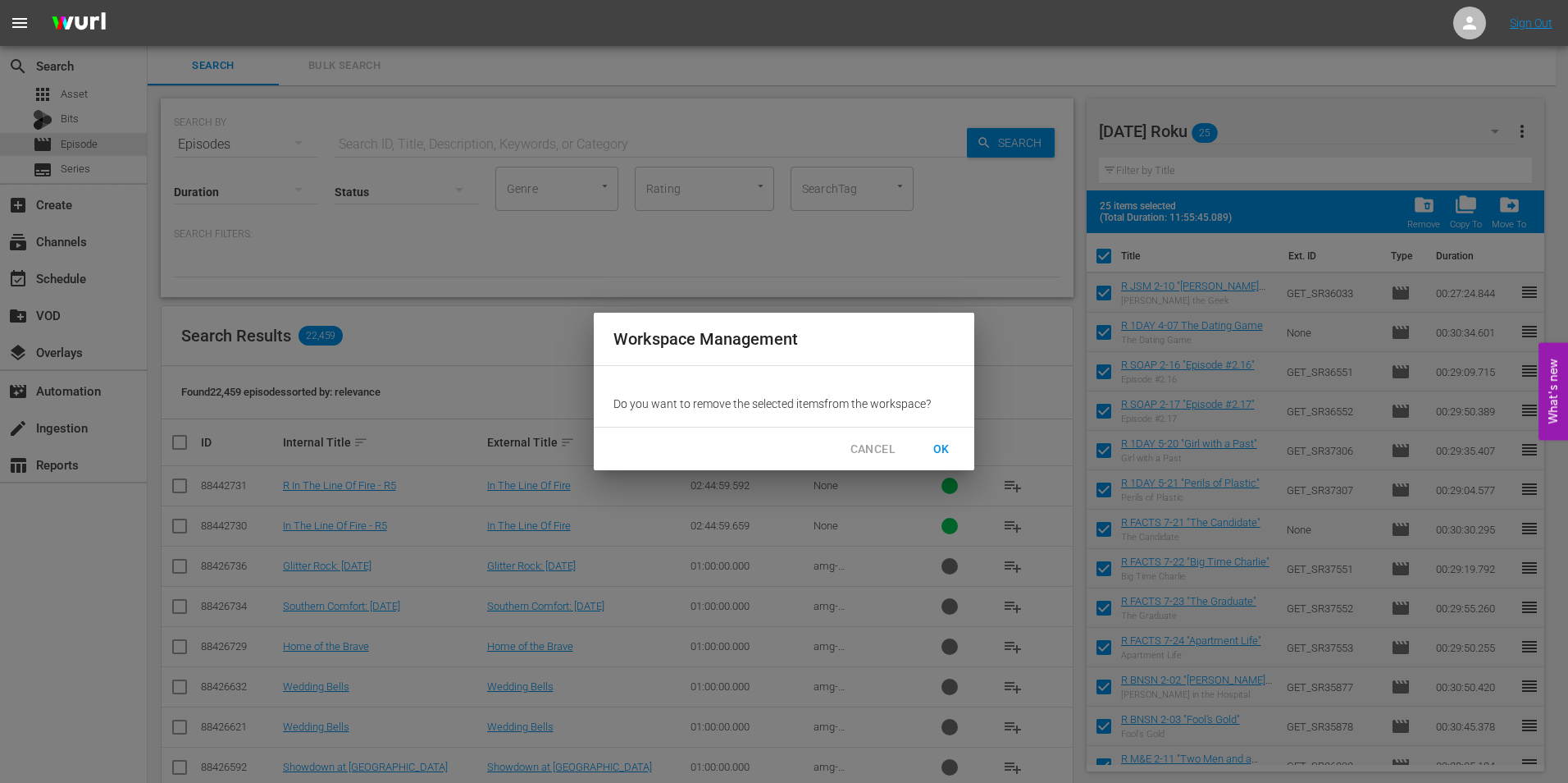
click at [943, 451] on span "OK" at bounding box center [941, 450] width 26 height 21
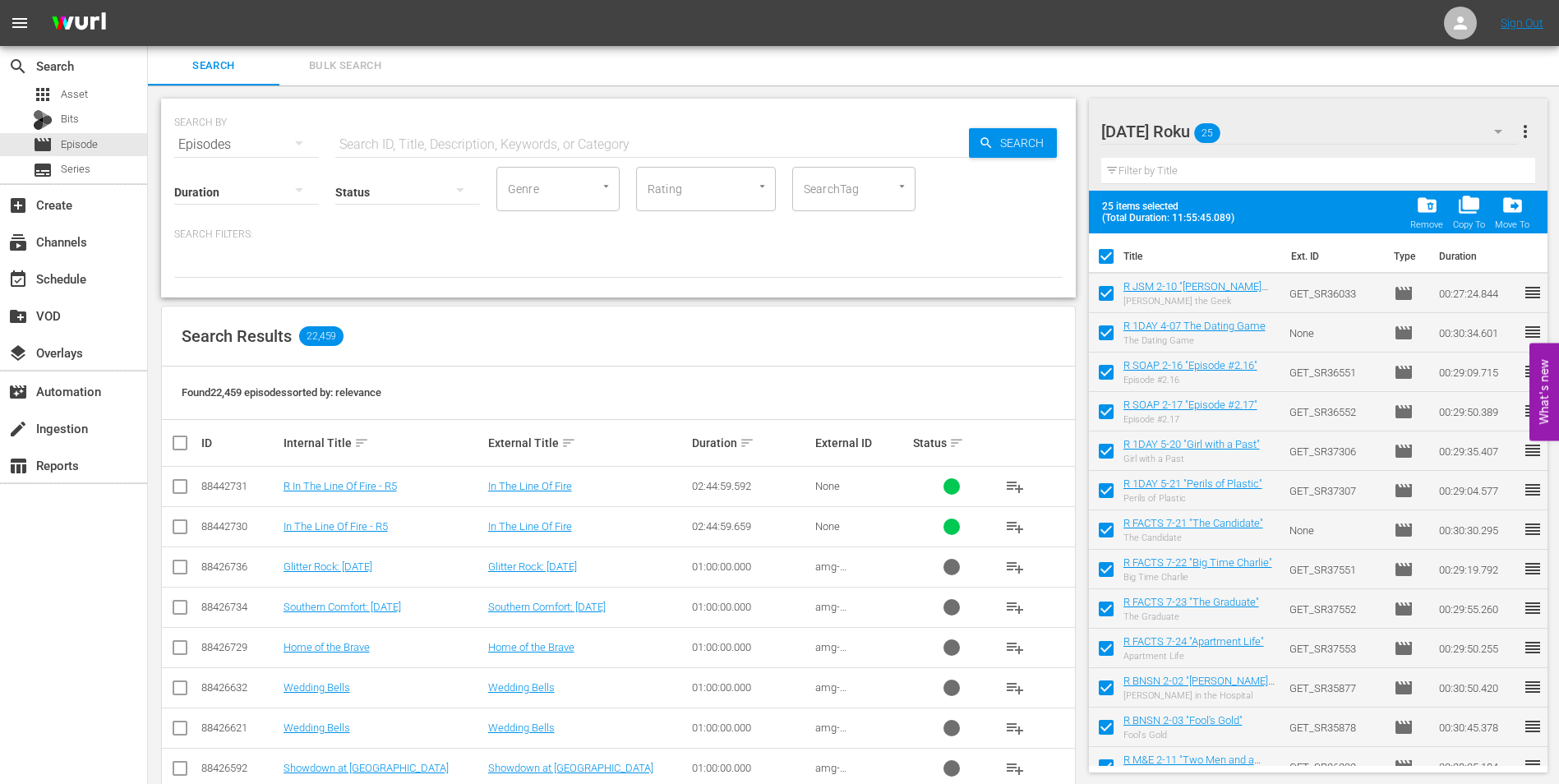
checkbox input "false"
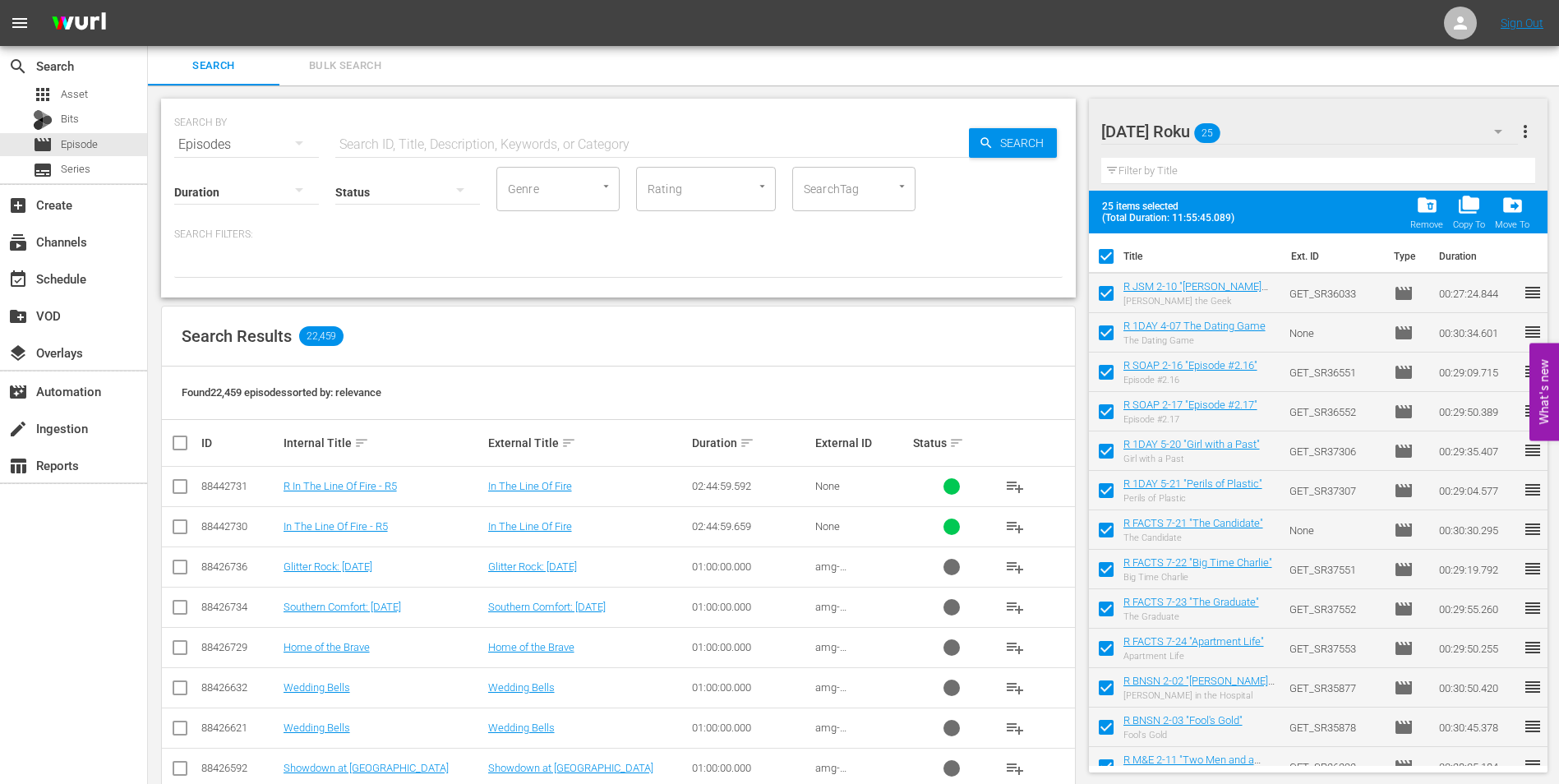
checkbox input "false"
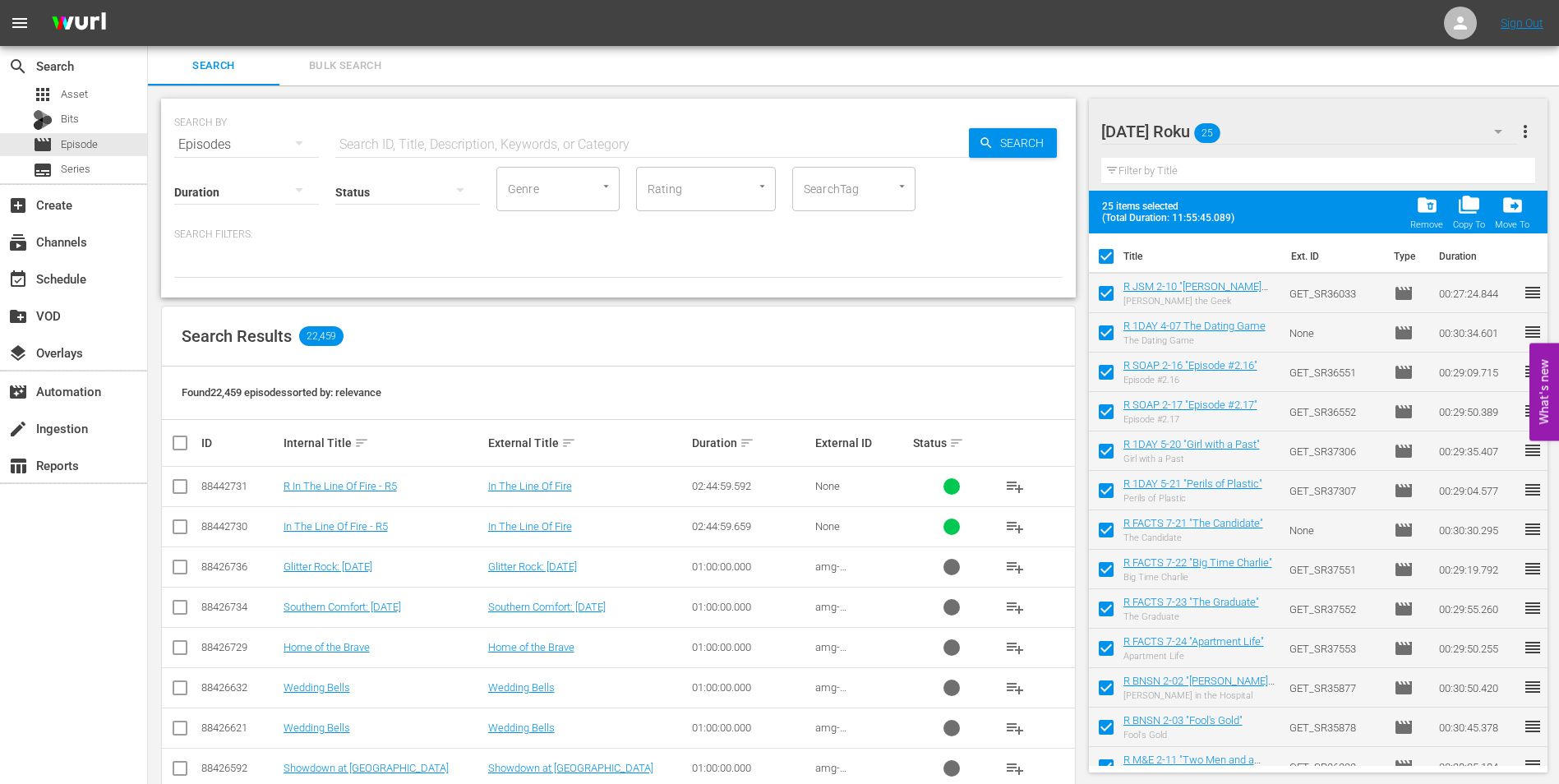
checkbox input "false"
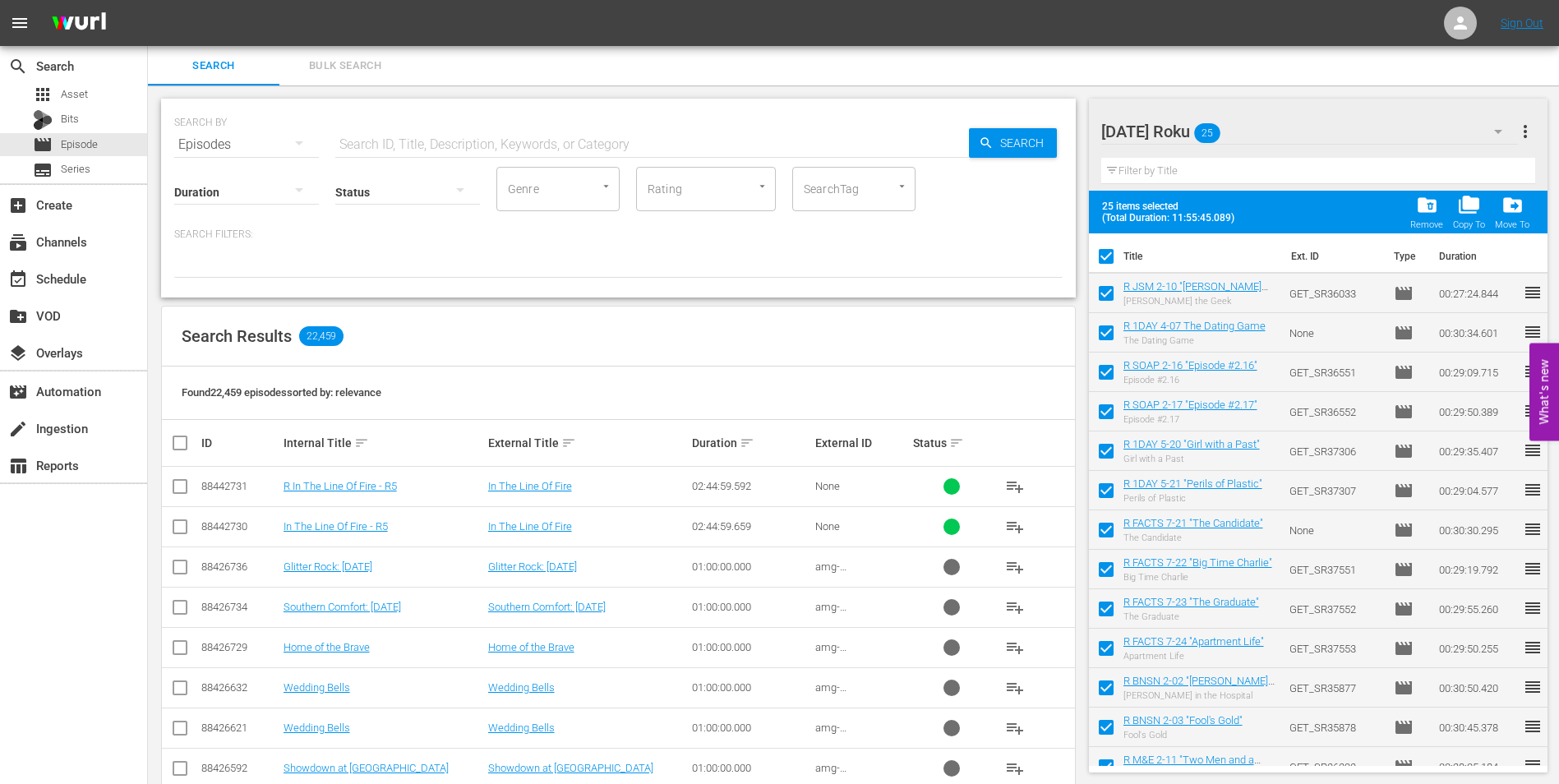
checkbox input "false"
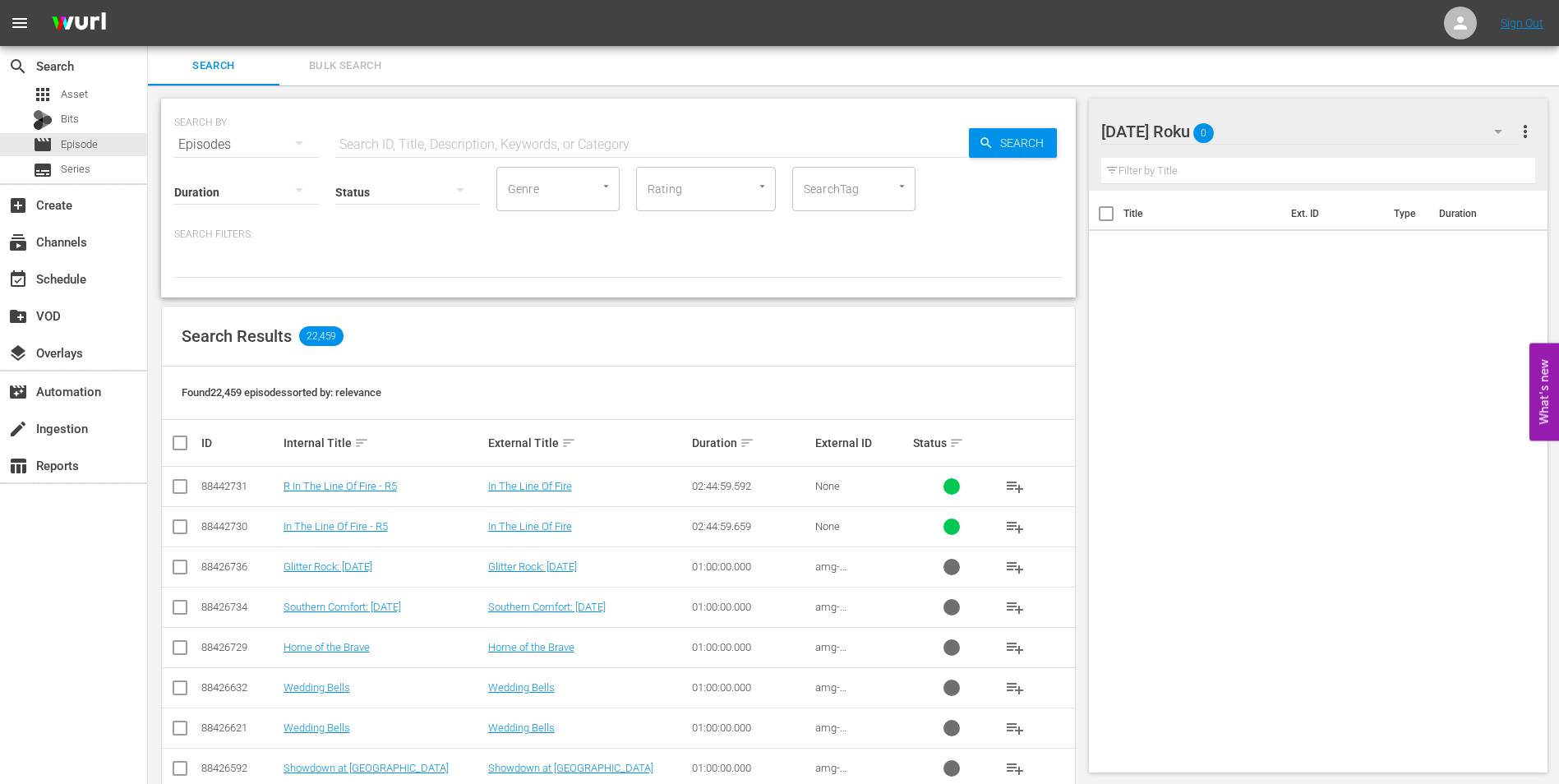
click at [1271, 129] on div "[DATE] Roku 0" at bounding box center [1310, 131] width 418 height 46
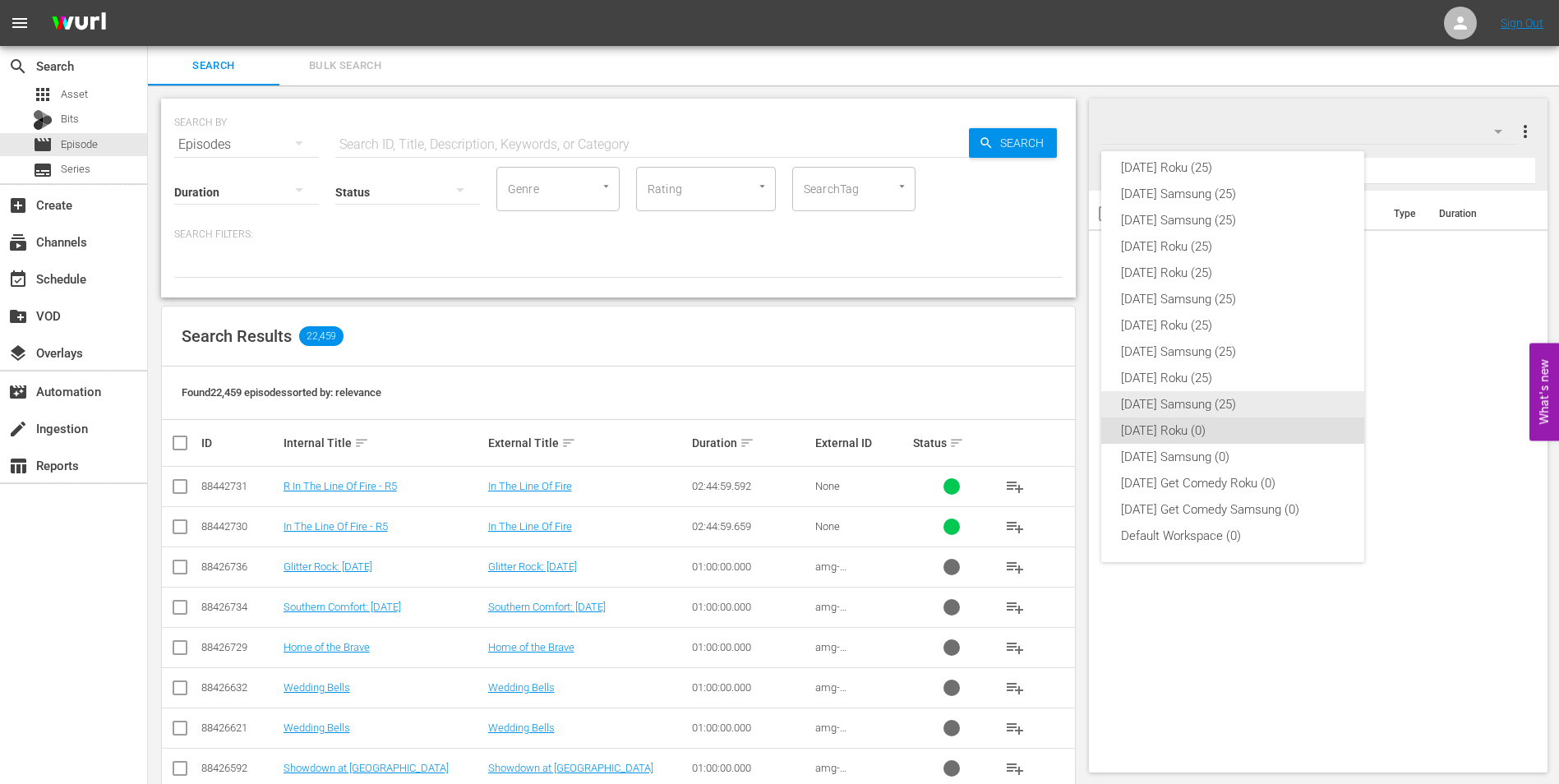
click at [1191, 402] on div "[DATE] Samsung (25)" at bounding box center [1233, 404] width 224 height 26
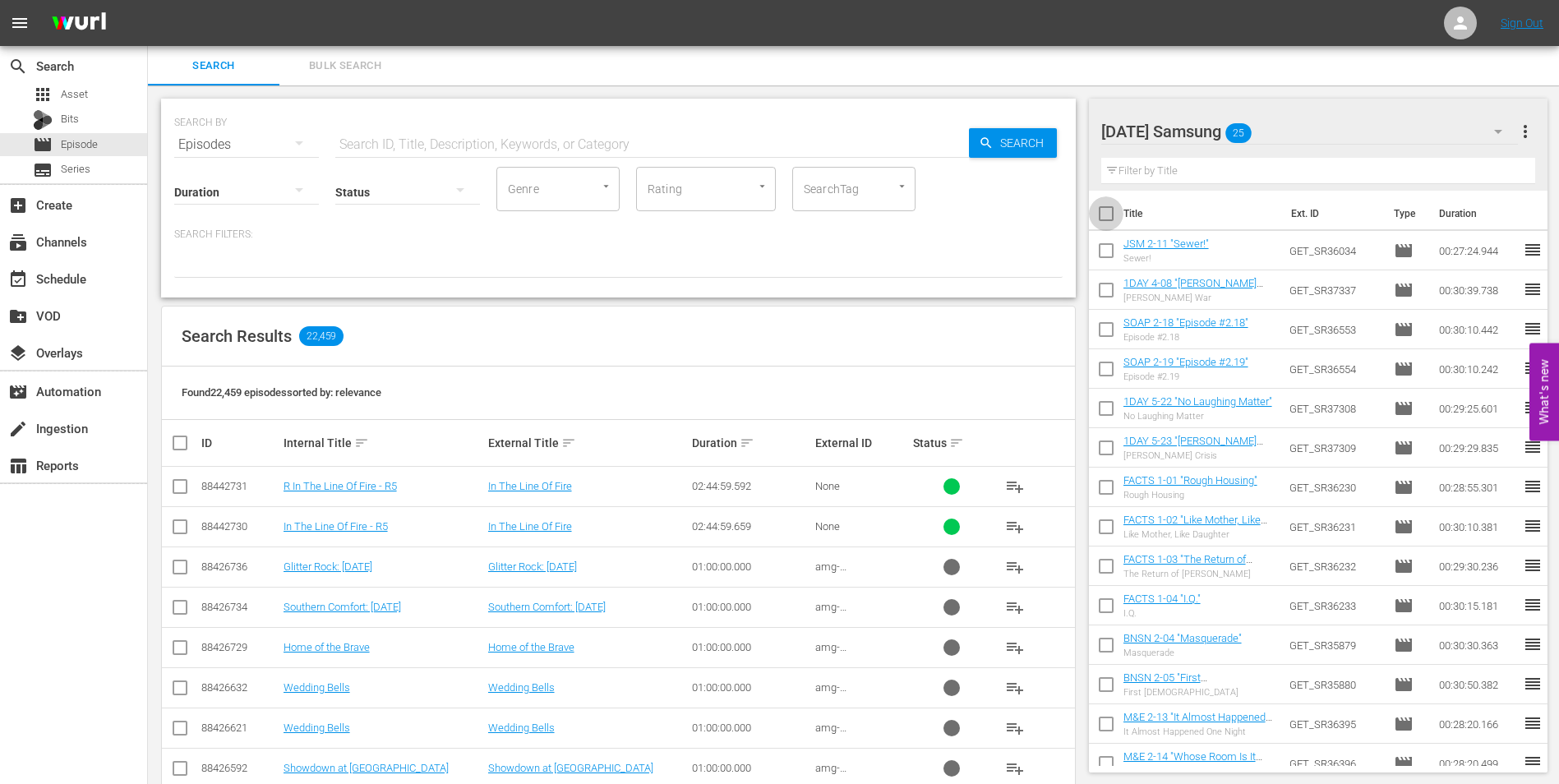
click at [1106, 209] on input "checkbox" at bounding box center [1106, 217] width 35 height 35
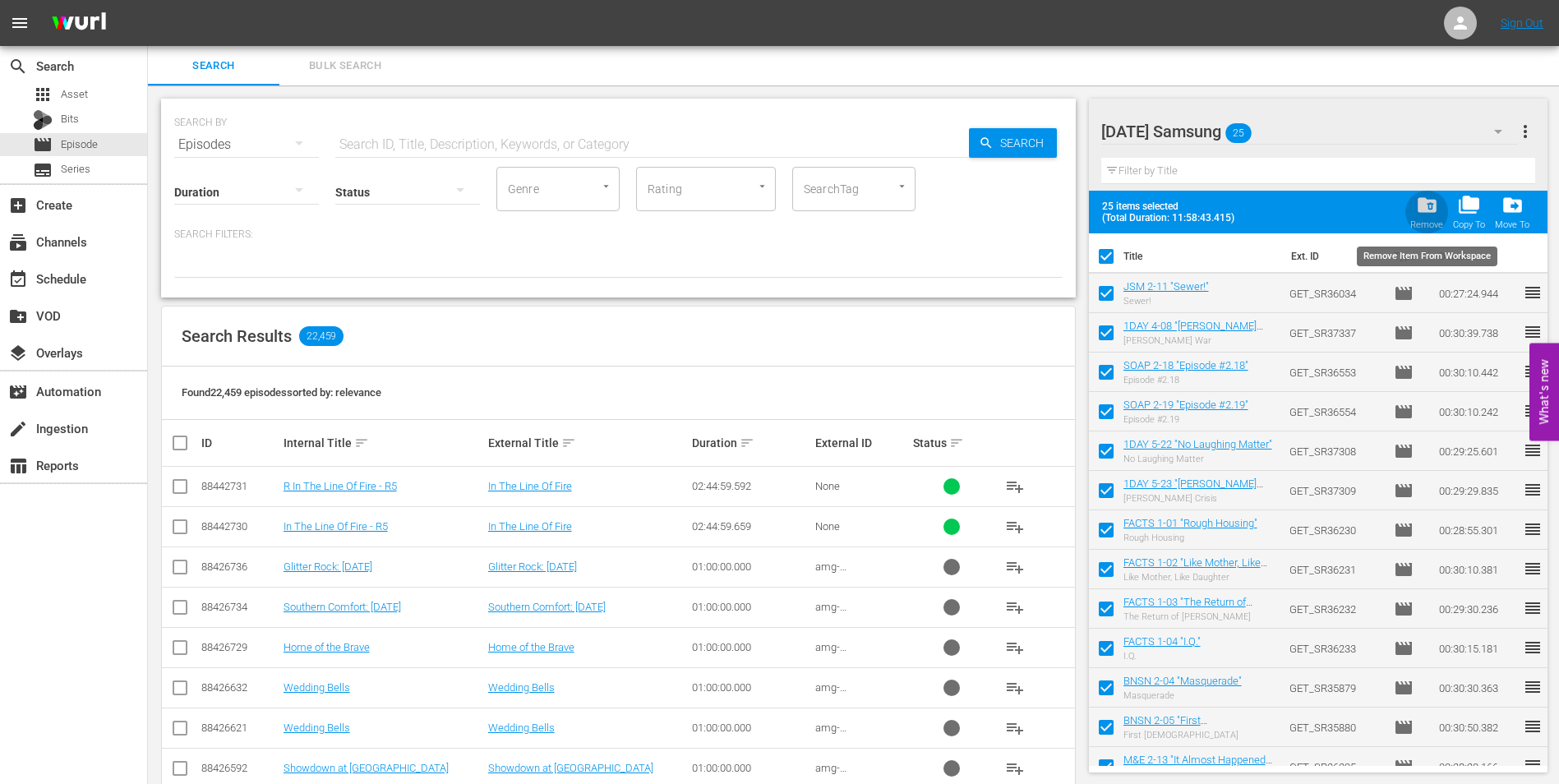
click at [1435, 202] on span "folder_delete" at bounding box center [1428, 205] width 22 height 22
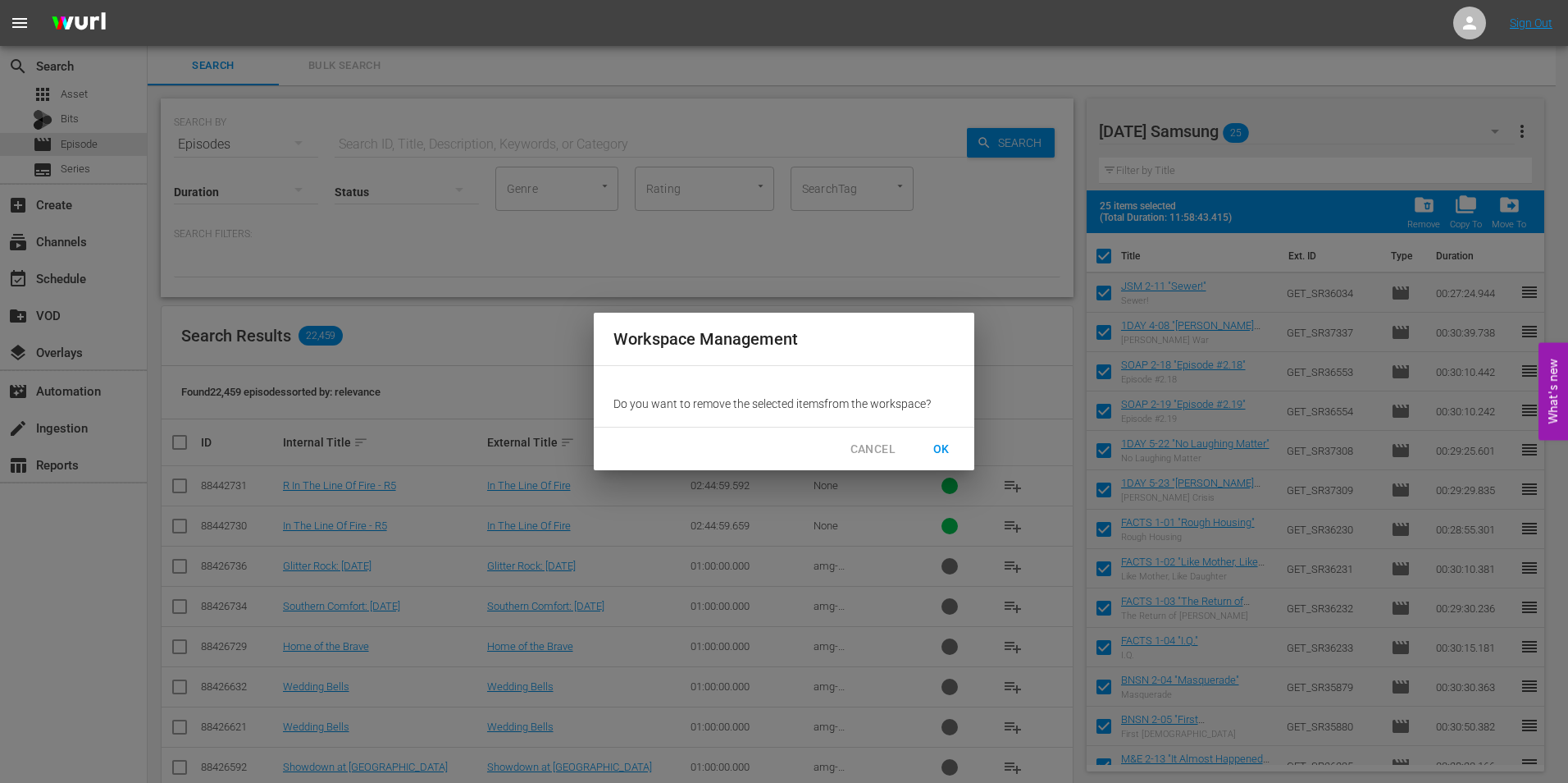
click at [941, 448] on span "OK" at bounding box center [941, 450] width 26 height 21
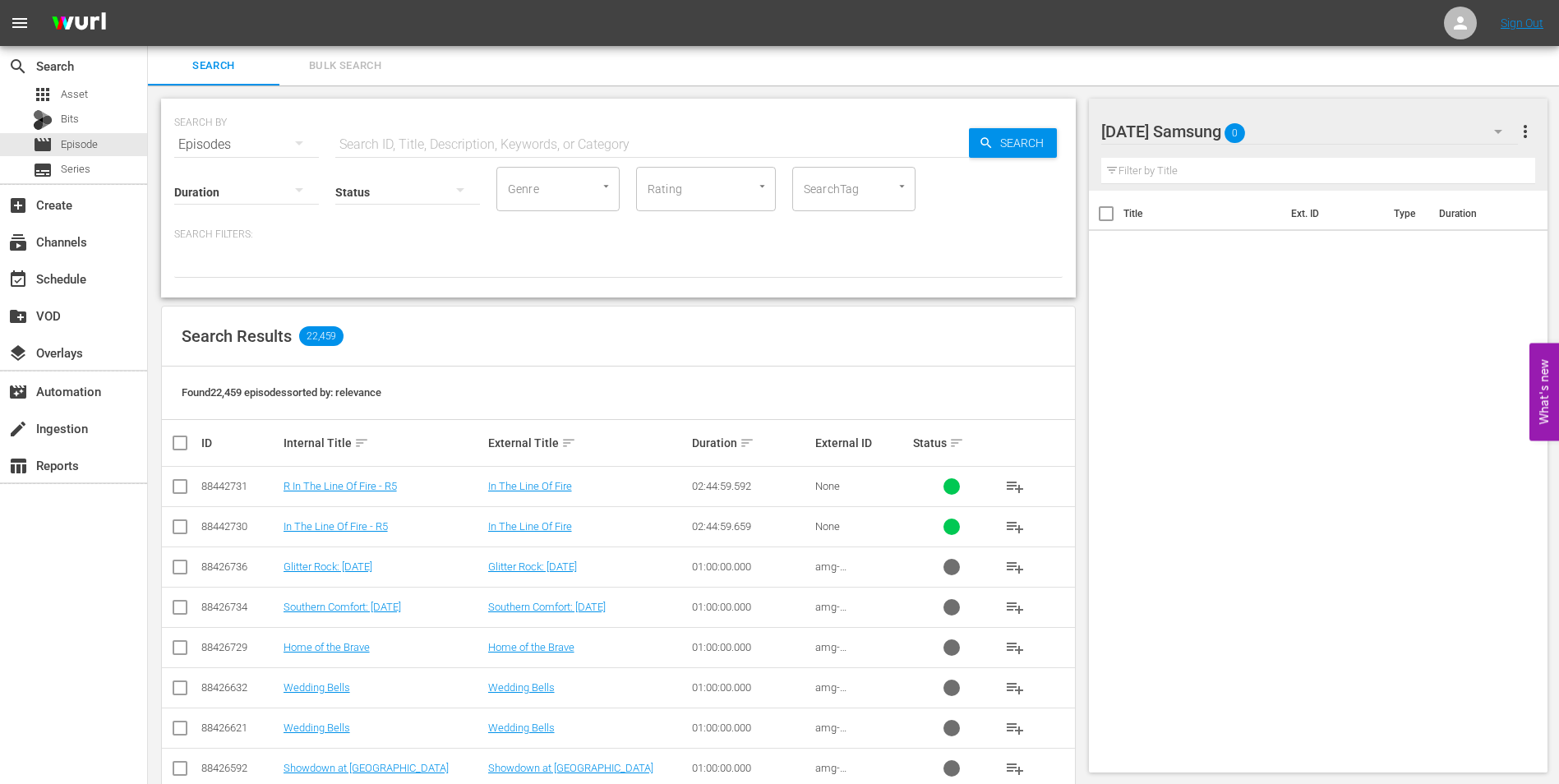
click at [1340, 131] on div "[DATE] Samsung 0" at bounding box center [1310, 131] width 418 height 46
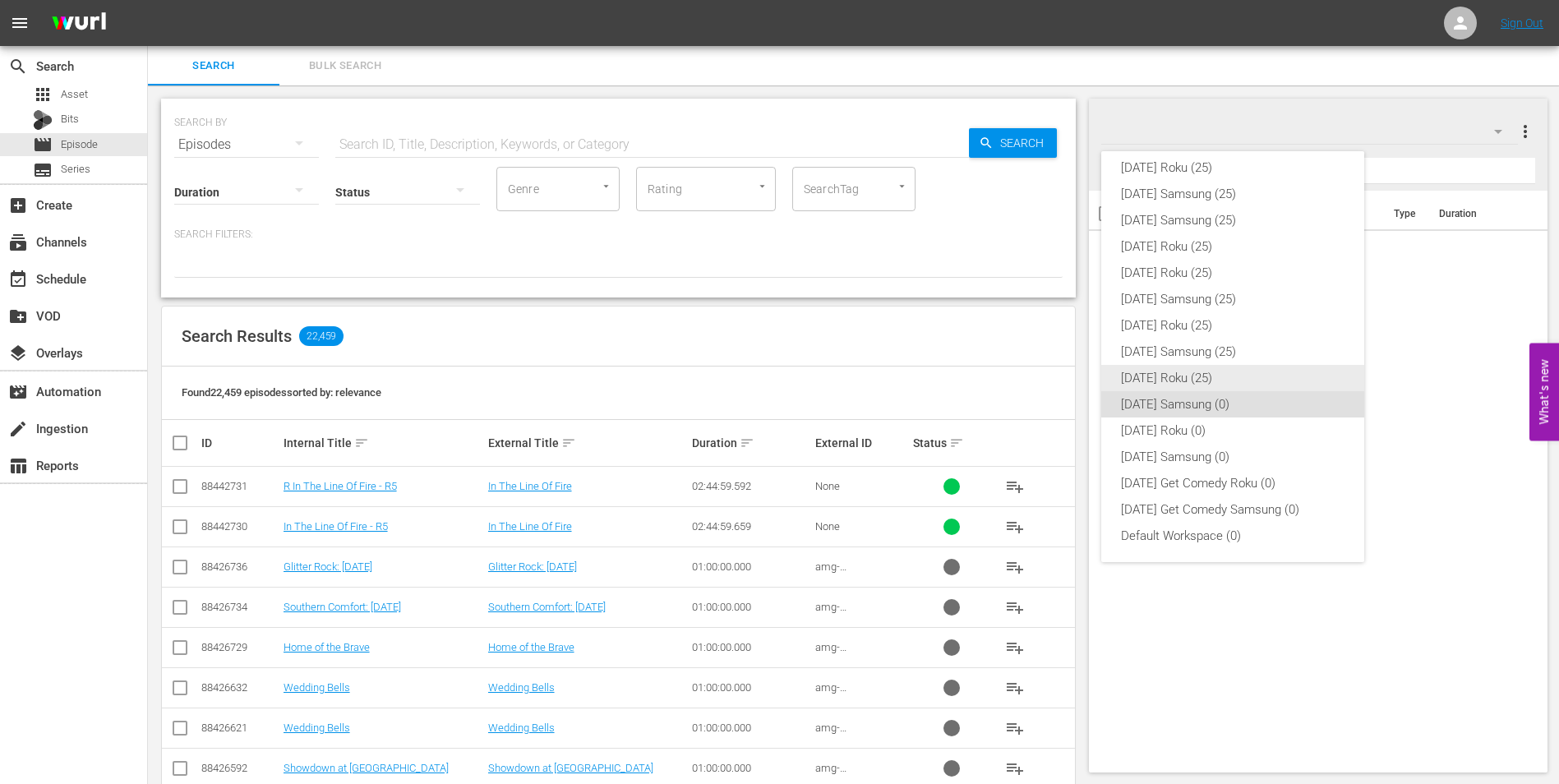
click at [1202, 374] on div "[DATE] Roku (25)" at bounding box center [1233, 378] width 224 height 26
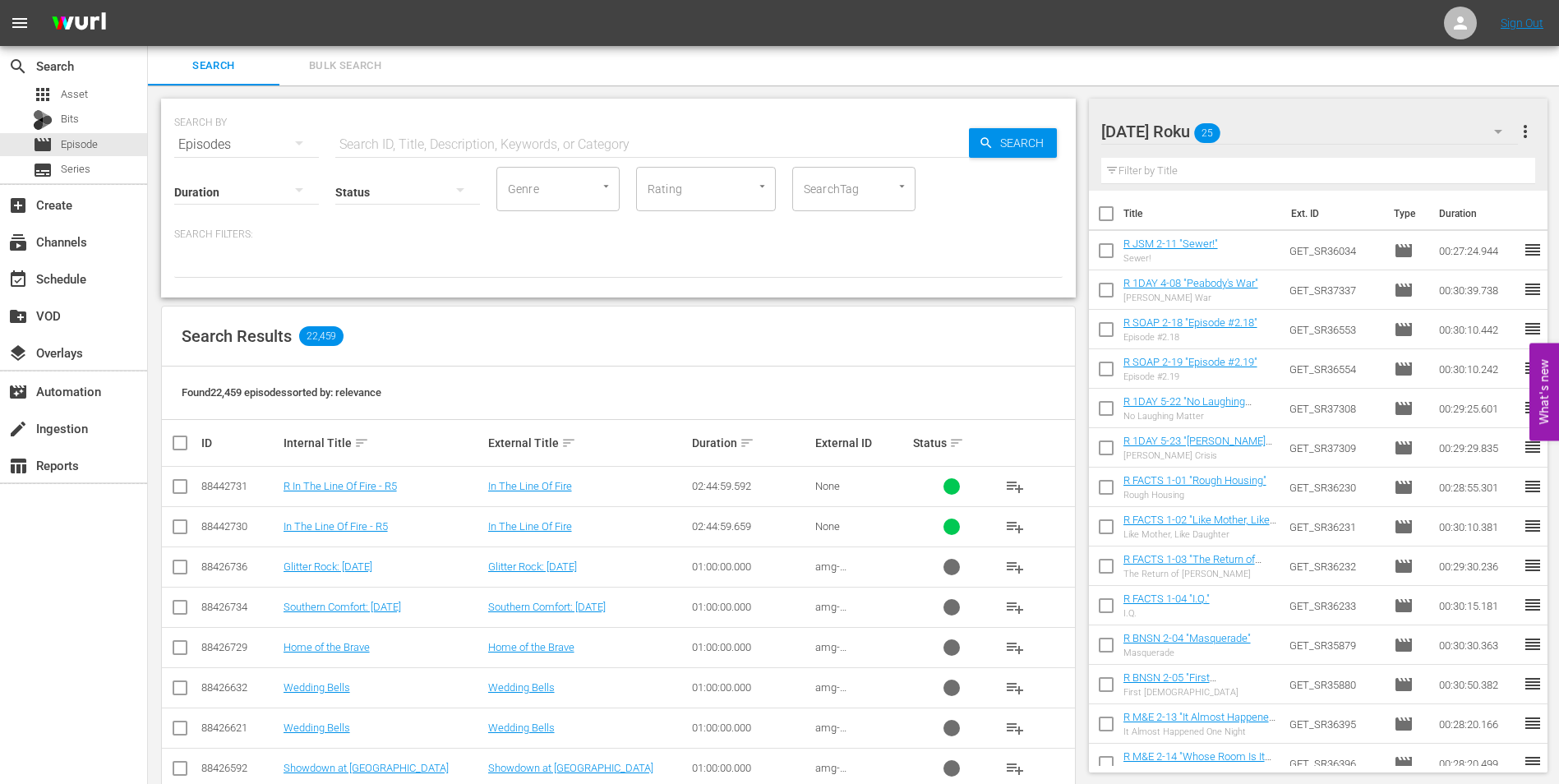
click at [1106, 214] on input "checkbox" at bounding box center [1106, 217] width 35 height 35
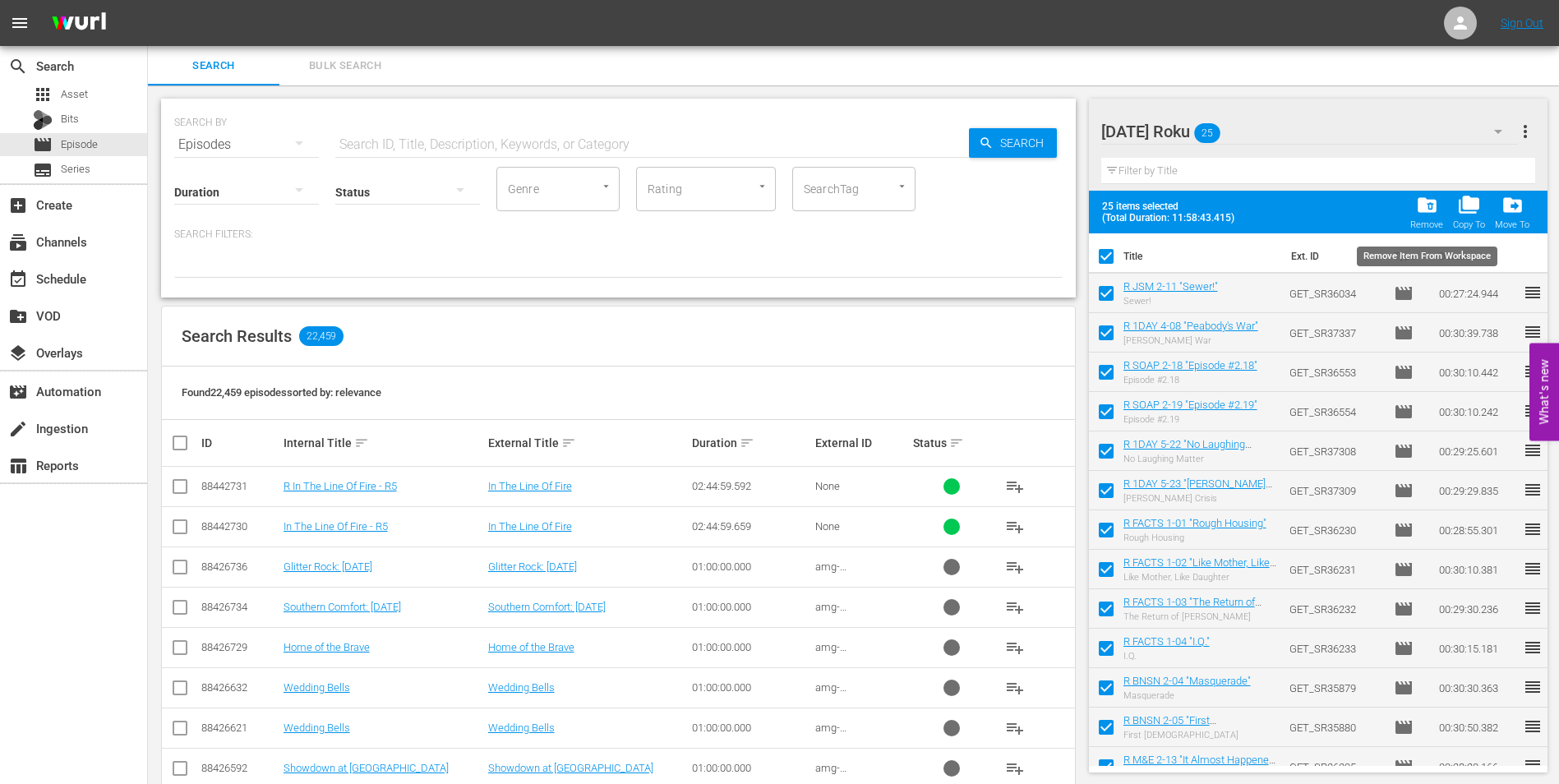
click at [1417, 201] on span "folder_delete" at bounding box center [1428, 205] width 22 height 22
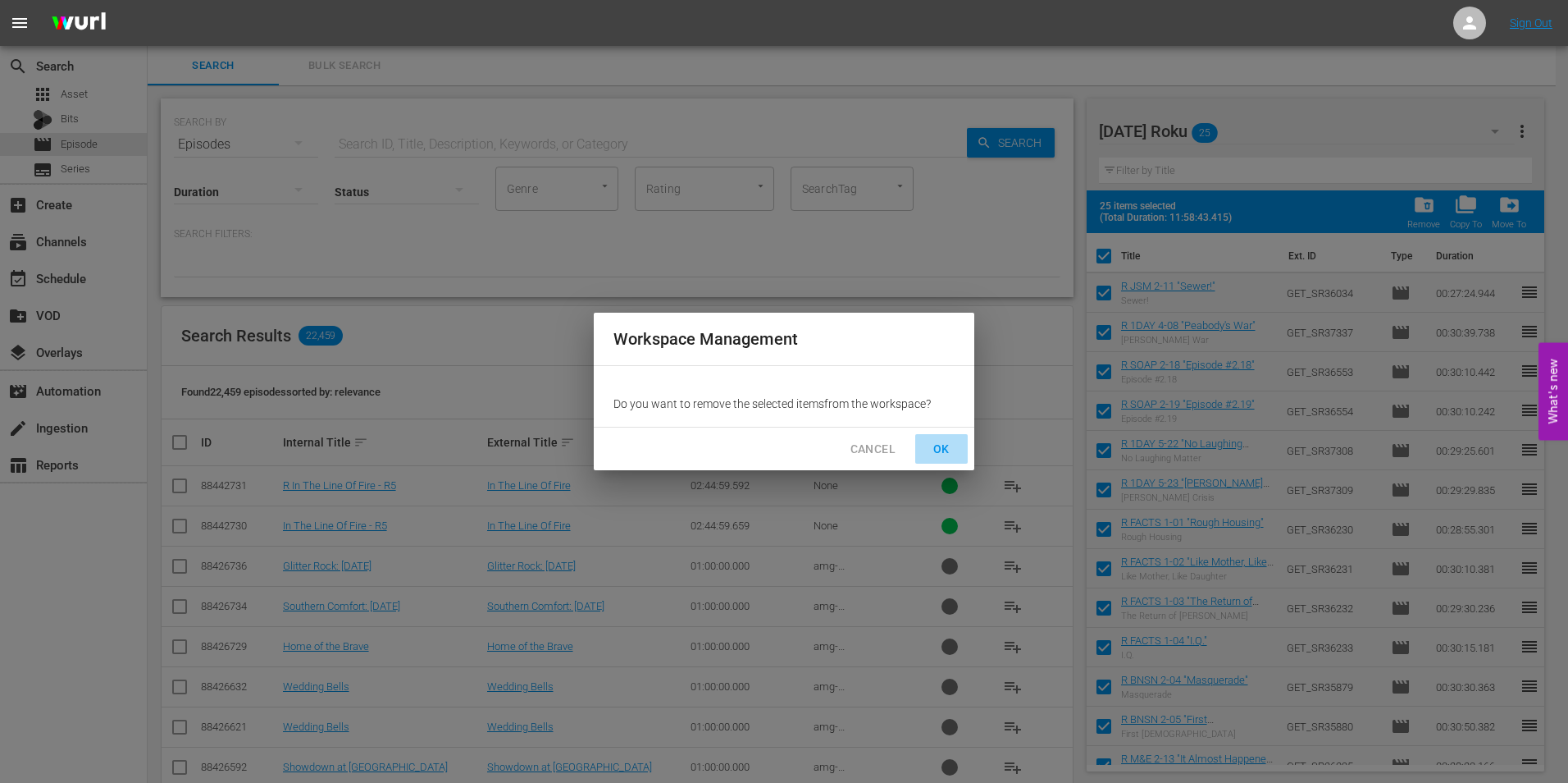
click at [935, 445] on span "OK" at bounding box center [941, 450] width 26 height 21
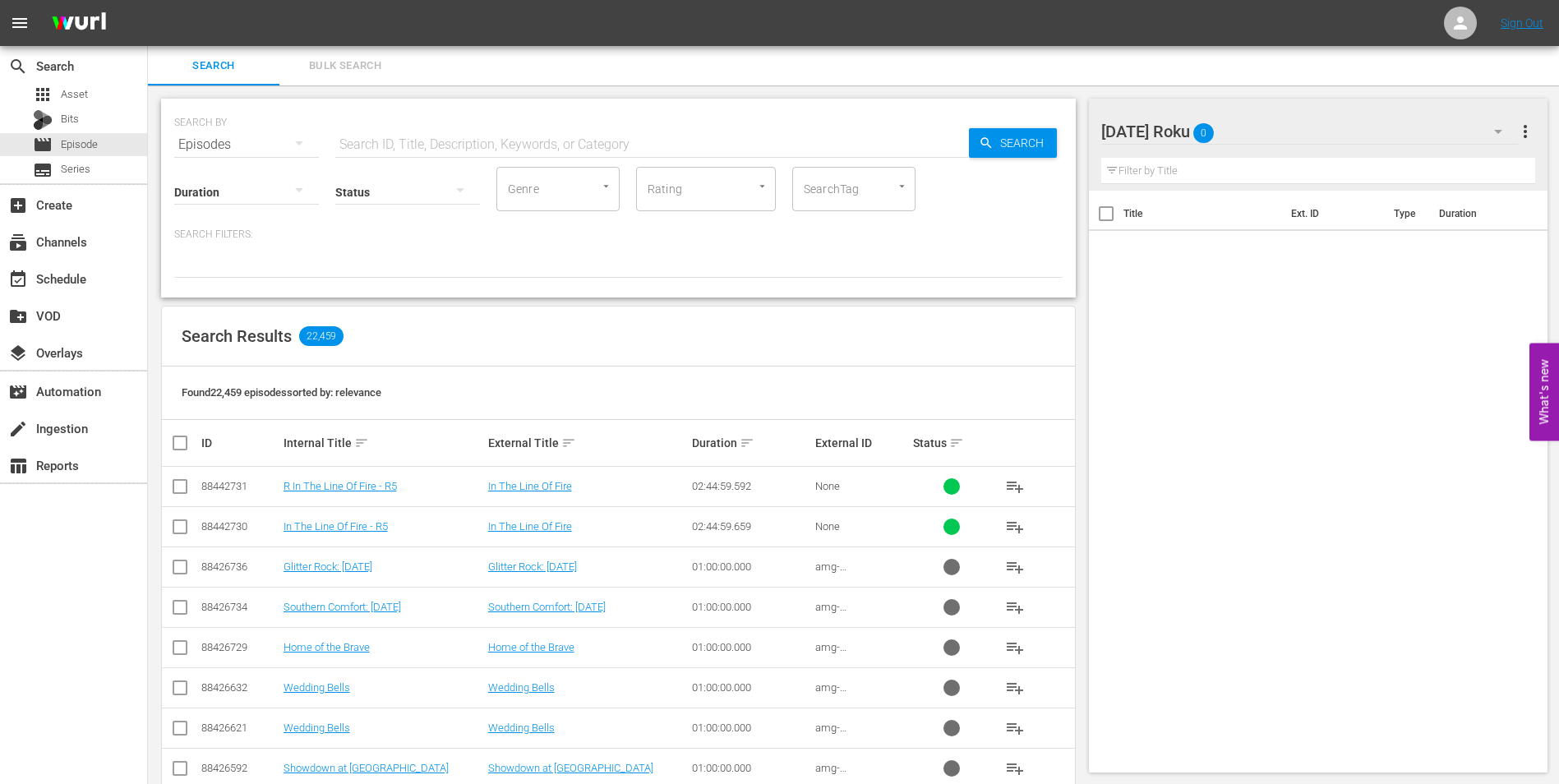
click at [1282, 136] on div "[DATE] Roku 0" at bounding box center [1310, 131] width 418 height 46
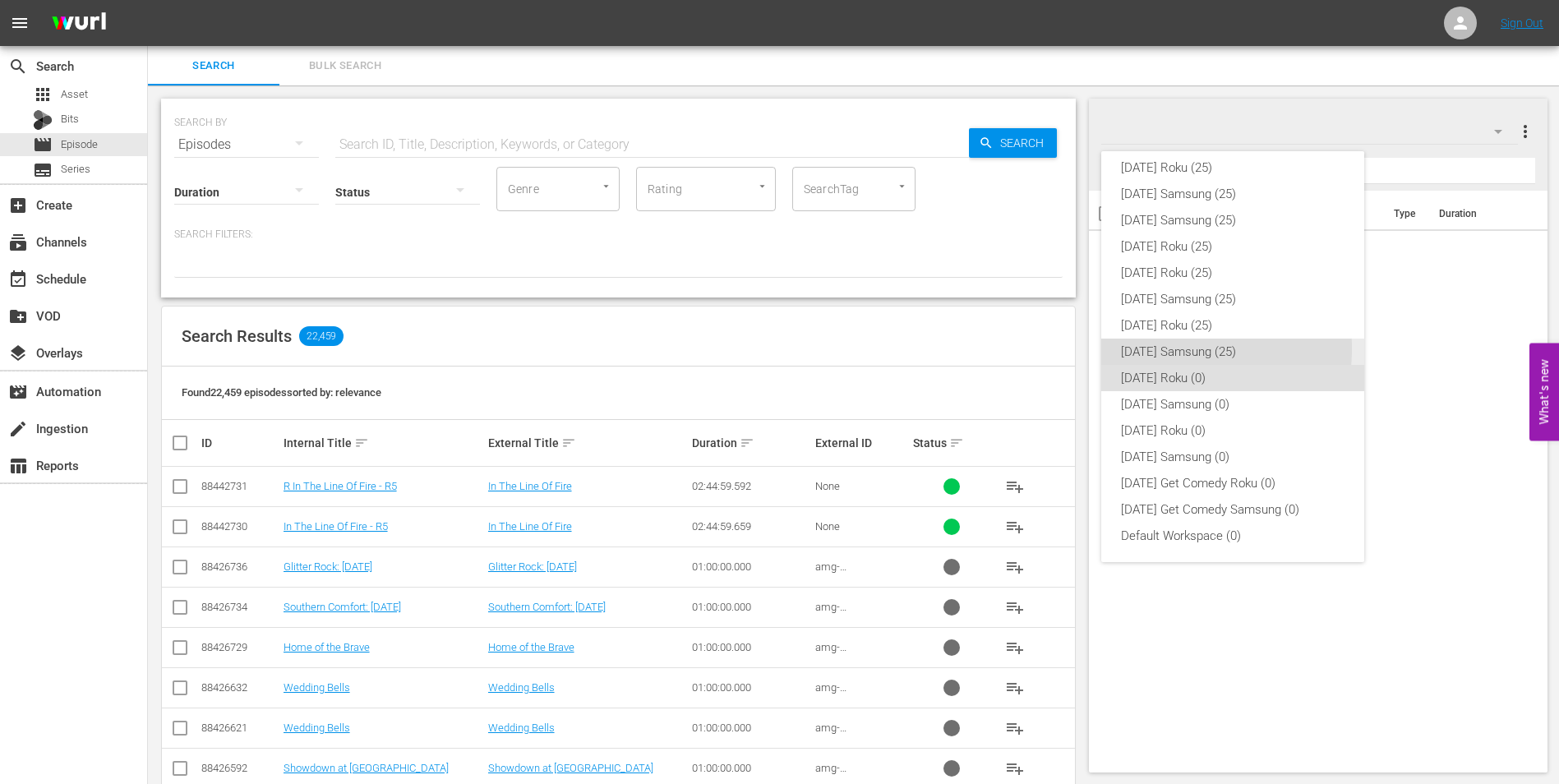
click at [1153, 348] on div "[DATE] Samsung (25)" at bounding box center [1233, 352] width 224 height 26
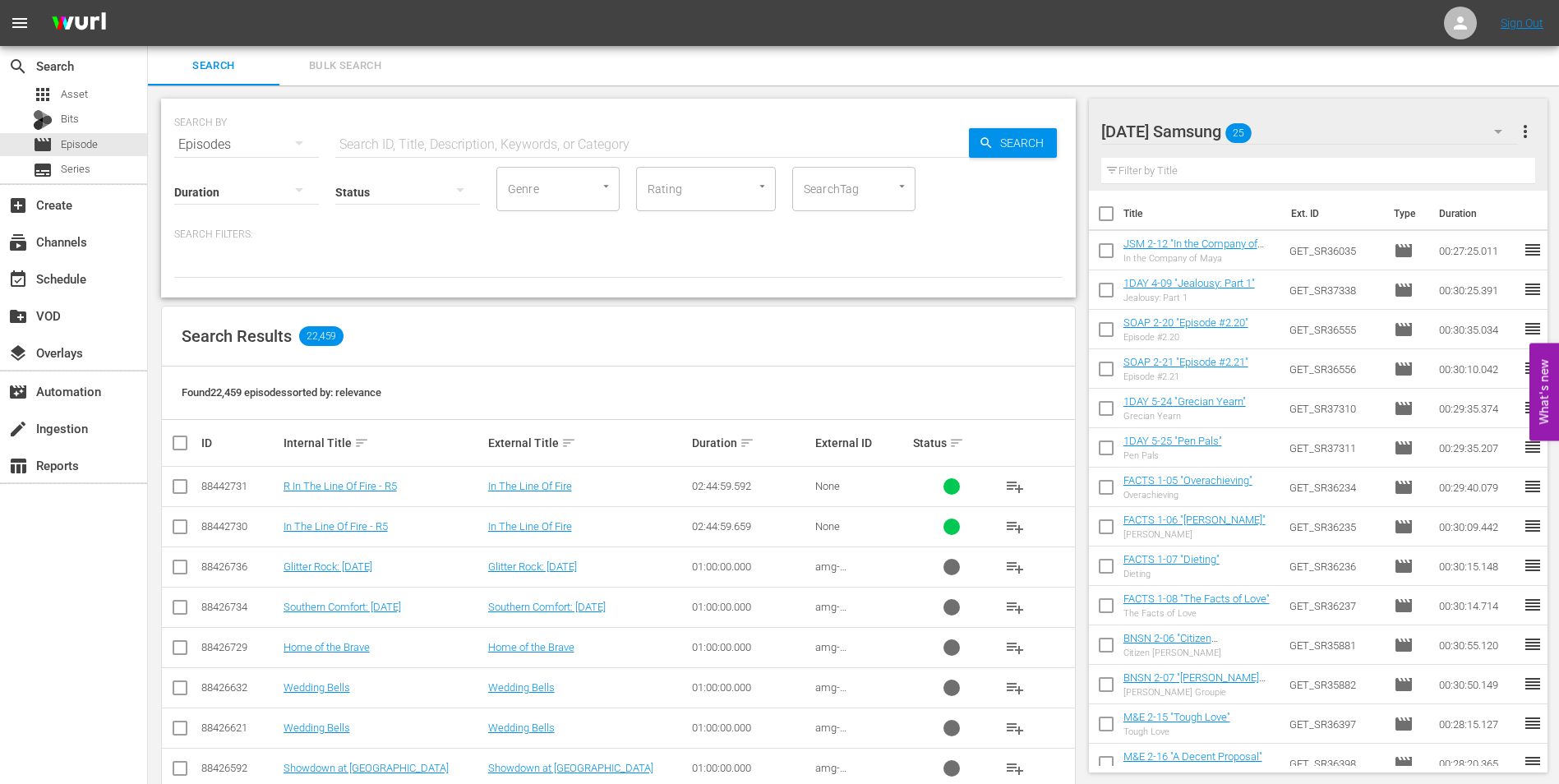
click at [1108, 214] on input "checkbox" at bounding box center [1106, 217] width 35 height 35
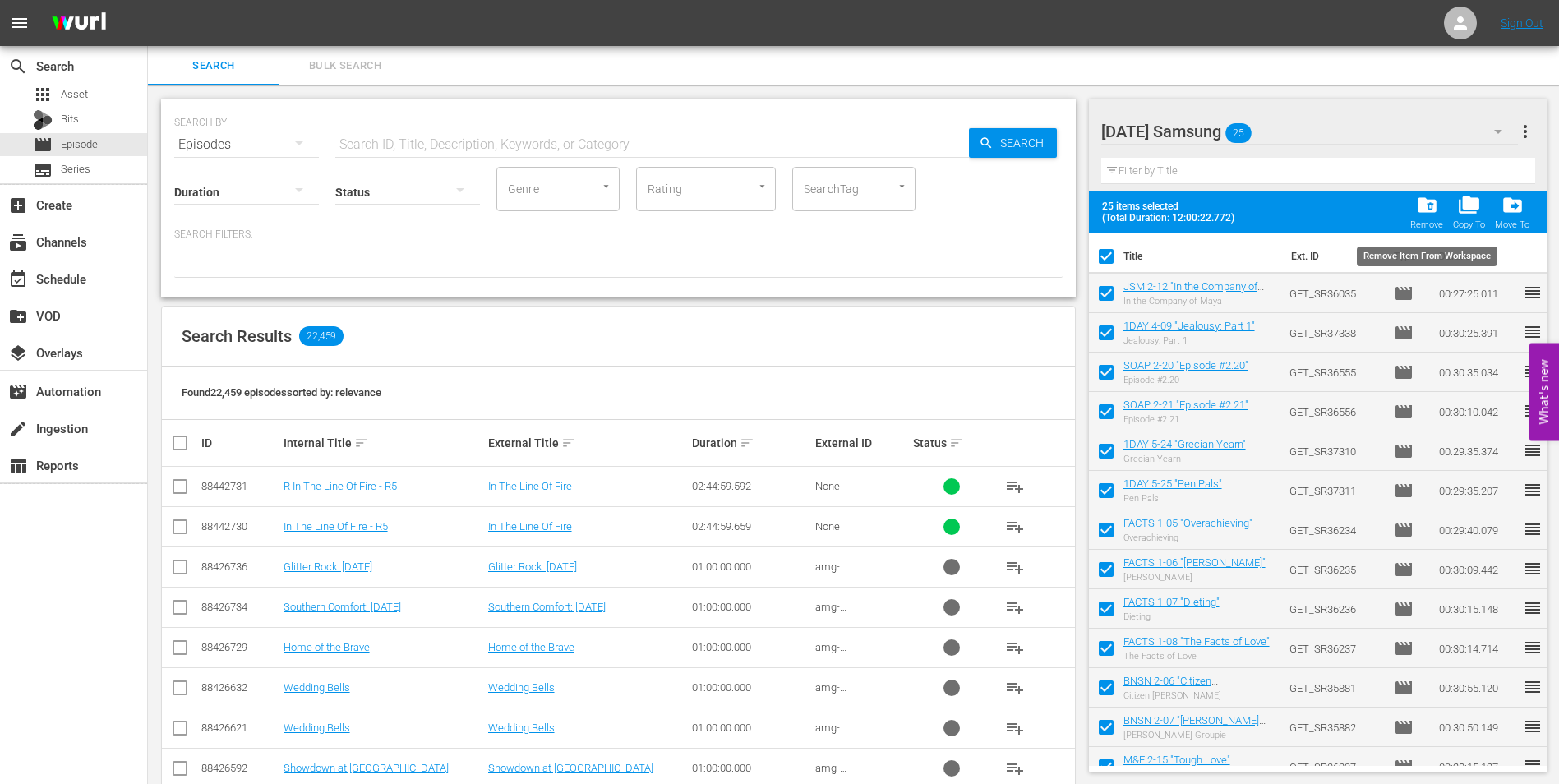
click at [1434, 211] on span "folder_delete" at bounding box center [1428, 205] width 22 height 22
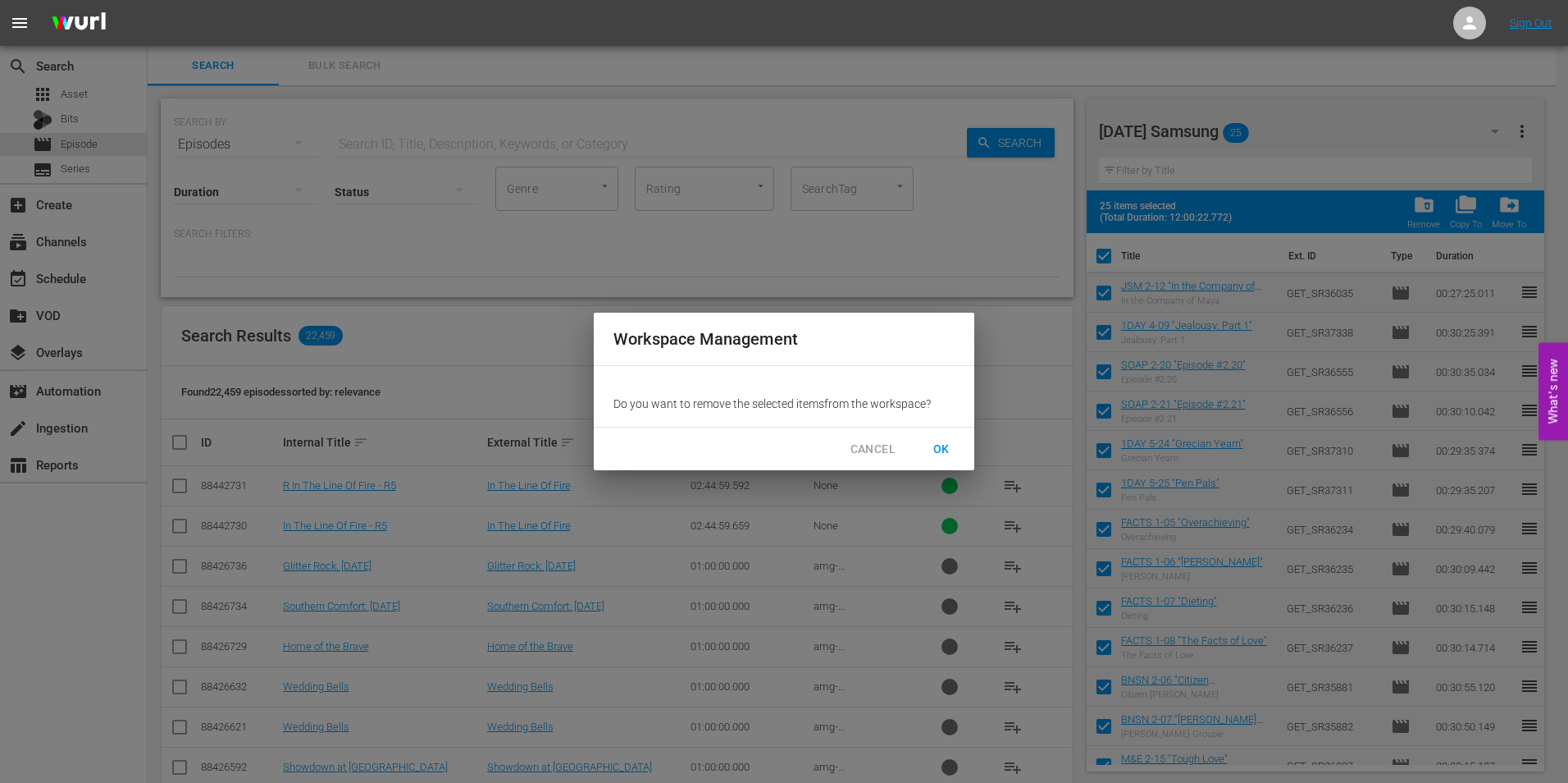
click at [960, 444] on button "OK" at bounding box center [941, 449] width 53 height 30
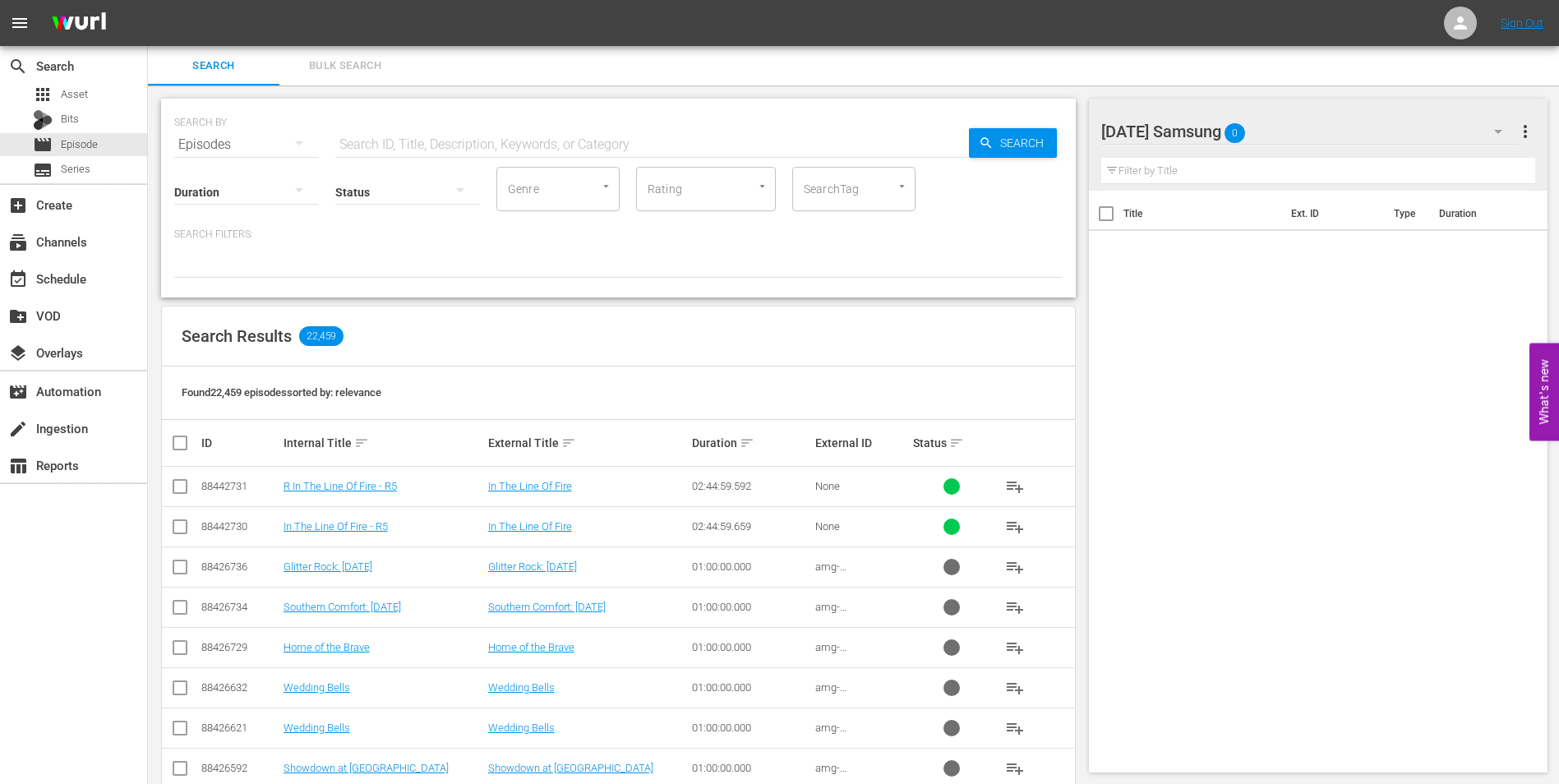
click at [1298, 138] on div "[DATE] Samsung 0" at bounding box center [1310, 131] width 418 height 46
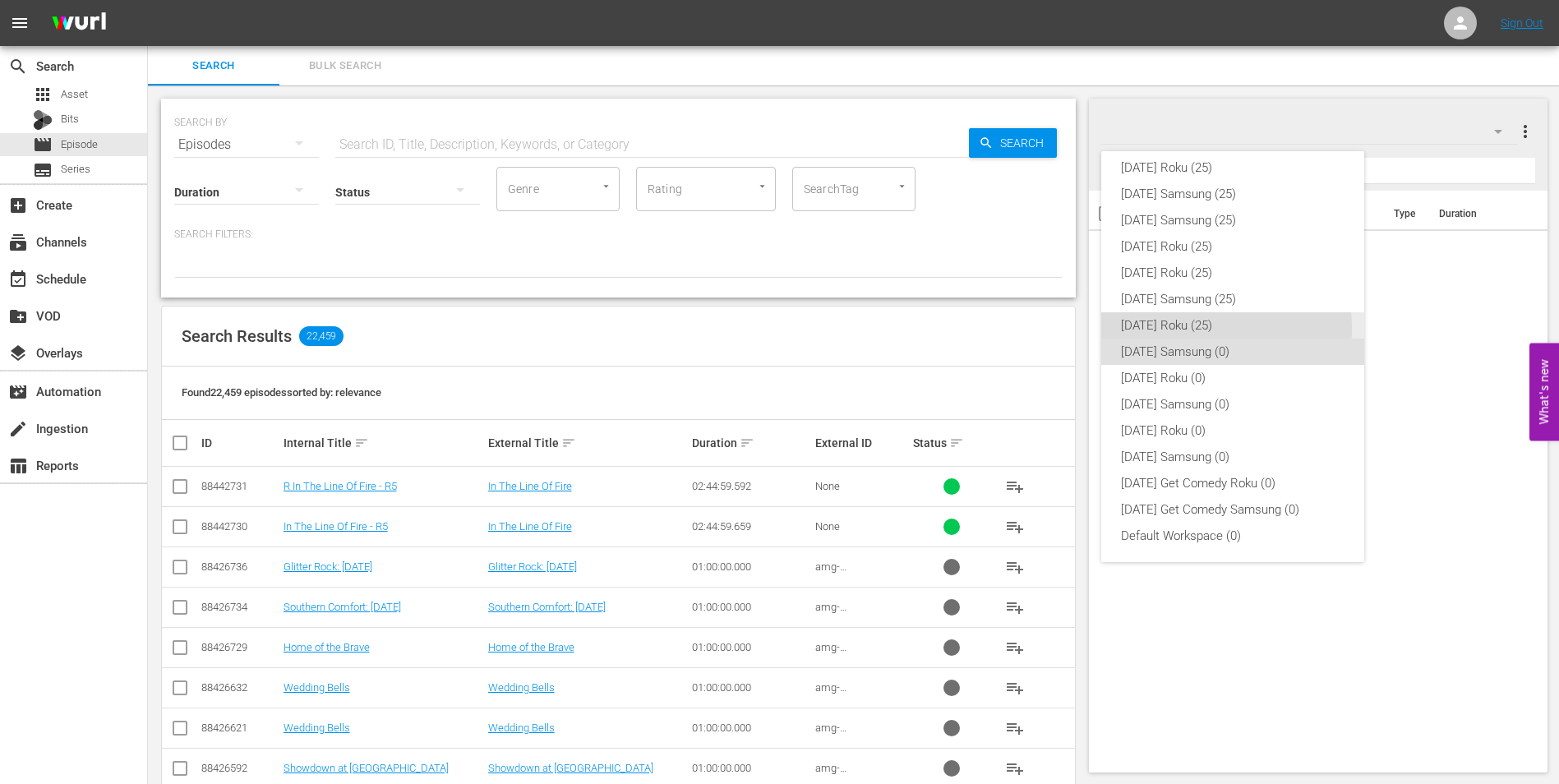
click at [1162, 328] on div "[DATE] Roku (25)" at bounding box center [1233, 325] width 224 height 26
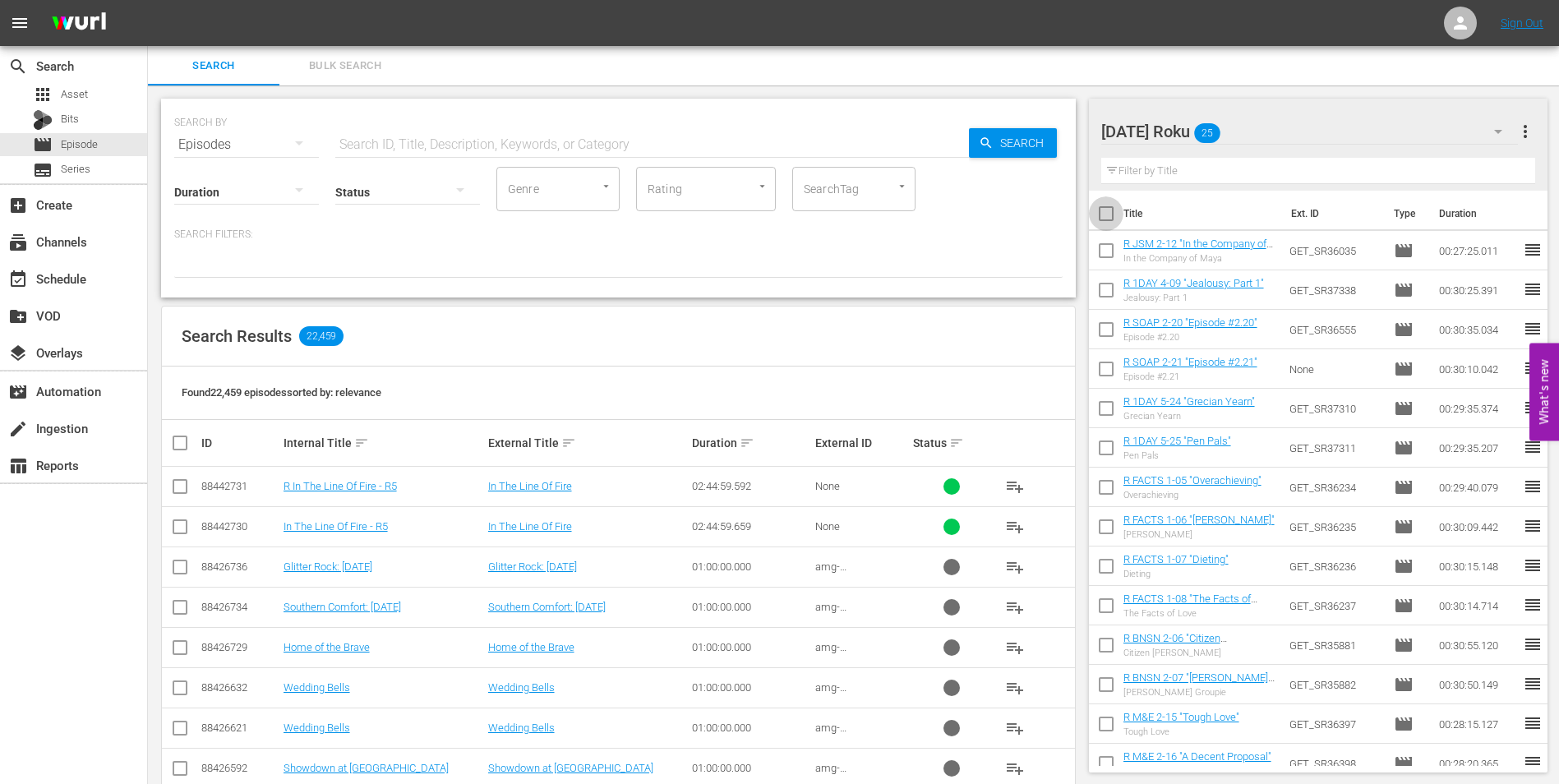
click at [1107, 214] on input "checkbox" at bounding box center [1106, 217] width 35 height 35
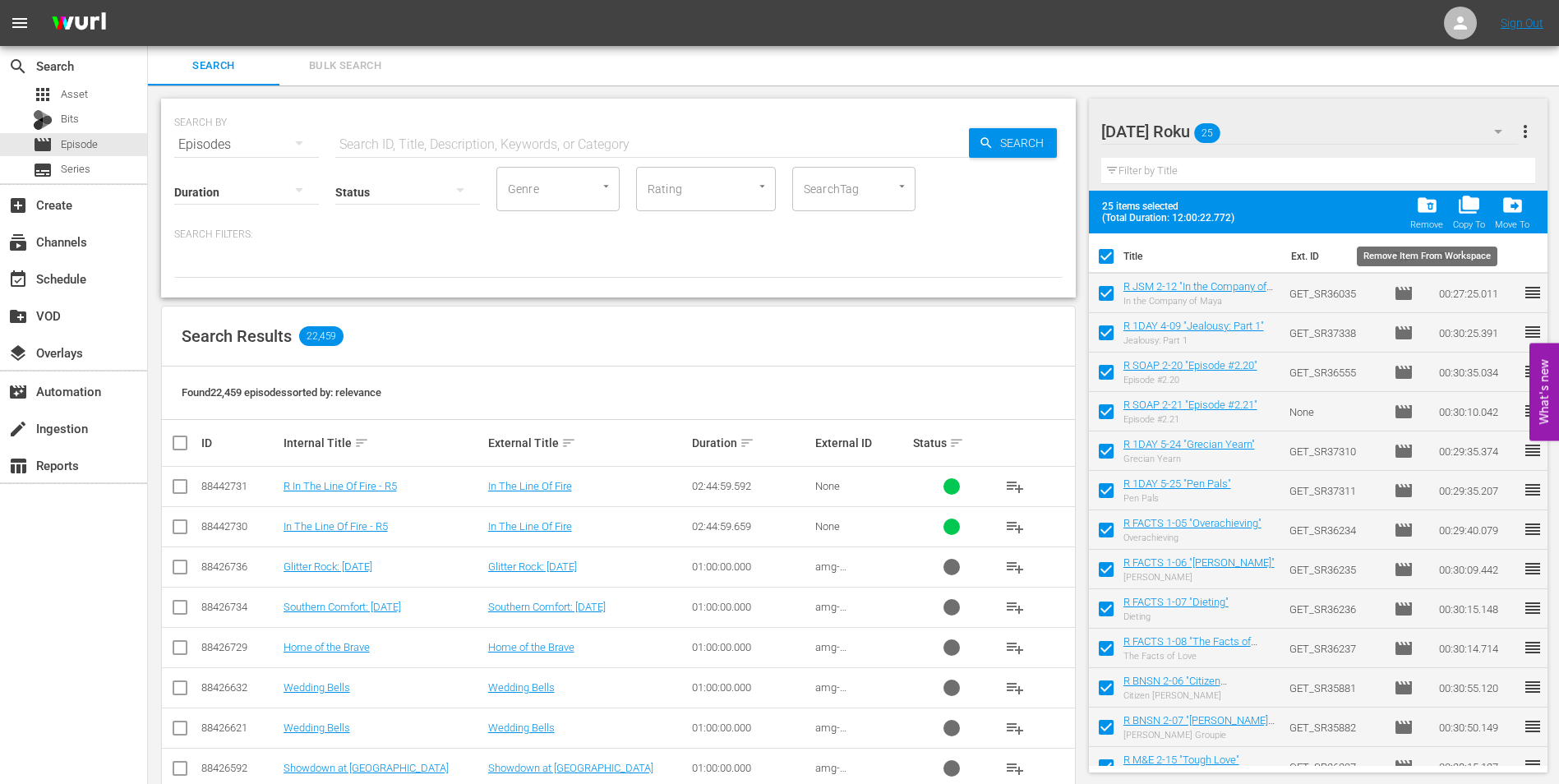
click at [1428, 206] on span "folder_delete" at bounding box center [1428, 205] width 22 height 22
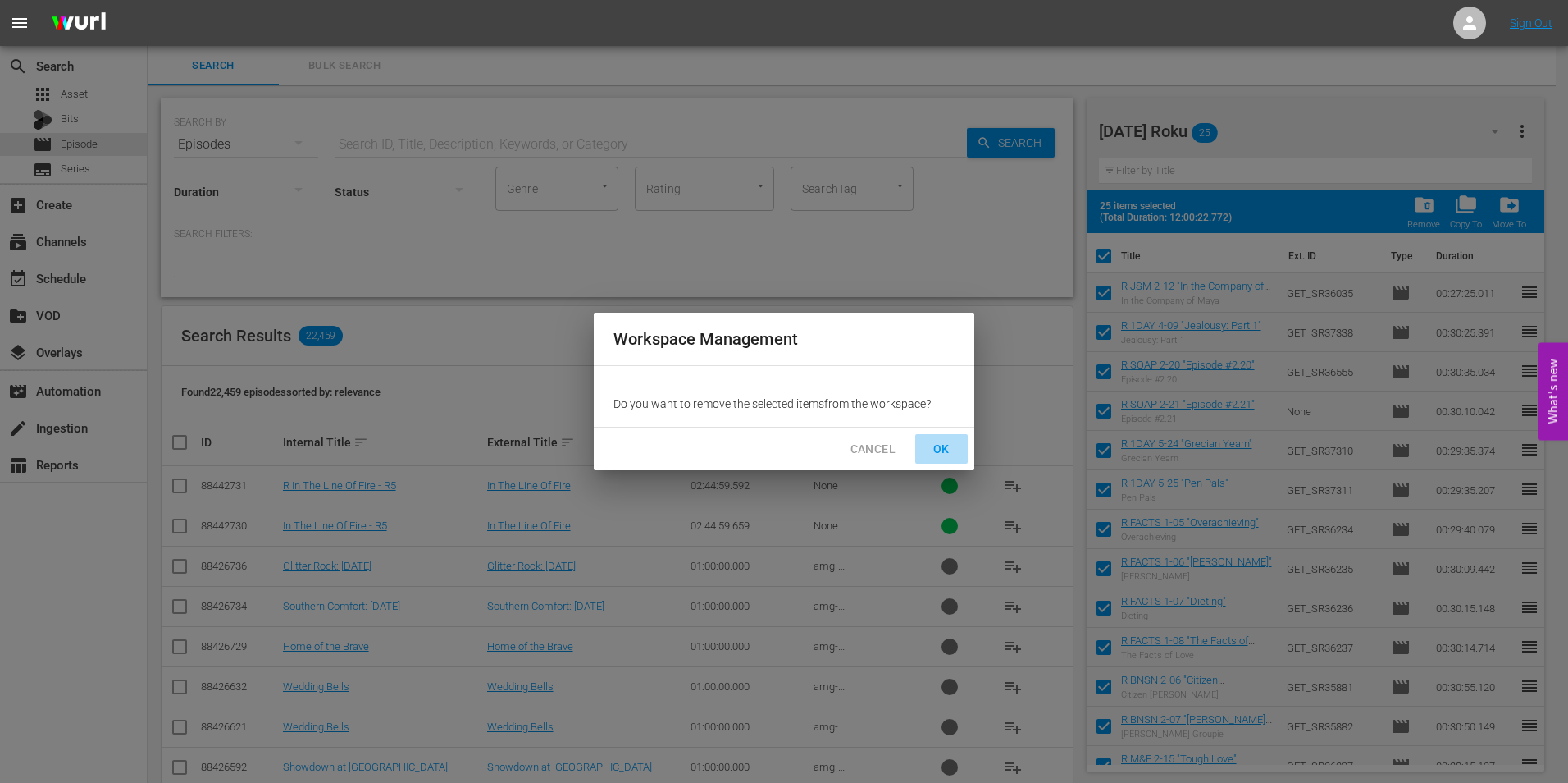
click at [954, 447] on span "OK" at bounding box center [941, 450] width 26 height 21
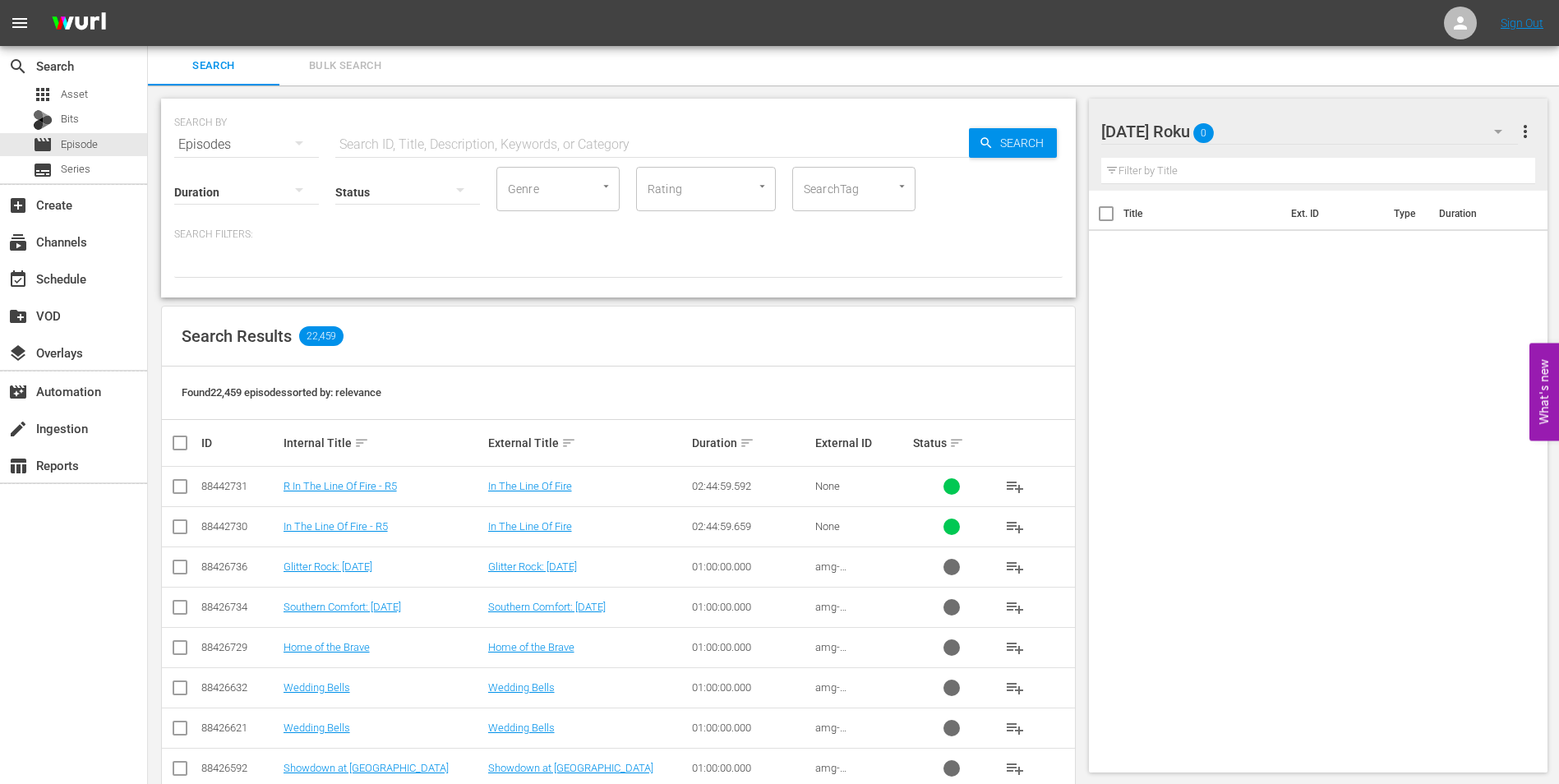
click at [1281, 135] on div "[DATE] Roku 0" at bounding box center [1310, 131] width 418 height 46
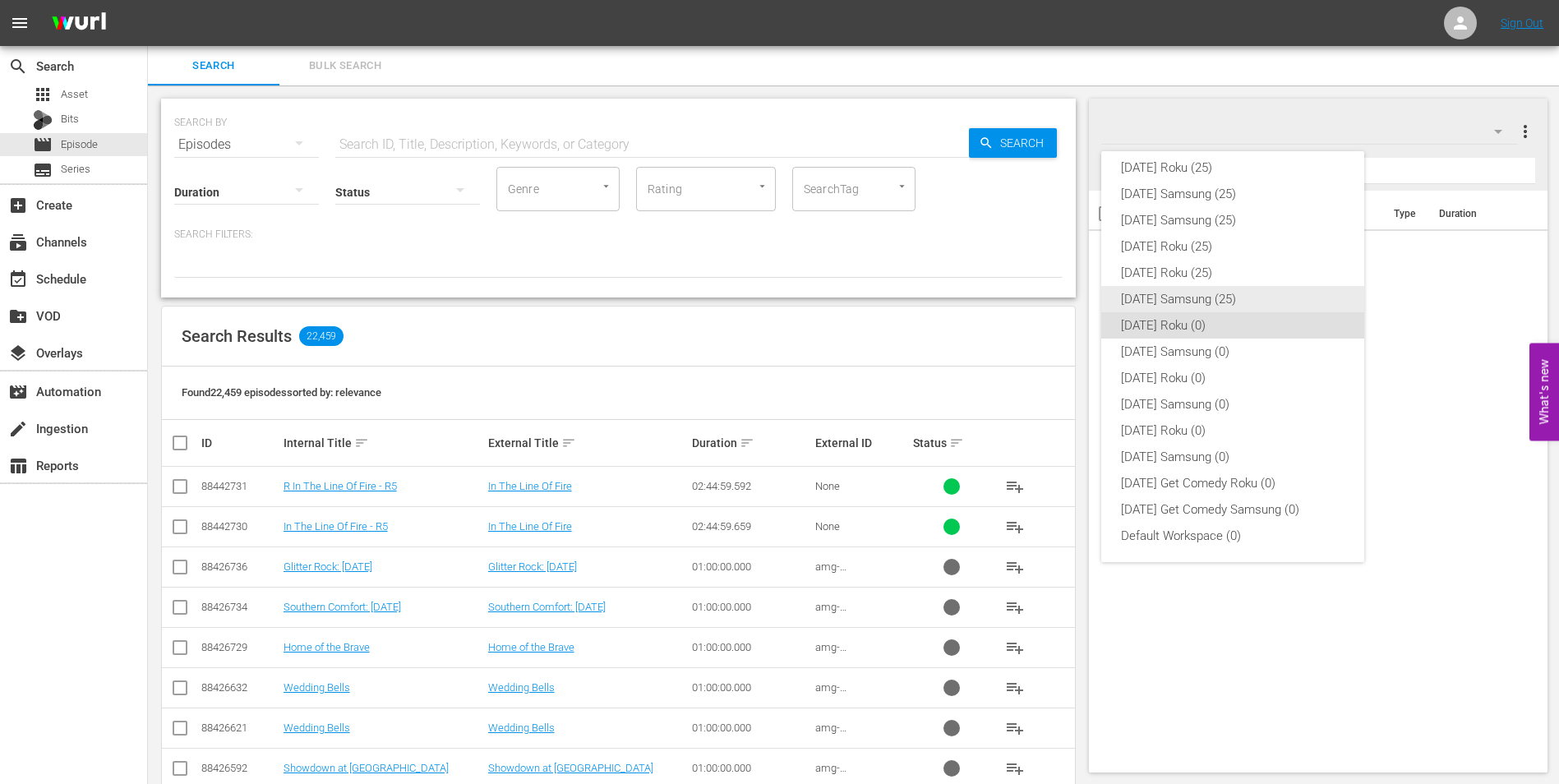
click at [1220, 306] on div "[DATE] Samsung (25)" at bounding box center [1233, 299] width 224 height 26
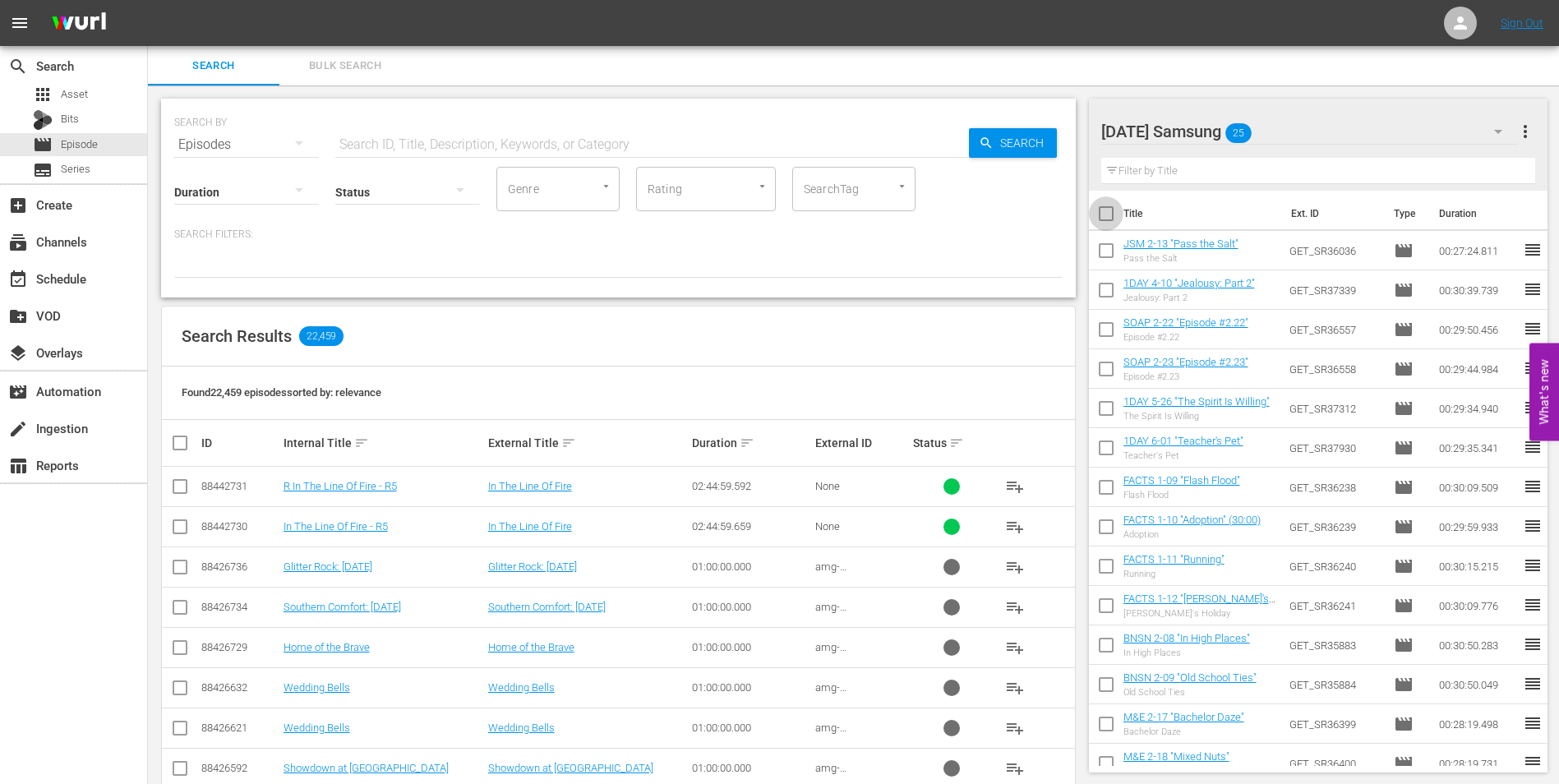
click at [1108, 215] on input "checkbox" at bounding box center [1106, 217] width 35 height 35
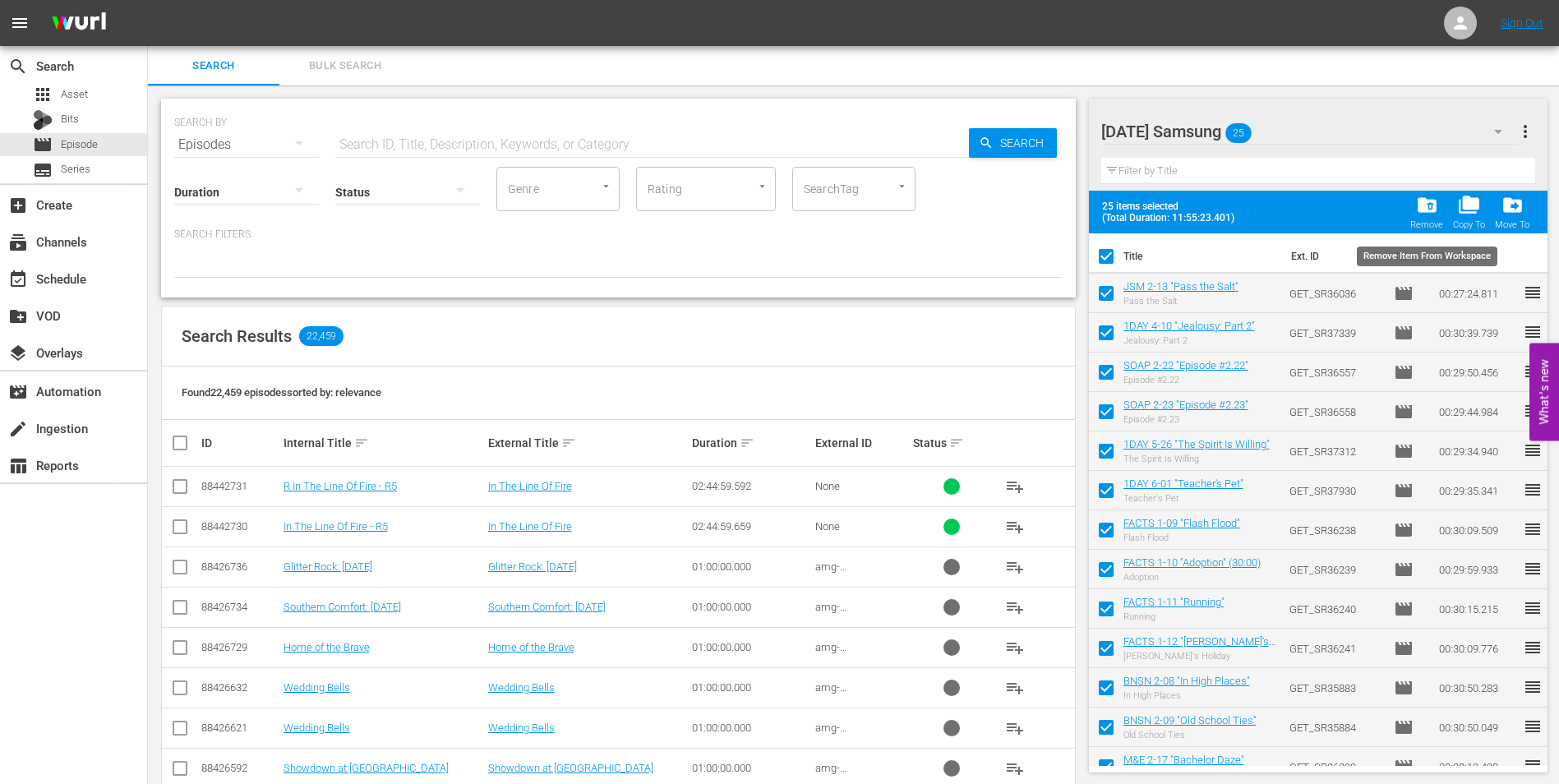
click at [1427, 222] on div "Remove" at bounding box center [1427, 225] width 33 height 10
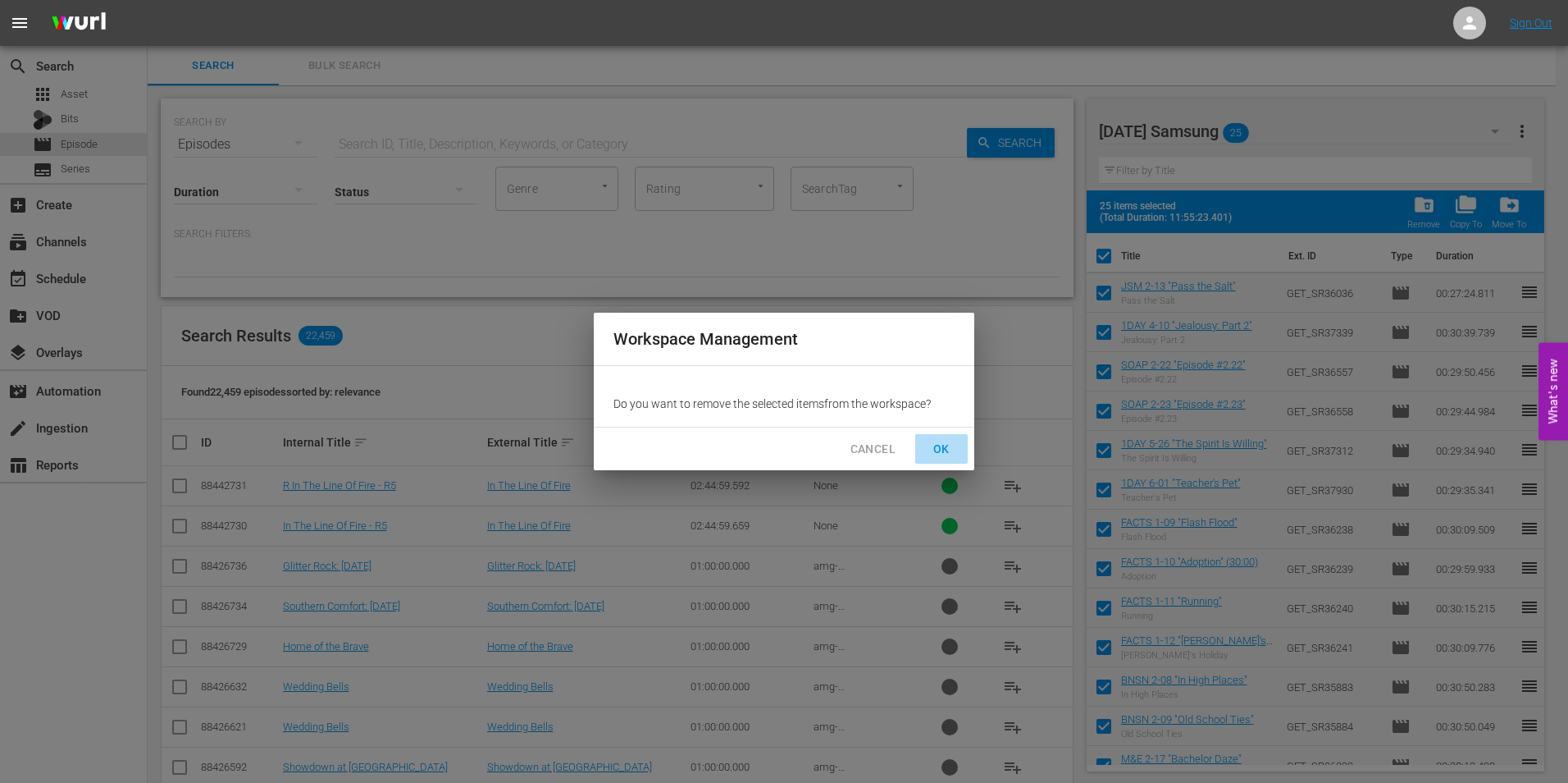
click at [955, 439] on button "OK" at bounding box center [941, 449] width 53 height 30
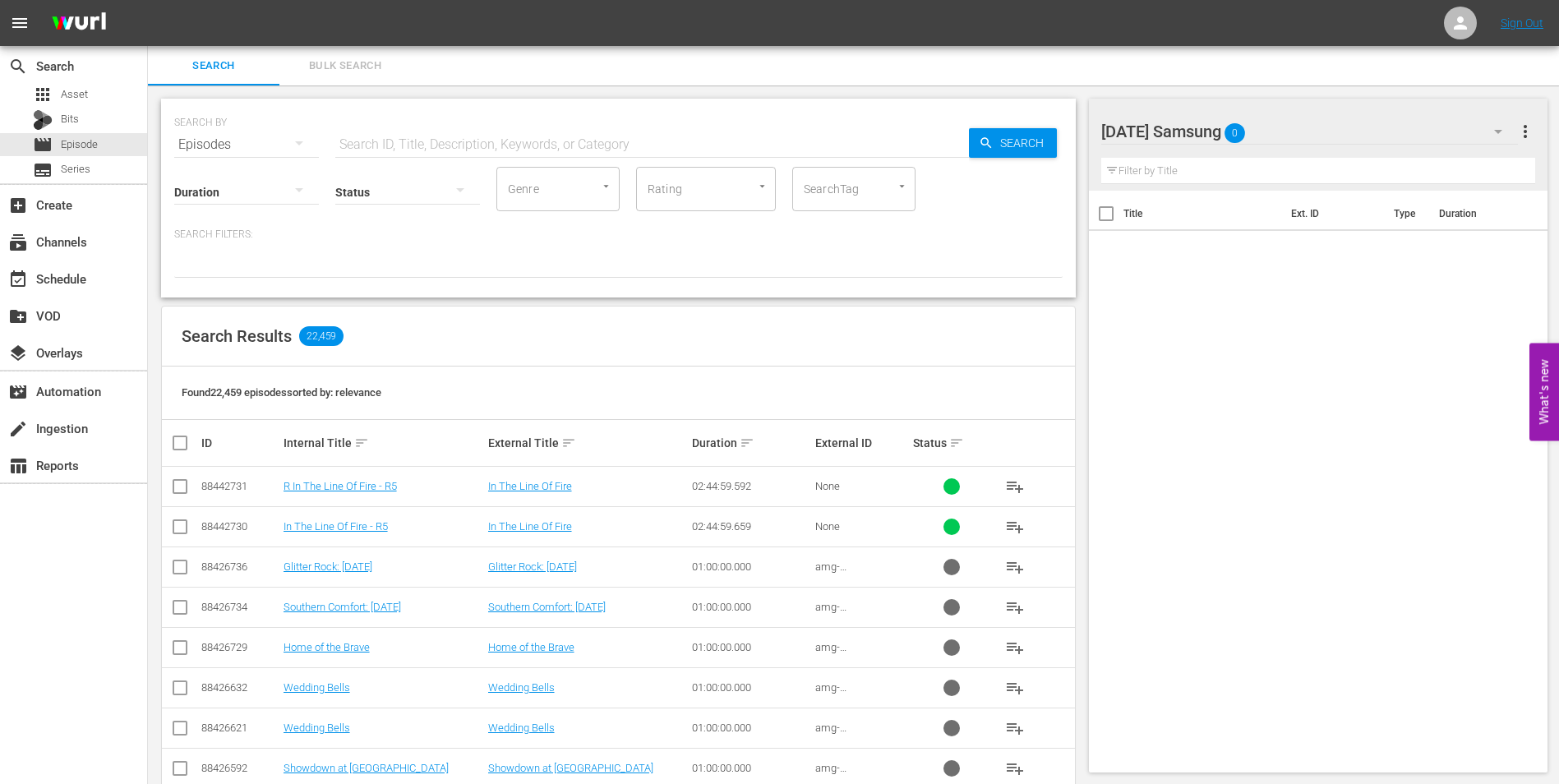
click at [1344, 131] on div "[DATE] Samsung 0" at bounding box center [1310, 131] width 418 height 46
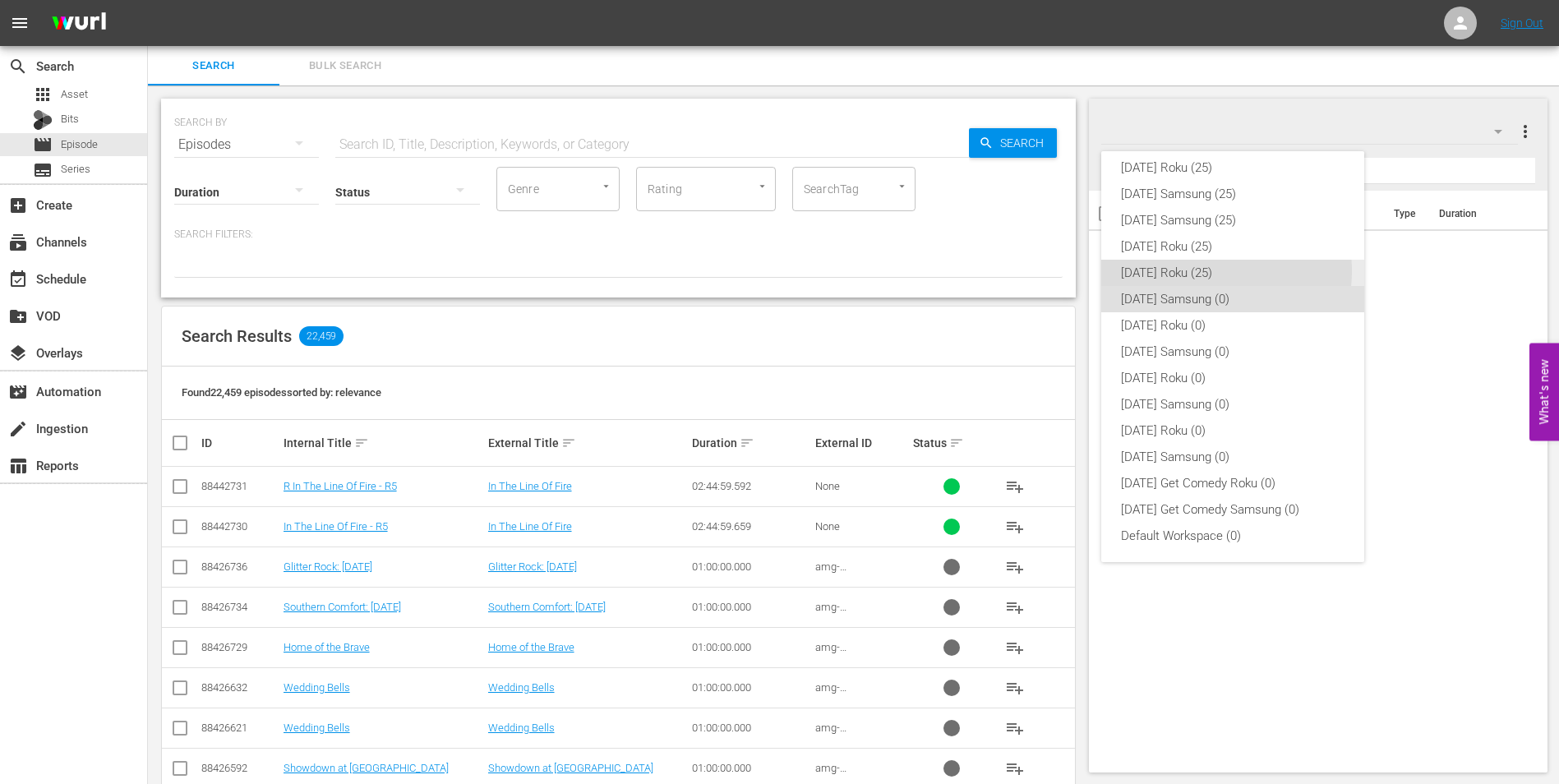
click at [1210, 271] on div "[DATE] Roku (25)" at bounding box center [1233, 272] width 224 height 26
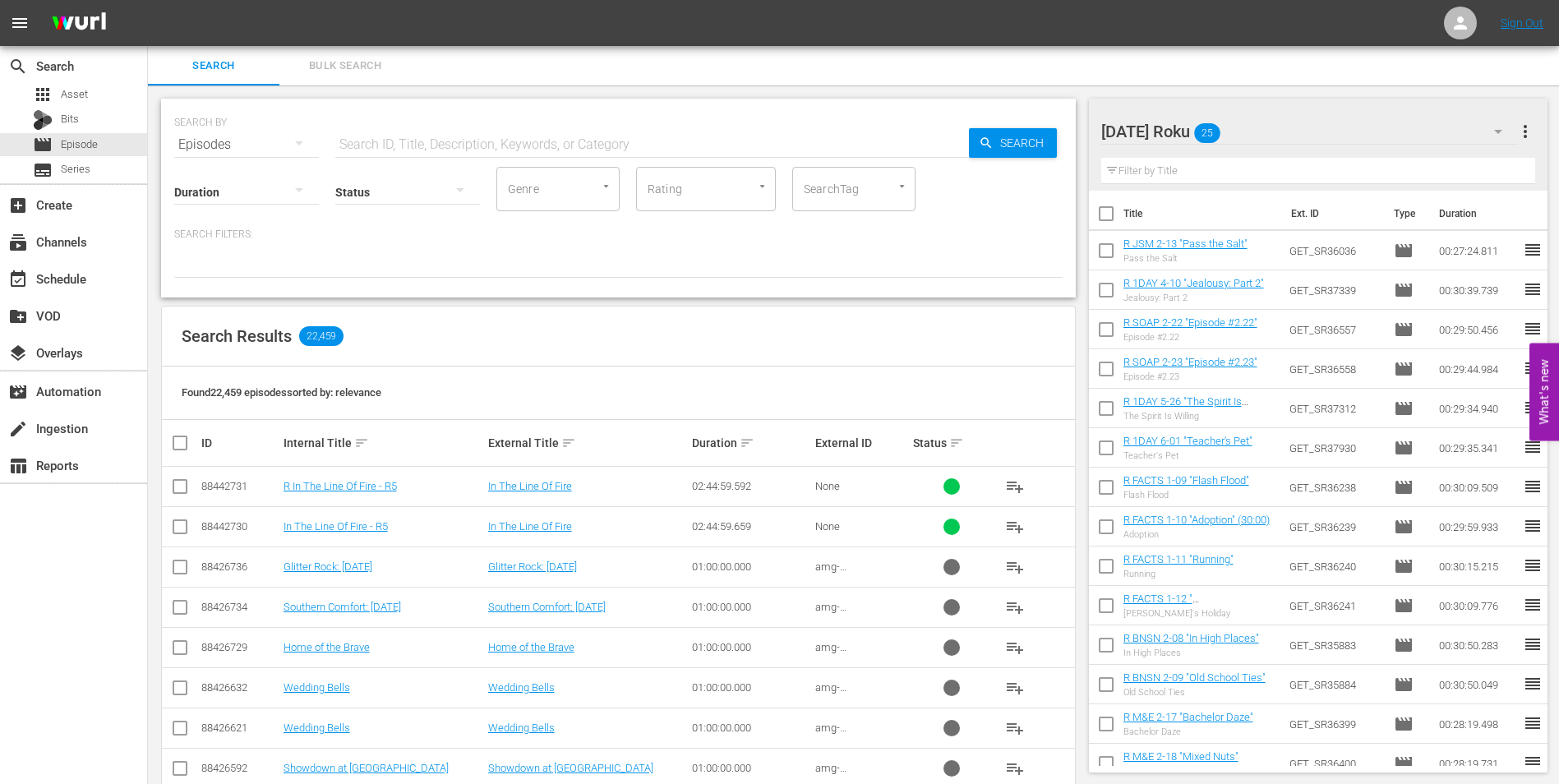
click at [1102, 211] on input "checkbox" at bounding box center [1106, 217] width 35 height 35
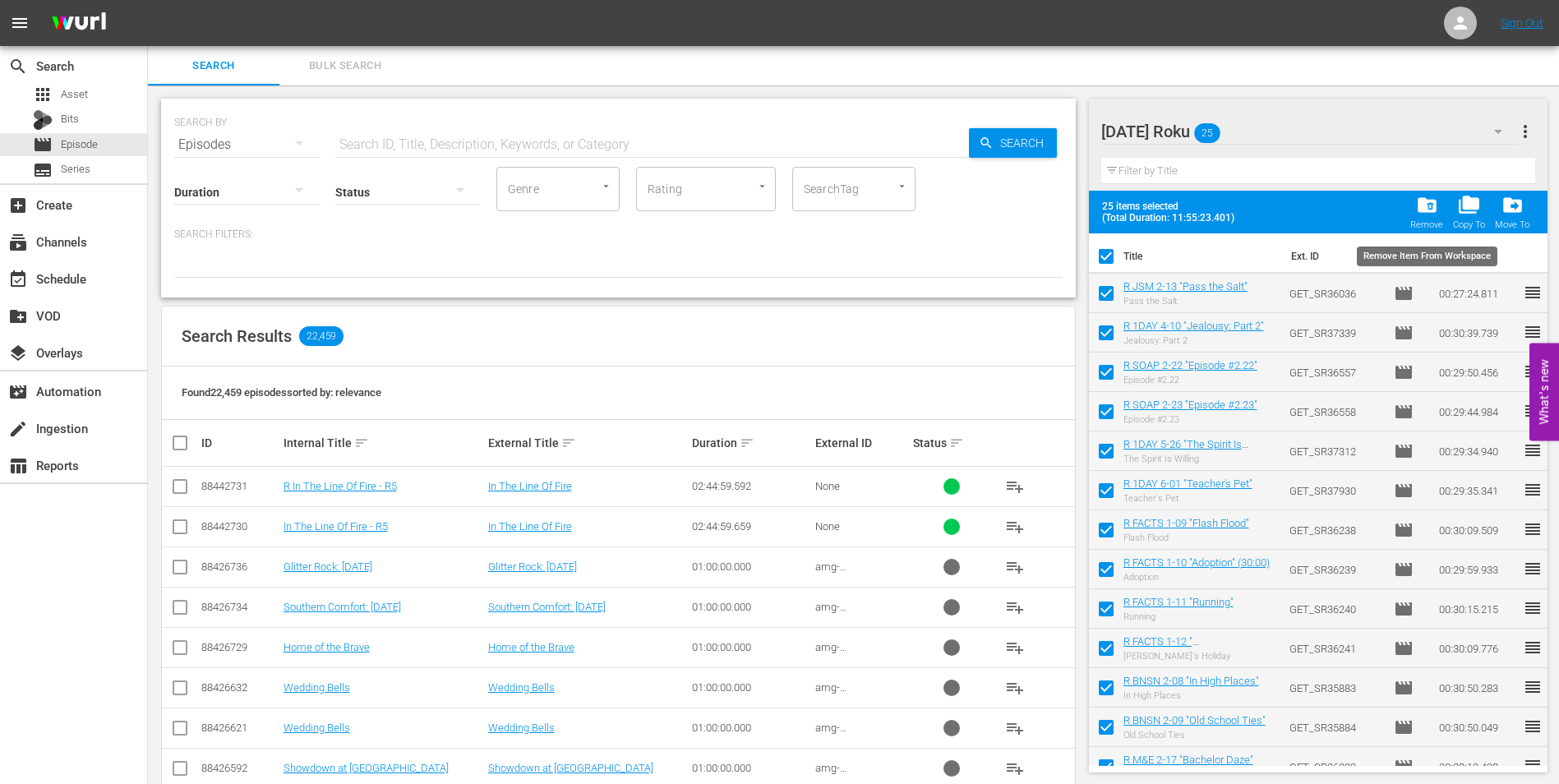
click at [1437, 215] on span "folder_delete" at bounding box center [1428, 205] width 22 height 22
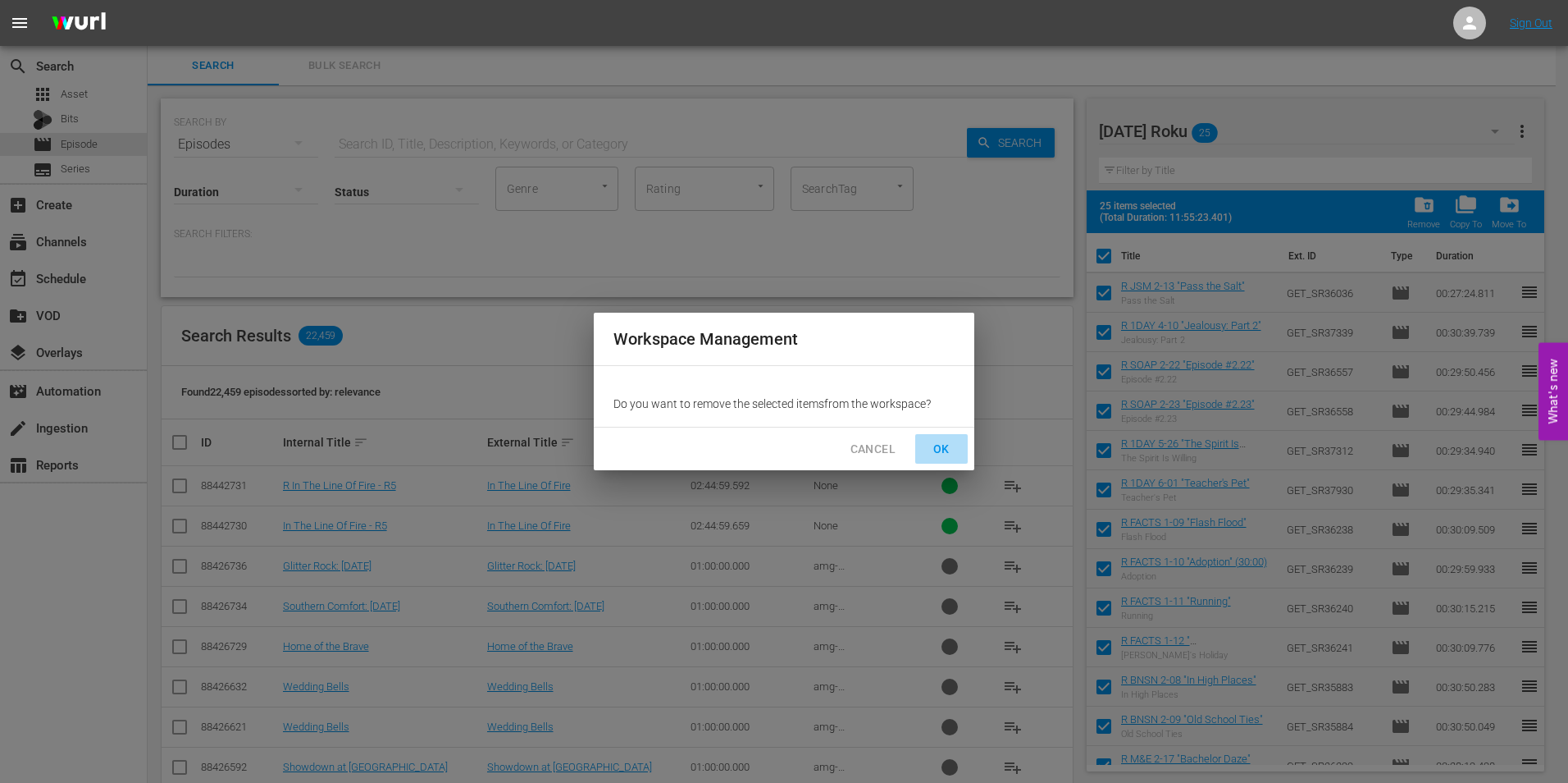
click at [937, 448] on span "OK" at bounding box center [941, 450] width 26 height 21
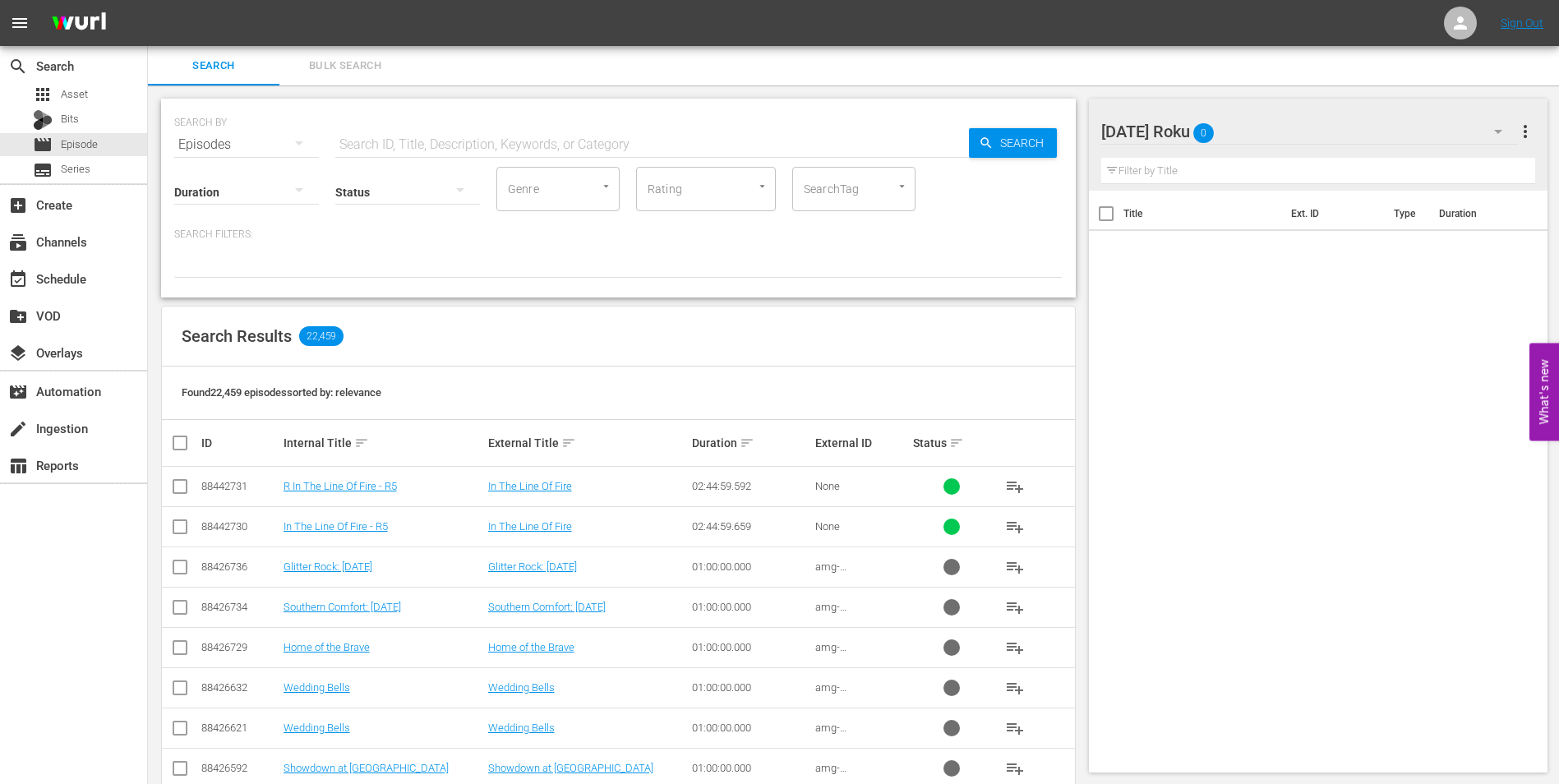
click at [1236, 130] on div at bounding box center [1172, 132] width 141 height 41
click at [1338, 88] on div "[DATE] Roku 0 [DATE] Roku more_vert Filter by Title Title Ext. ID Type Duration" at bounding box center [1324, 713] width 470 height 1256
click at [1417, 131] on div "[DATE] Roku 0" at bounding box center [1310, 131] width 418 height 46
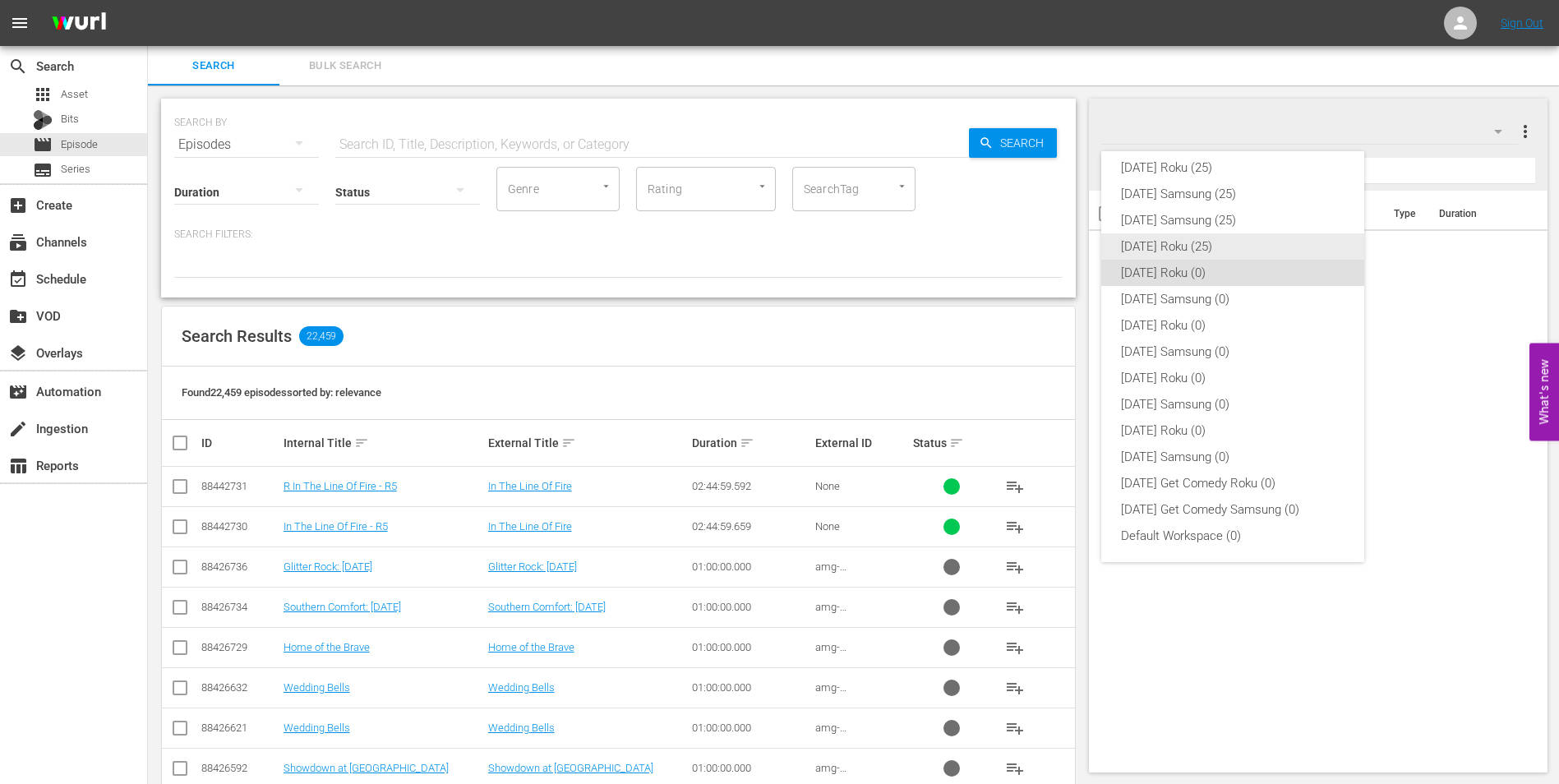
click at [1195, 240] on div "[DATE] Roku (25)" at bounding box center [1233, 246] width 224 height 26
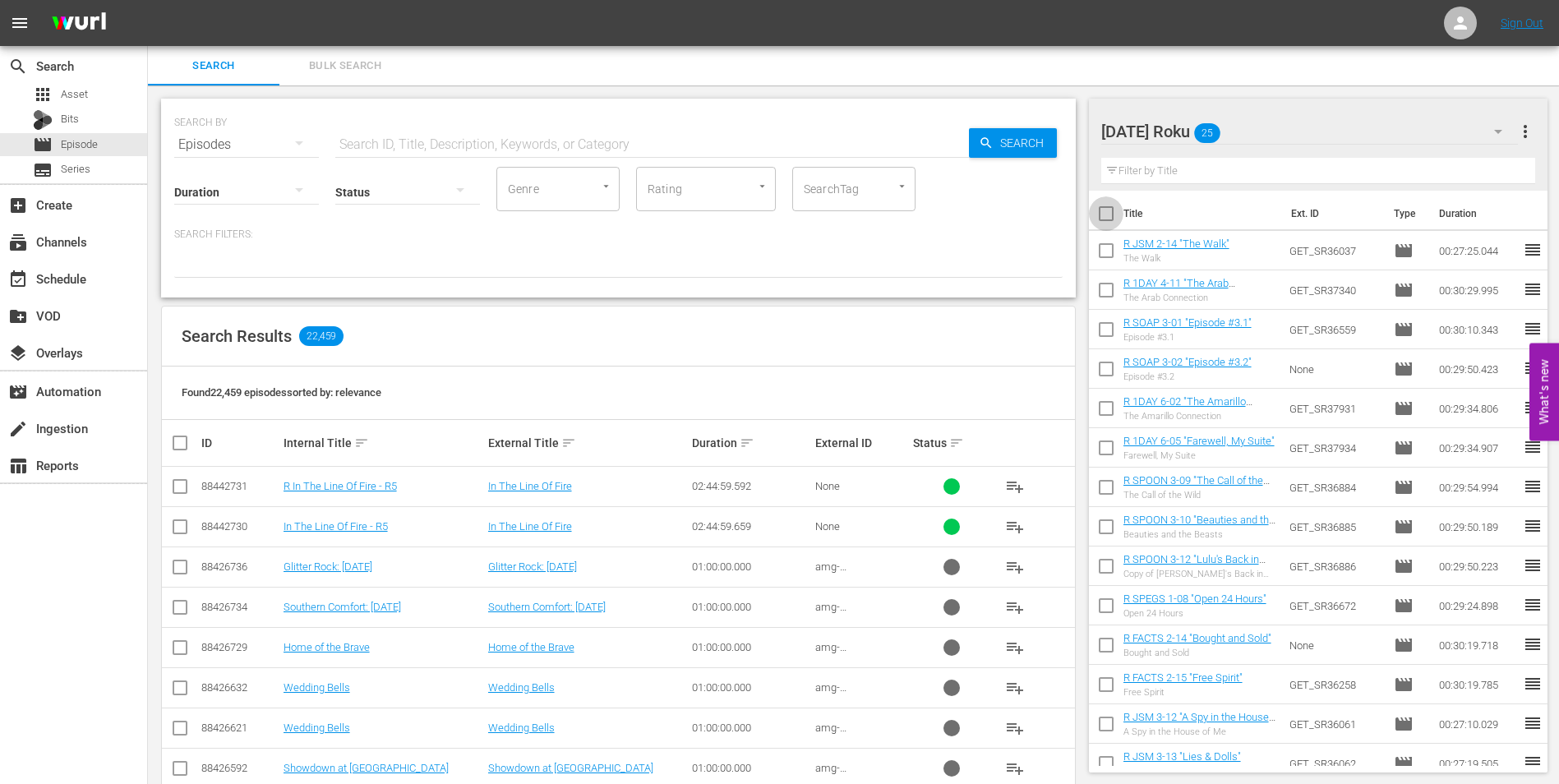
click at [1108, 216] on input "checkbox" at bounding box center [1106, 217] width 35 height 35
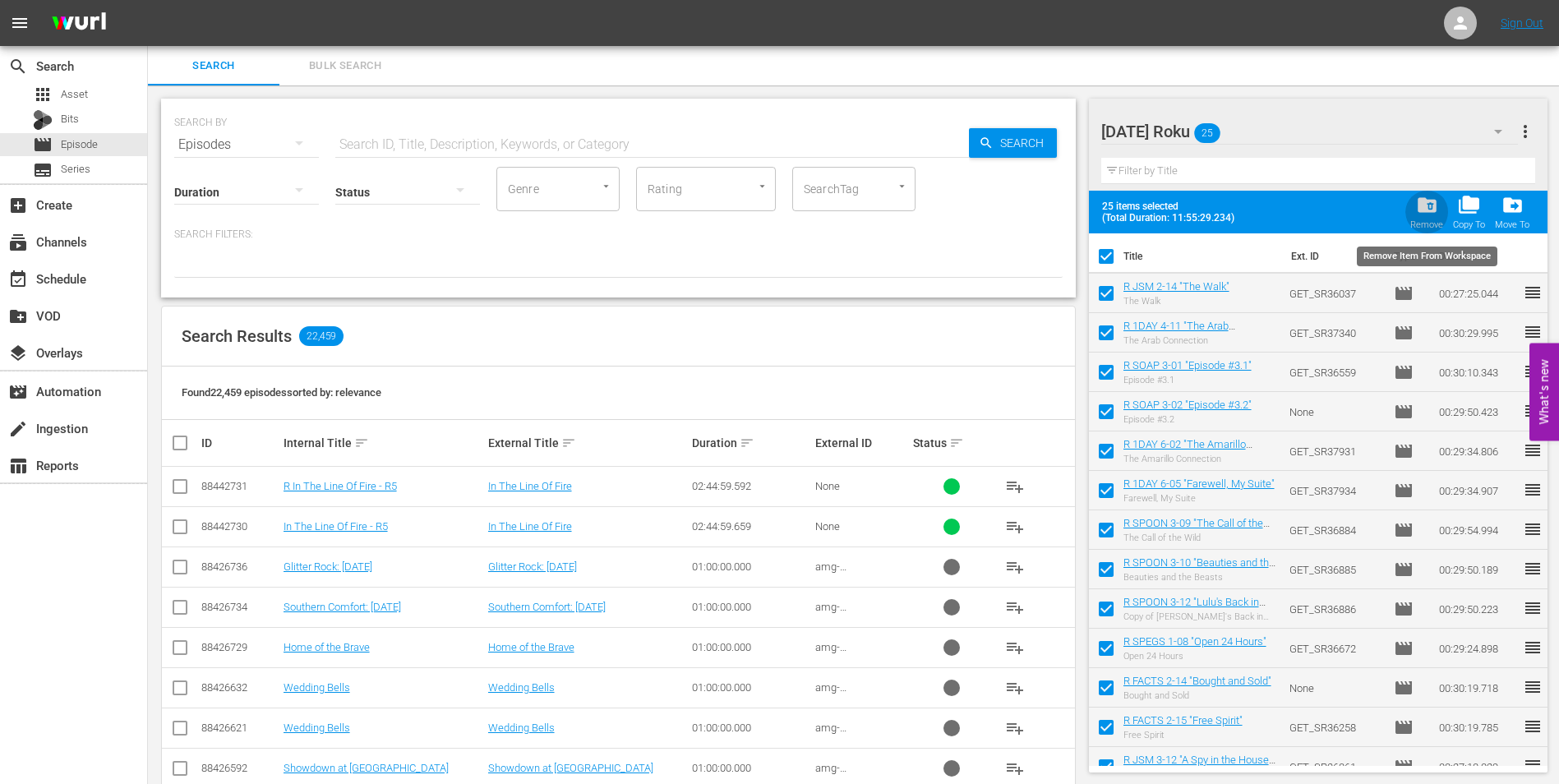
click at [1427, 215] on span "folder_delete" at bounding box center [1428, 205] width 22 height 22
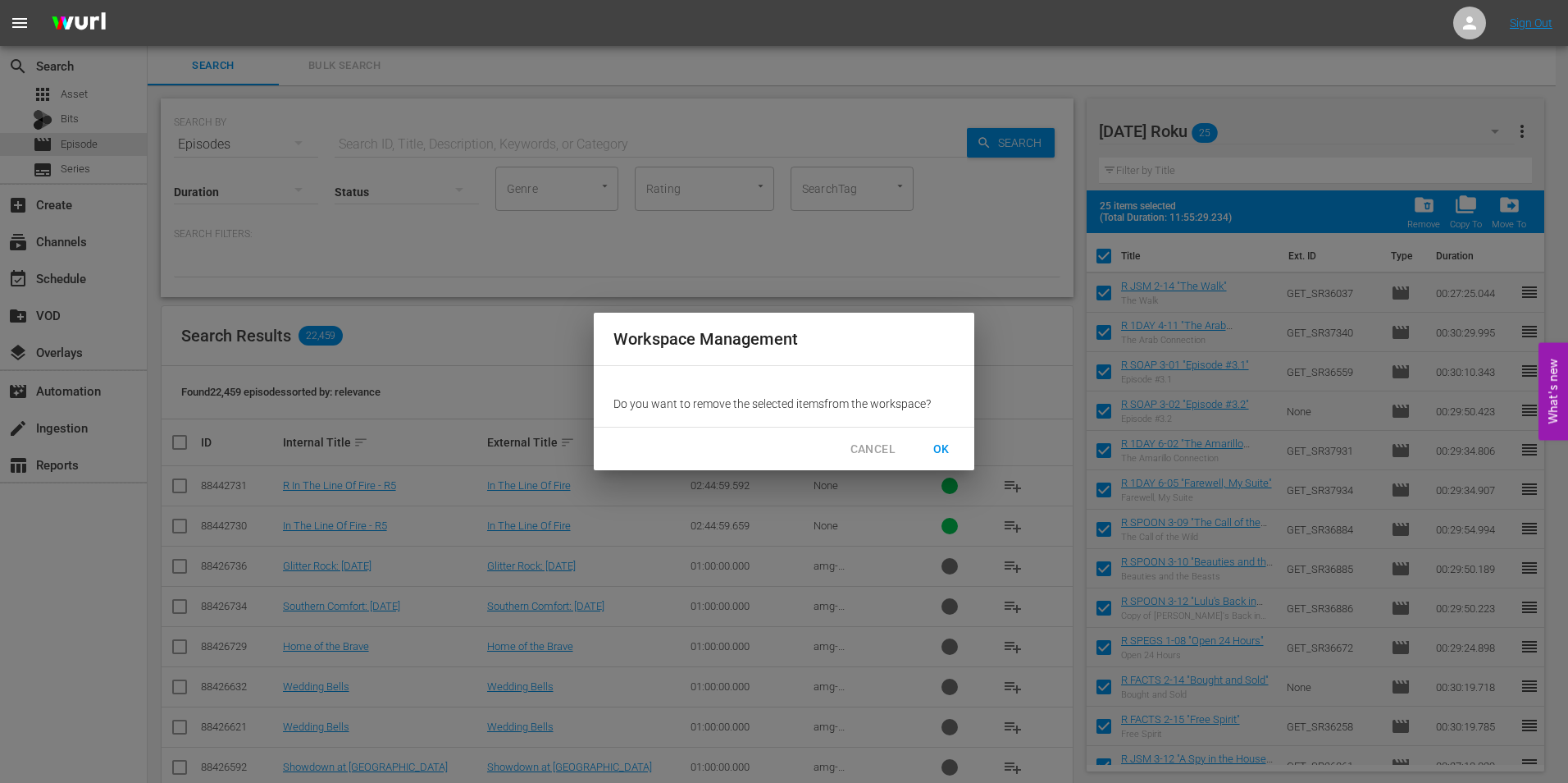
click at [945, 455] on span "OK" at bounding box center [941, 450] width 26 height 21
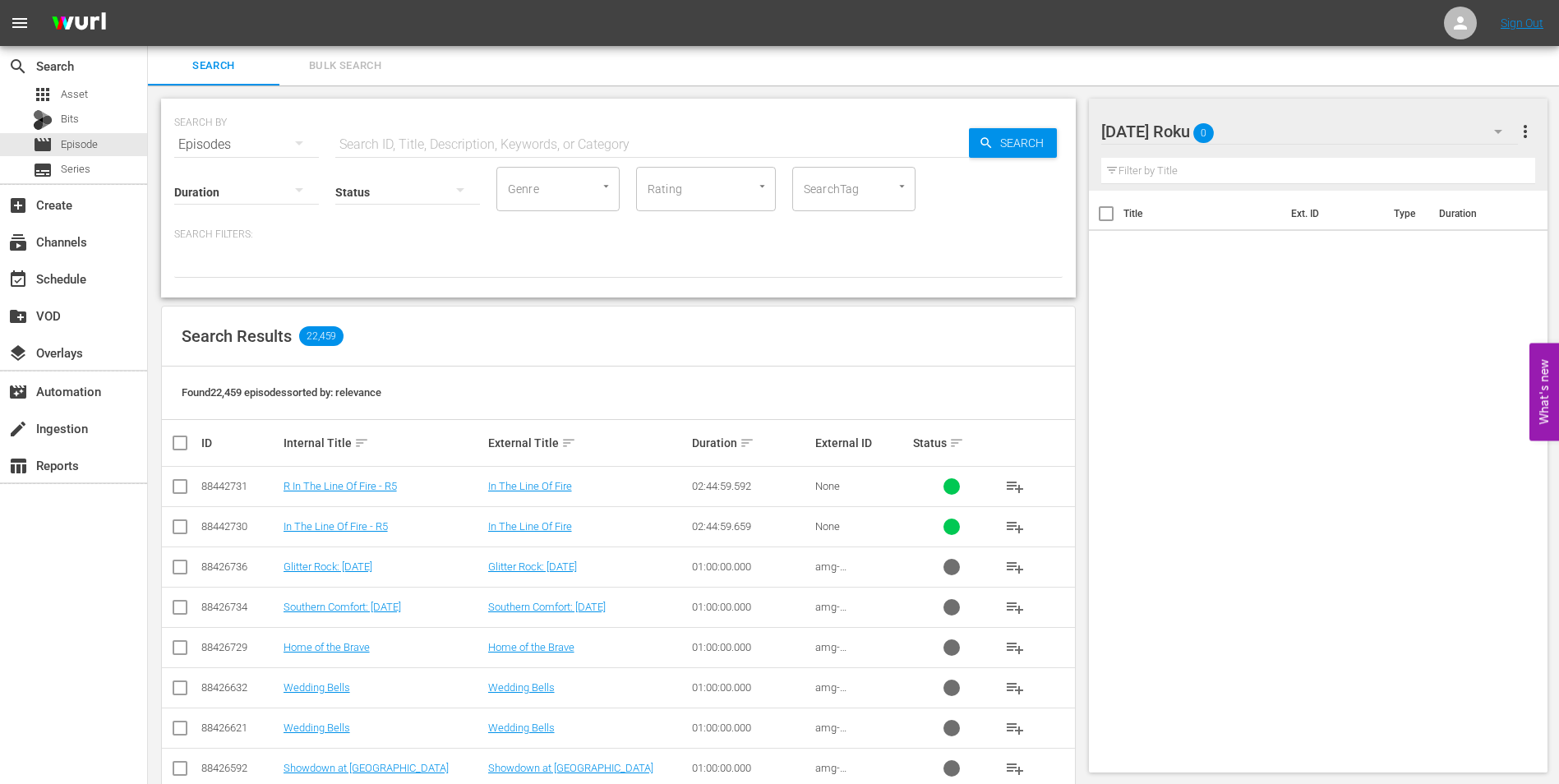
click at [1276, 135] on div "[DATE] Roku 0" at bounding box center [1310, 131] width 418 height 46
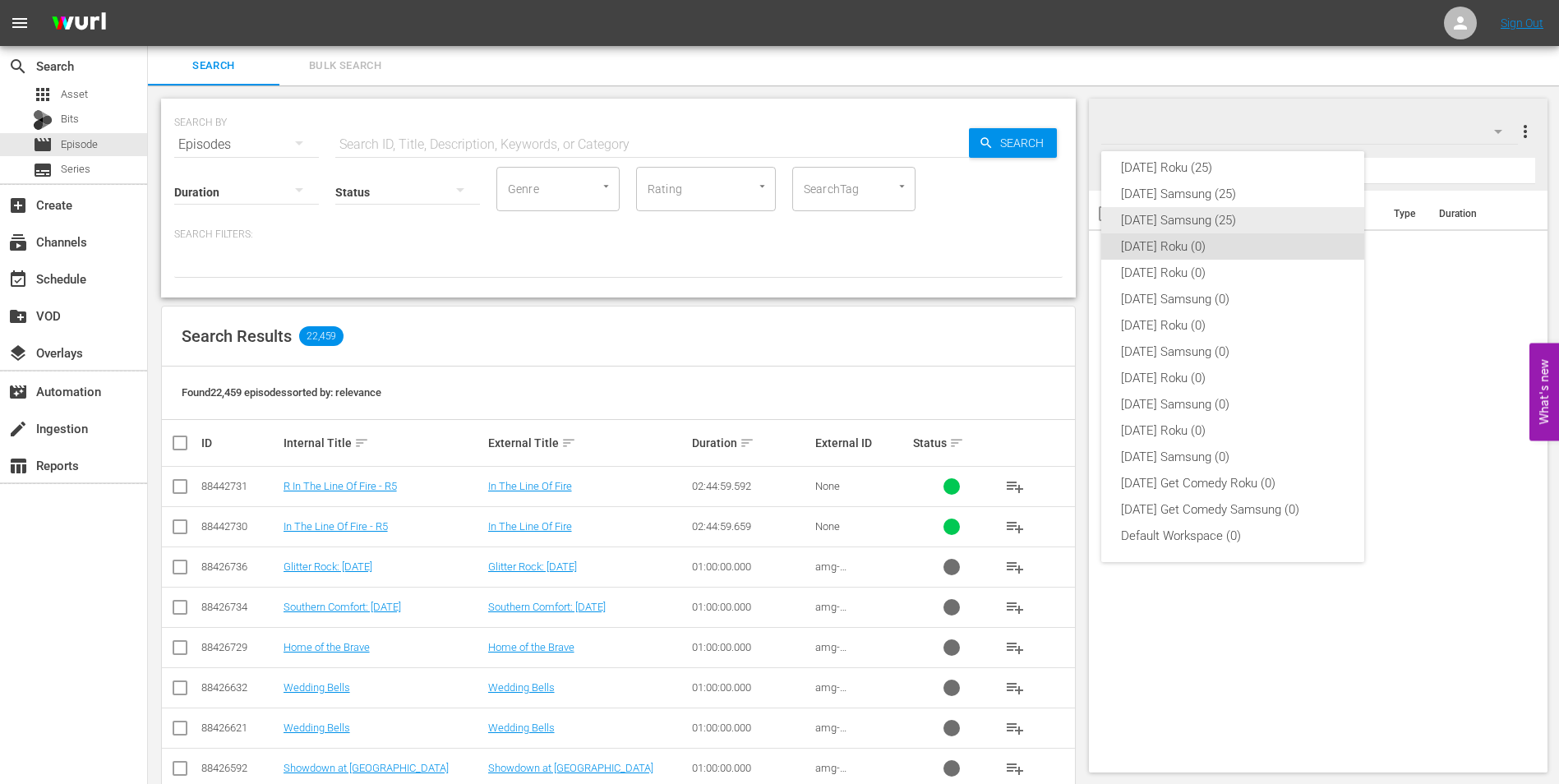
click at [1195, 221] on div "[DATE] Samsung (25)" at bounding box center [1233, 220] width 224 height 26
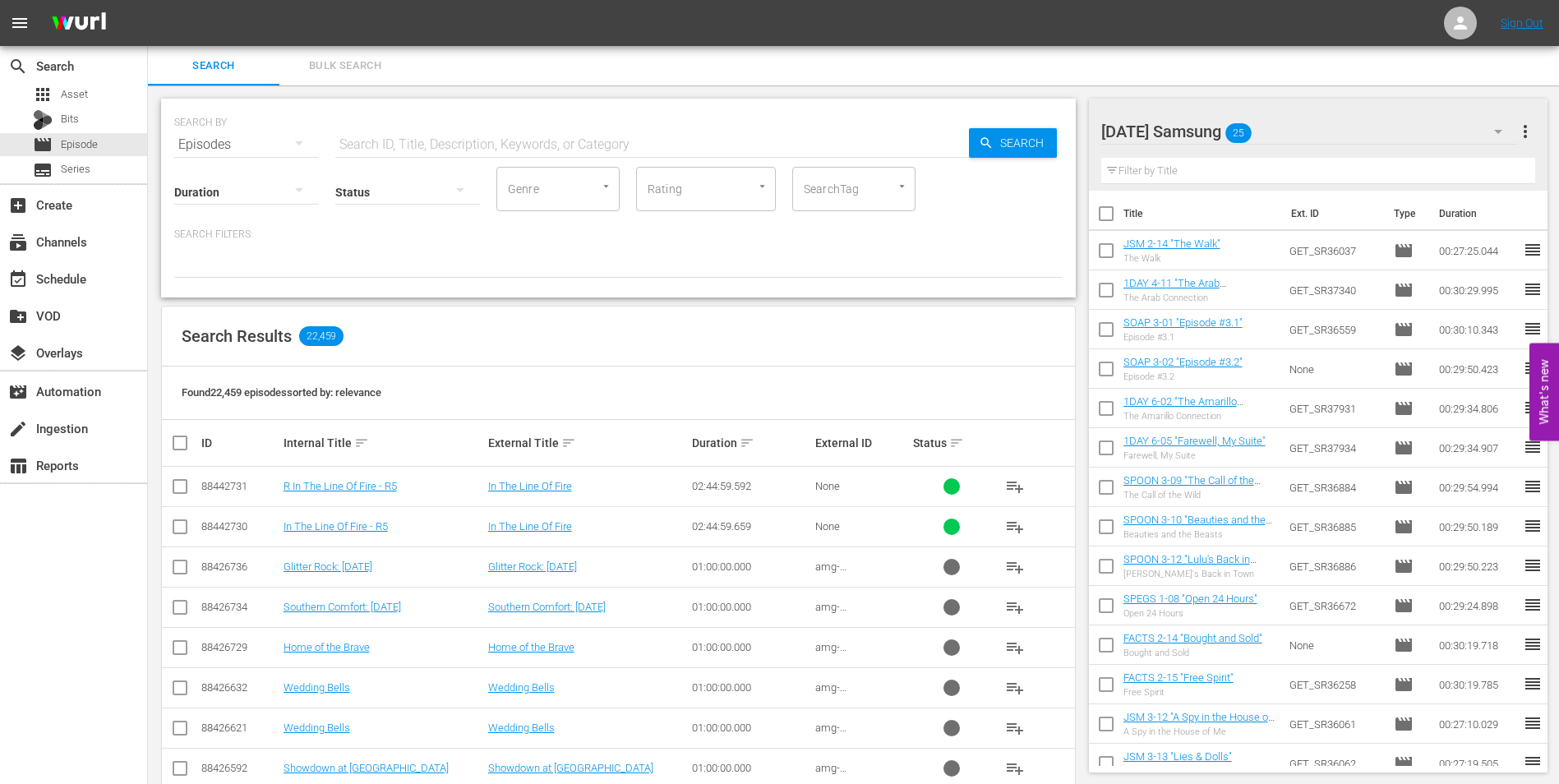
click at [1107, 214] on input "checkbox" at bounding box center [1106, 217] width 35 height 35
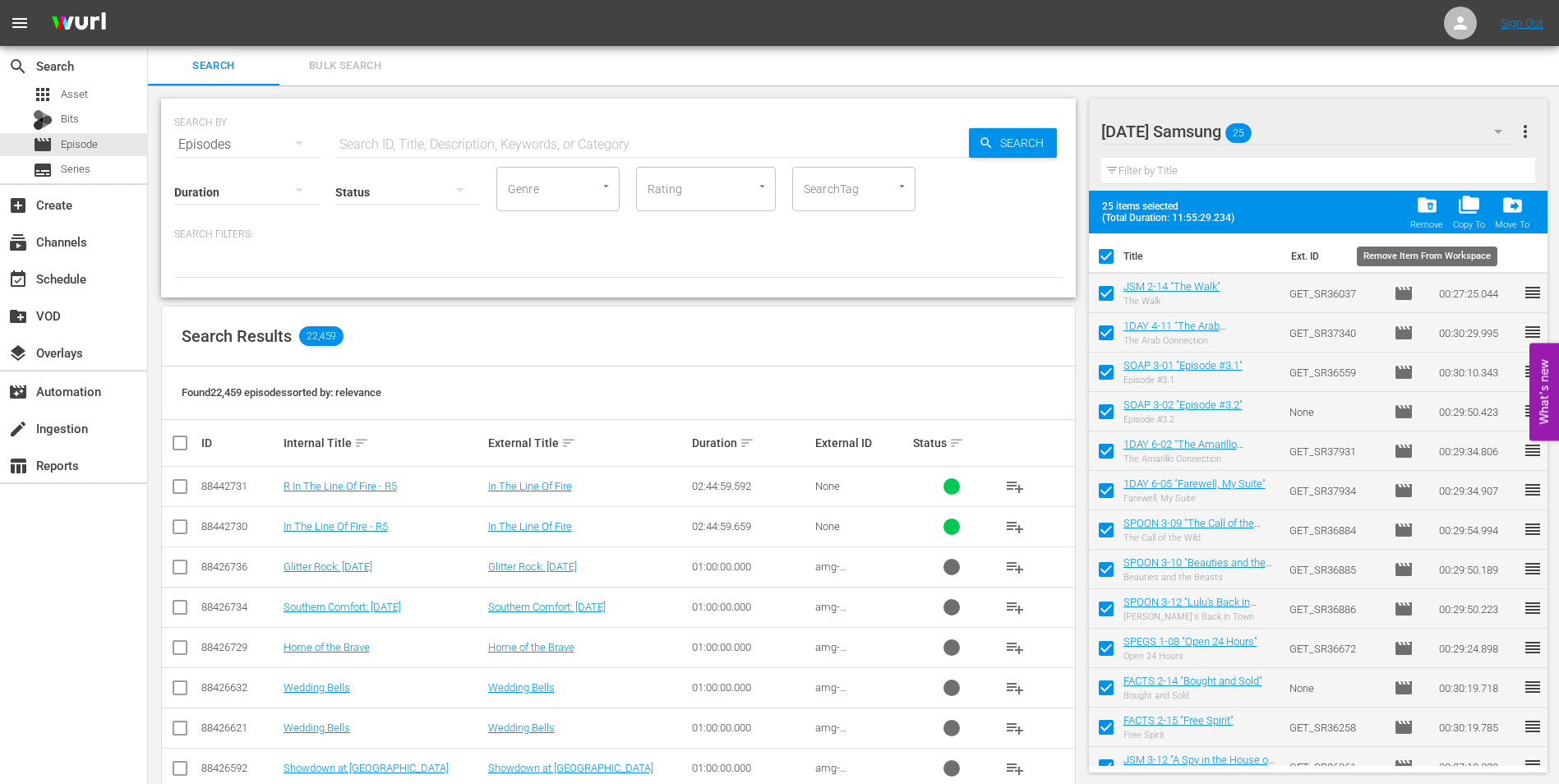
click at [1421, 204] on span "folder_delete" at bounding box center [1428, 205] width 22 height 22
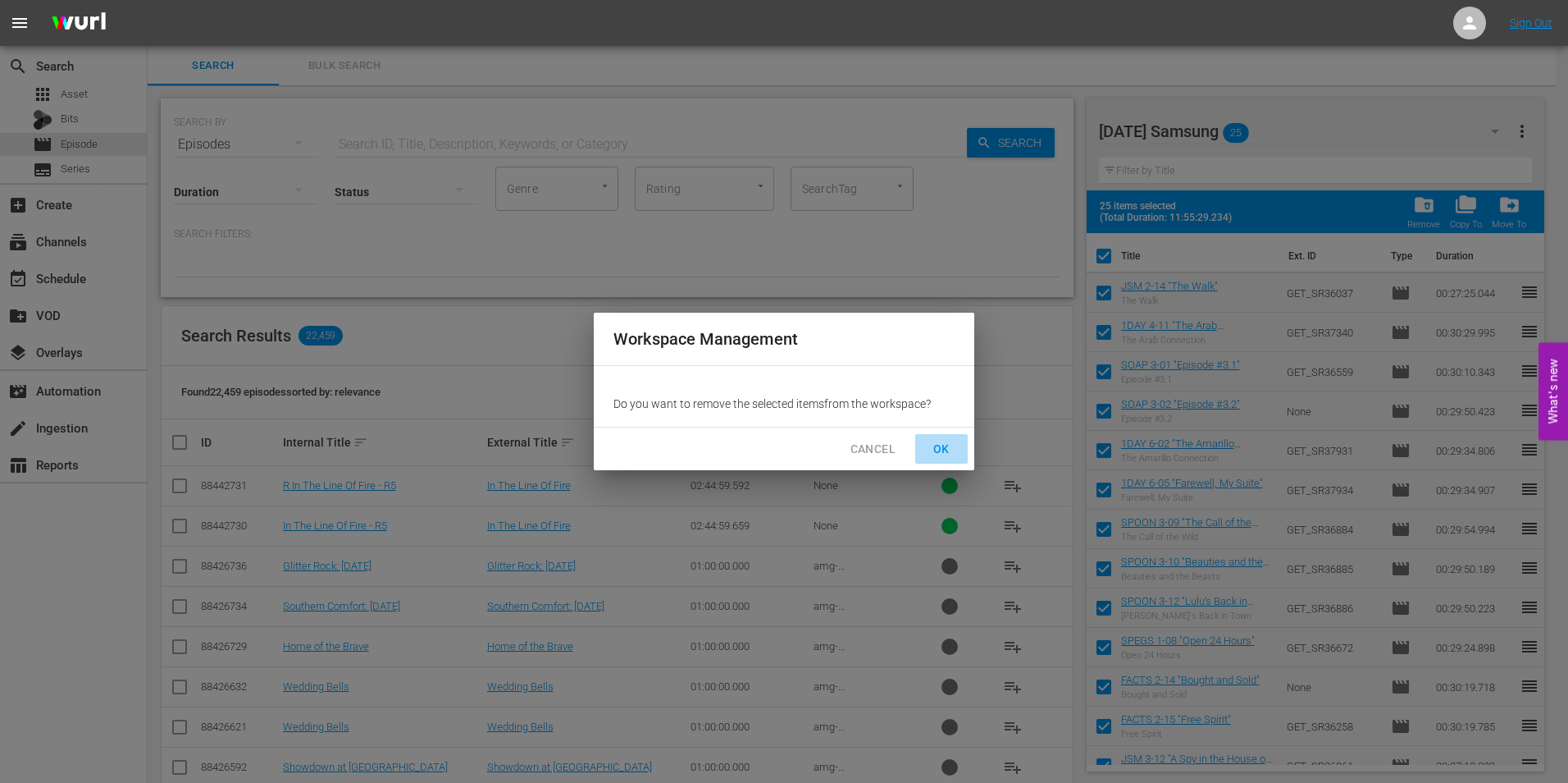
click at [942, 444] on span "OK" at bounding box center [941, 450] width 26 height 21
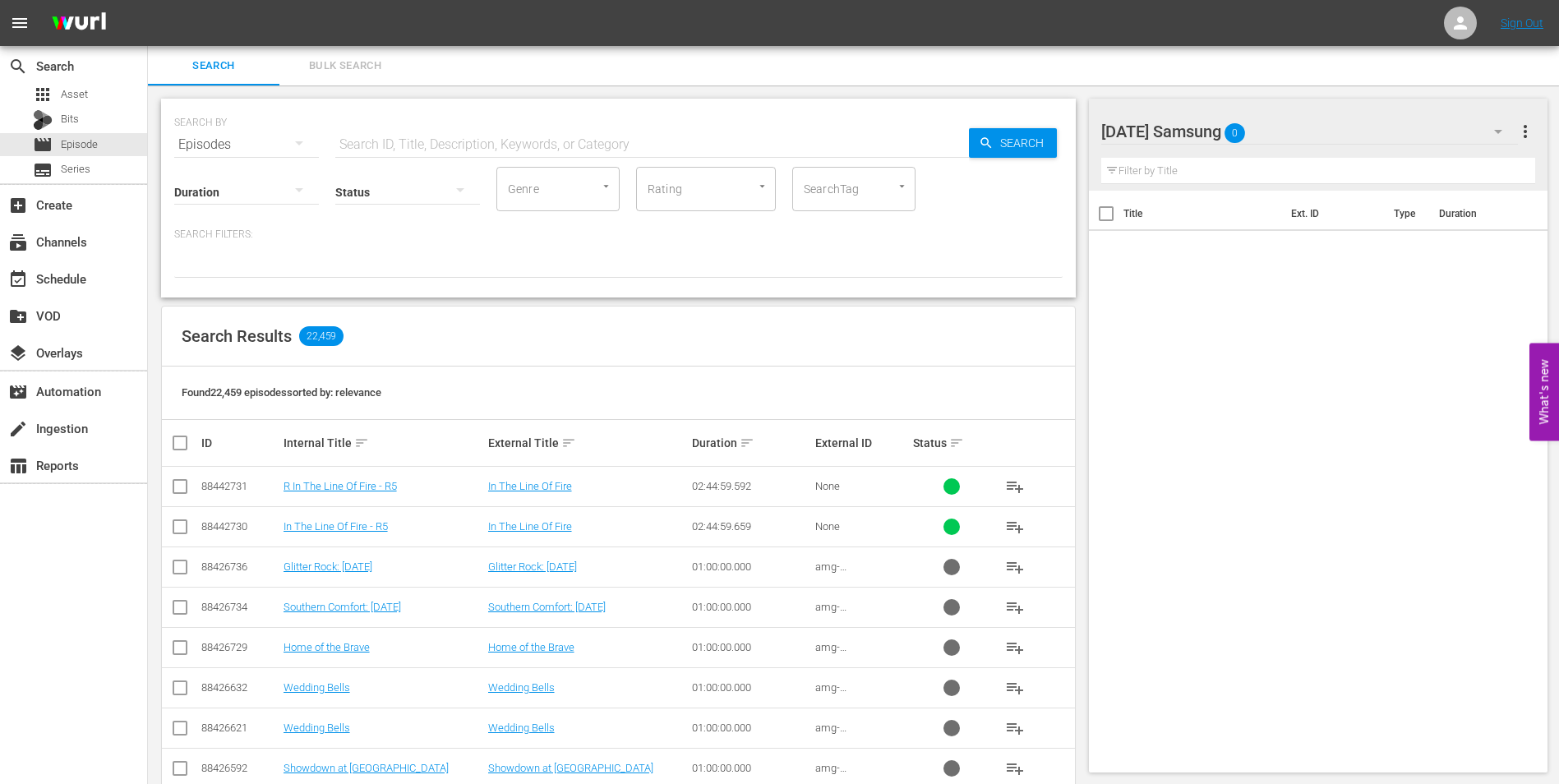
click at [1294, 128] on div "[DATE] Samsung 0" at bounding box center [1310, 131] width 418 height 46
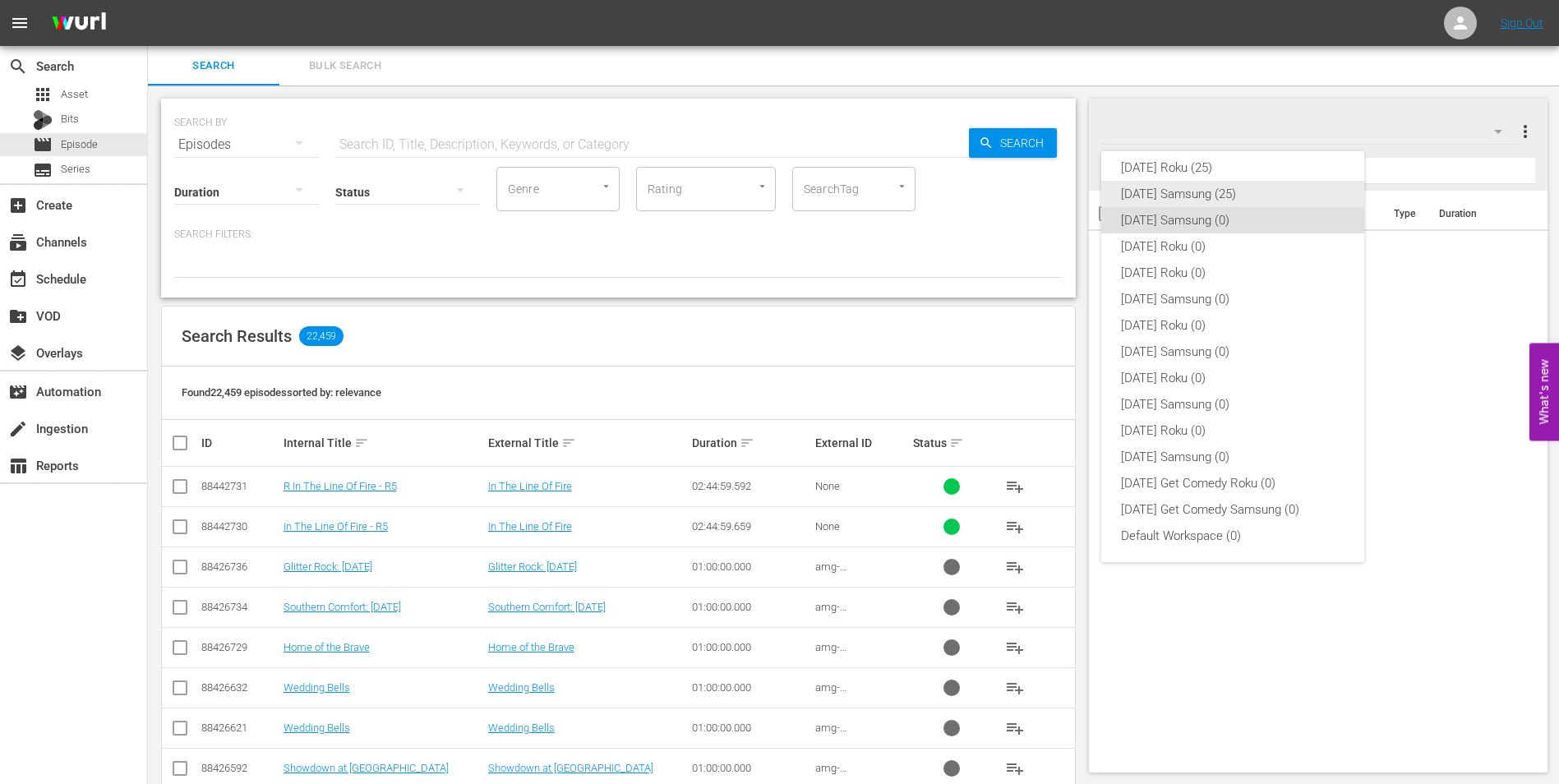
click at [1250, 191] on div "[DATE] Samsung (25)" at bounding box center [1233, 194] width 224 height 26
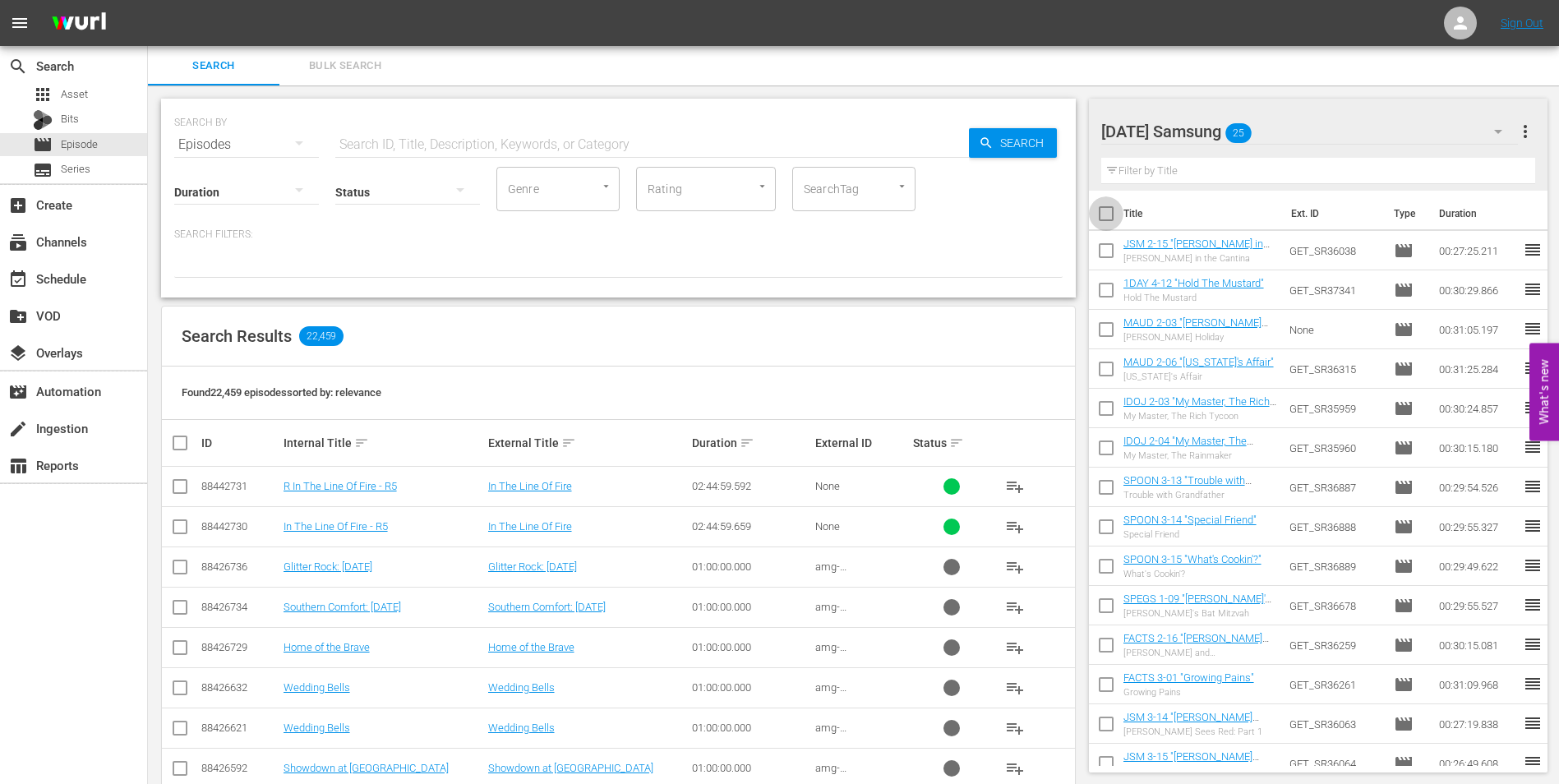
click at [1108, 215] on input "checkbox" at bounding box center [1106, 217] width 35 height 35
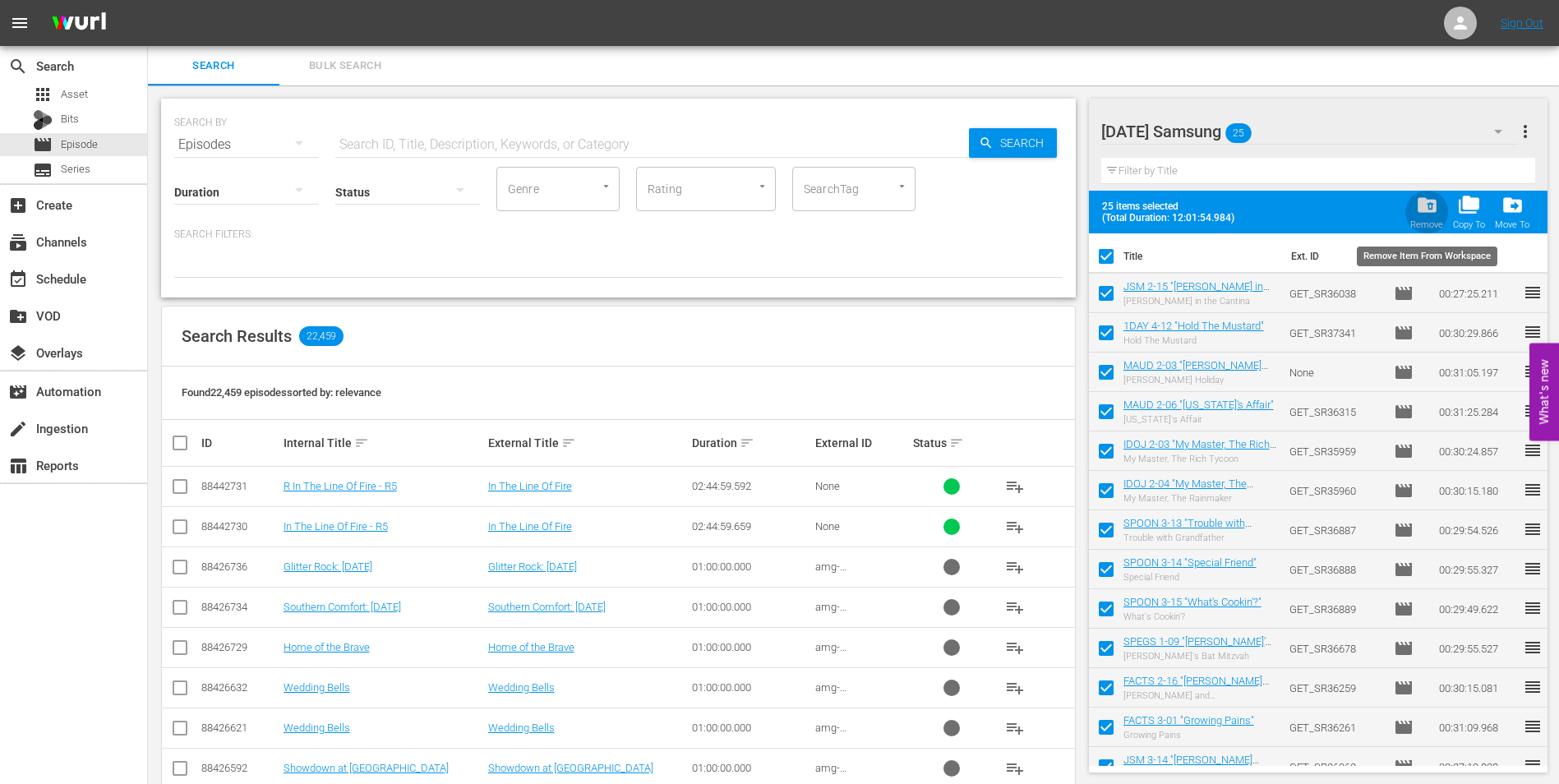
click at [1439, 205] on div "folder_delete Remove" at bounding box center [1427, 212] width 33 height 36
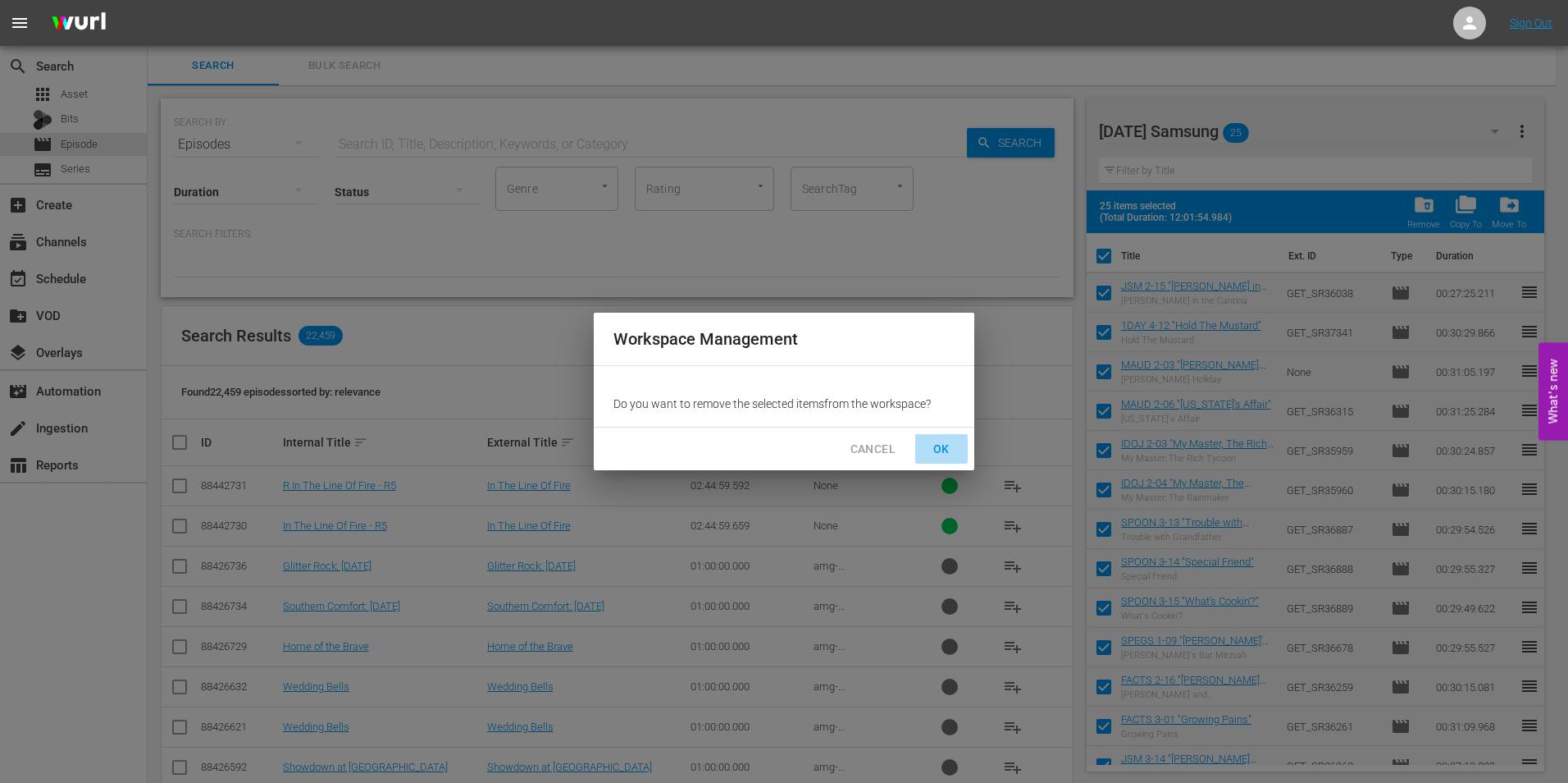
click at [941, 446] on span "OK" at bounding box center [941, 450] width 26 height 21
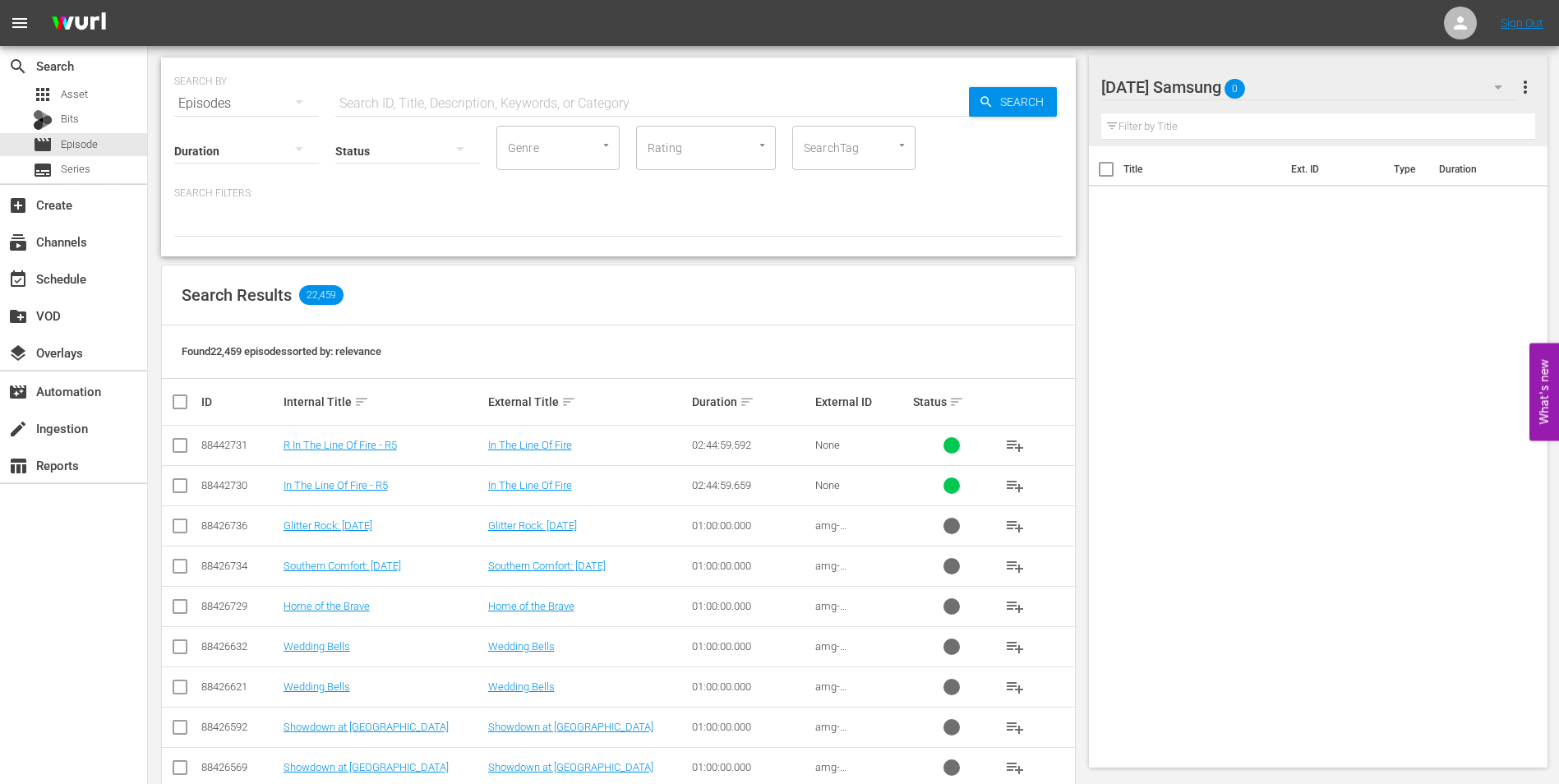
scroll to position [0, 0]
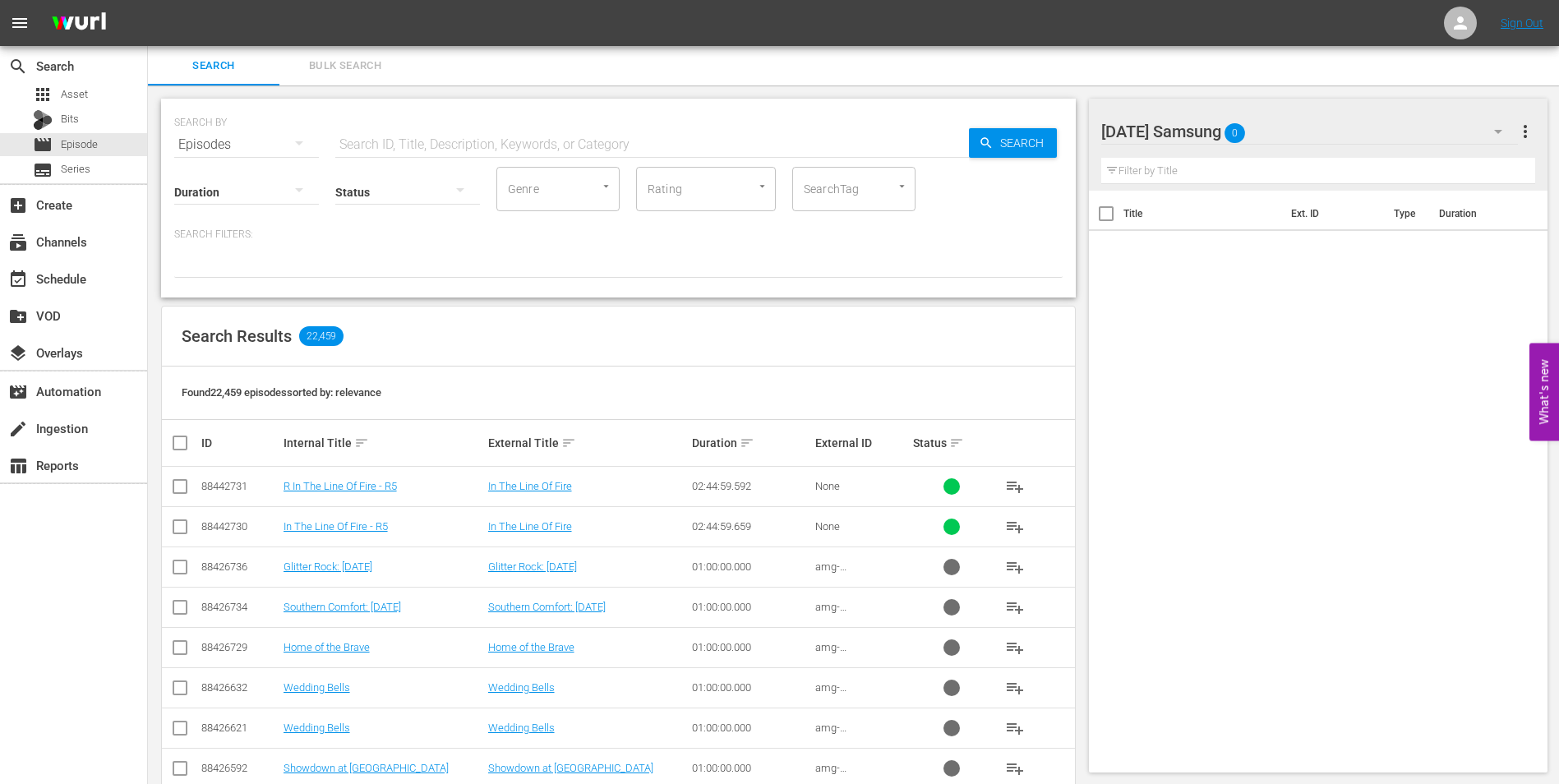
click at [1270, 131] on div at bounding box center [1186, 132] width 170 height 41
click at [1415, 73] on div "Search Bulk Search" at bounding box center [853, 66] width 1411 height 40
click at [1414, 109] on div "[DATE] Samsung 0" at bounding box center [1310, 131] width 418 height 46
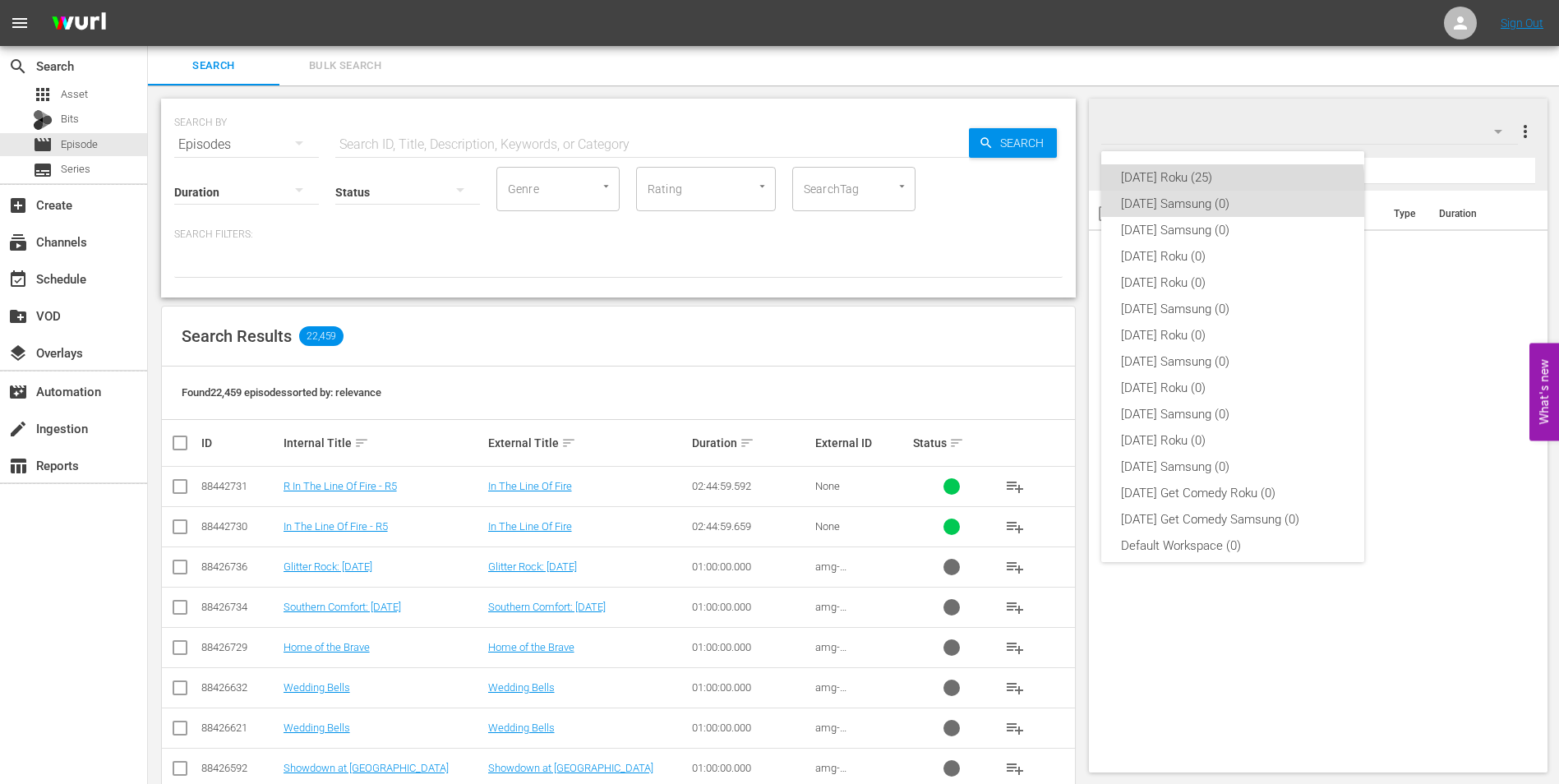
click at [1232, 188] on div "[DATE] Roku (25)" at bounding box center [1233, 177] width 224 height 26
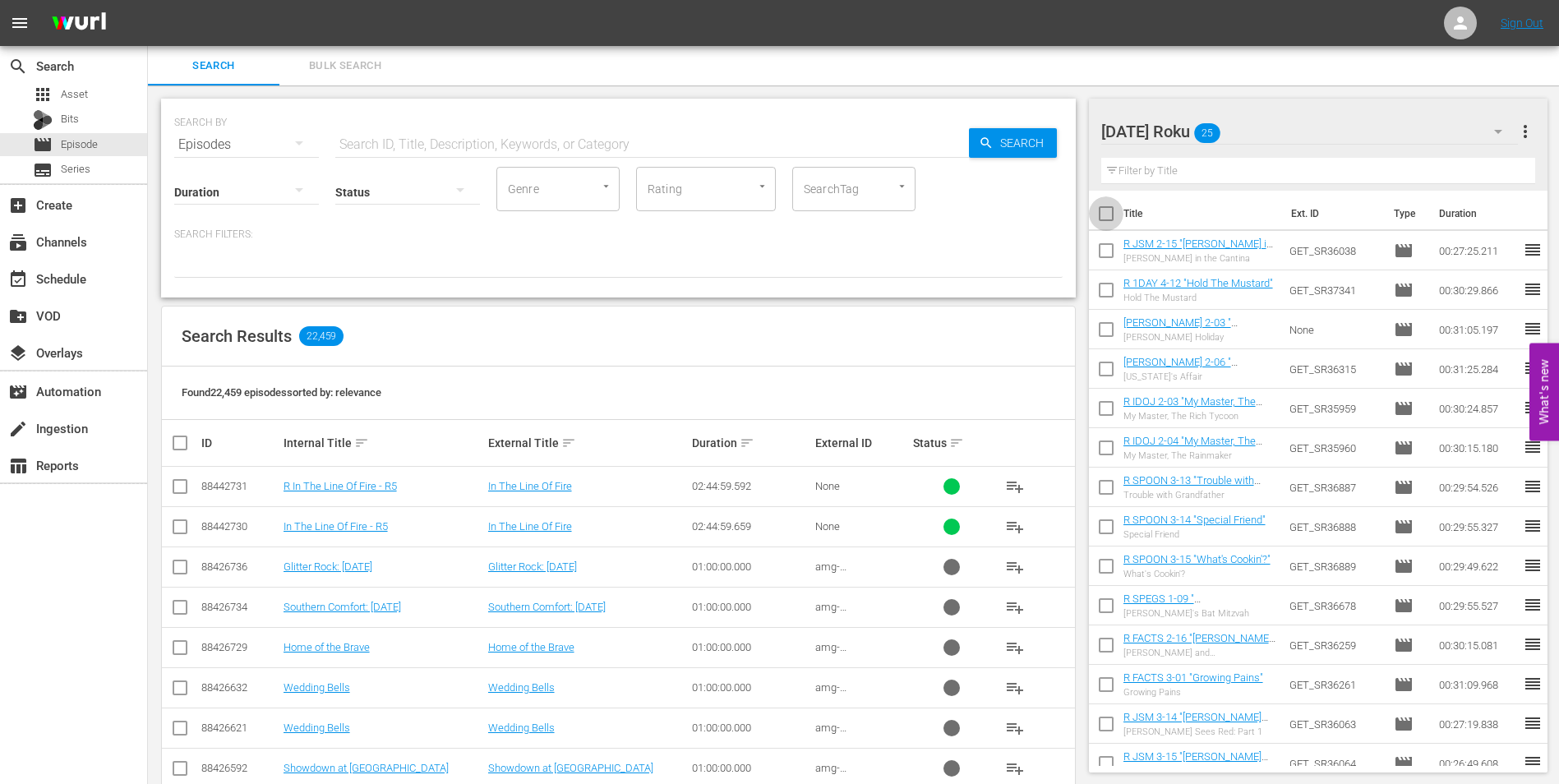
click at [1102, 214] on input "checkbox" at bounding box center [1106, 217] width 35 height 35
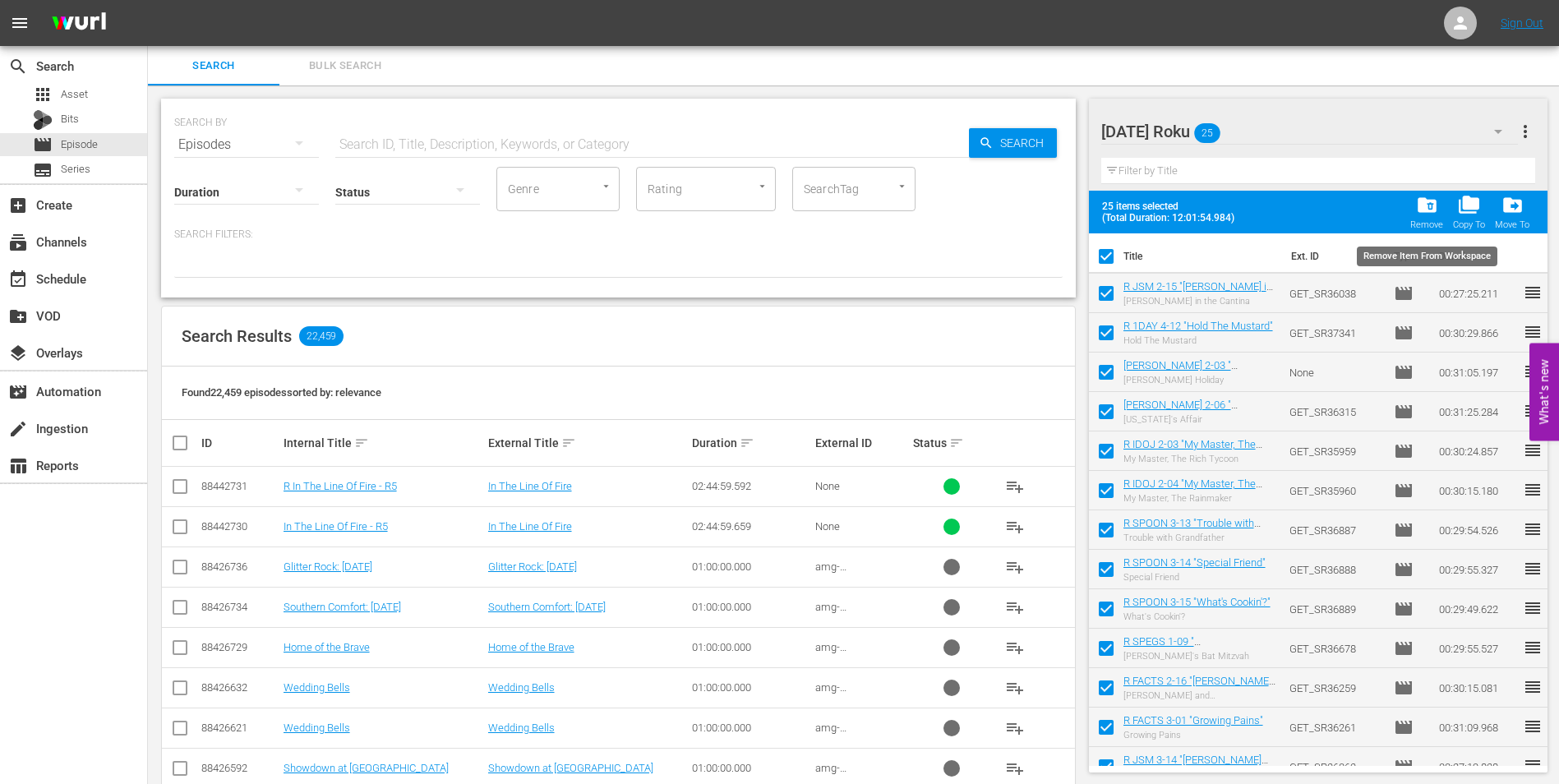
click at [1425, 210] on span "folder_delete" at bounding box center [1428, 205] width 22 height 22
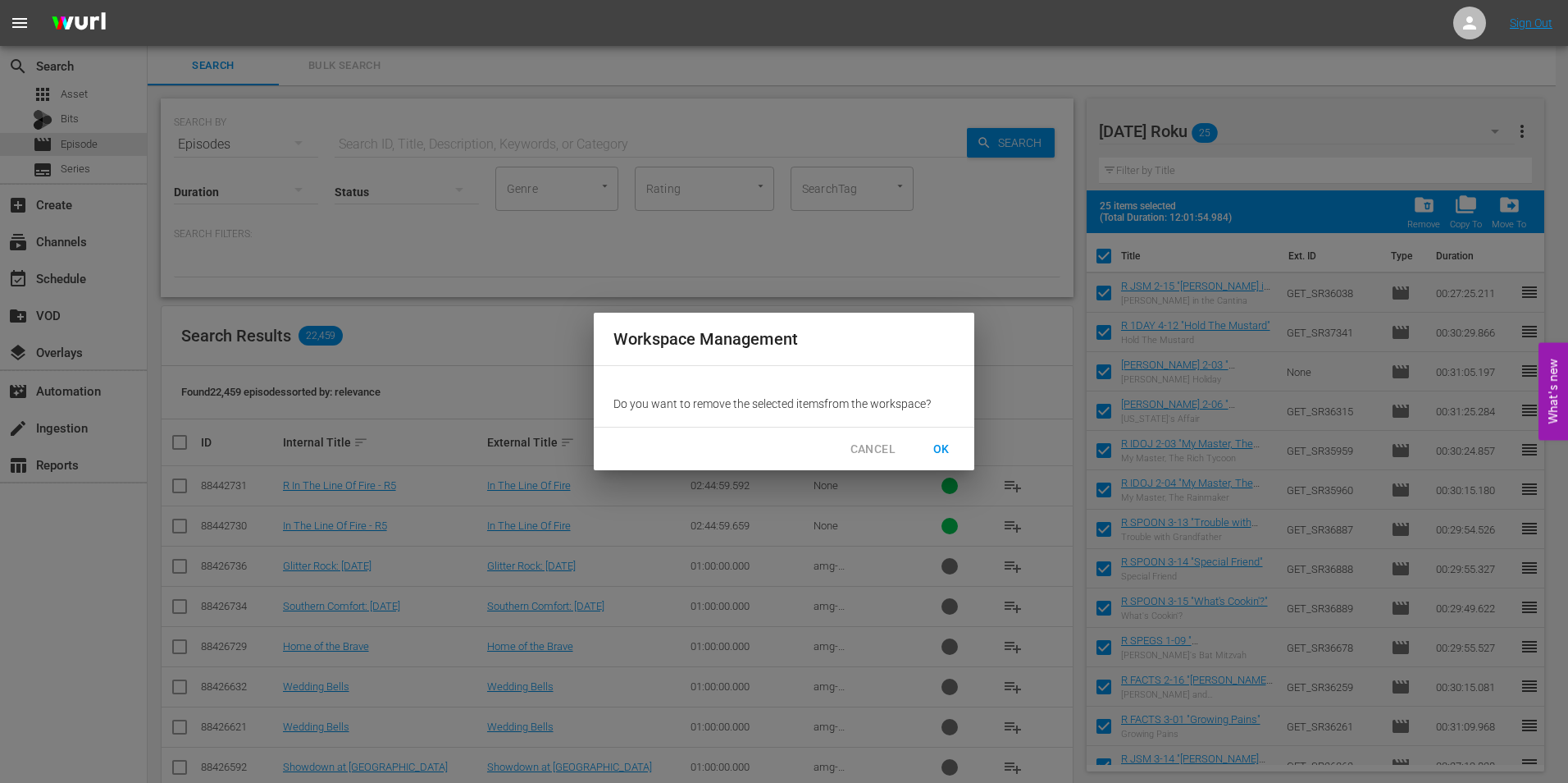
click at [935, 450] on span "OK" at bounding box center [941, 450] width 26 height 21
